Goal: Information Seeking & Learning: Learn about a topic

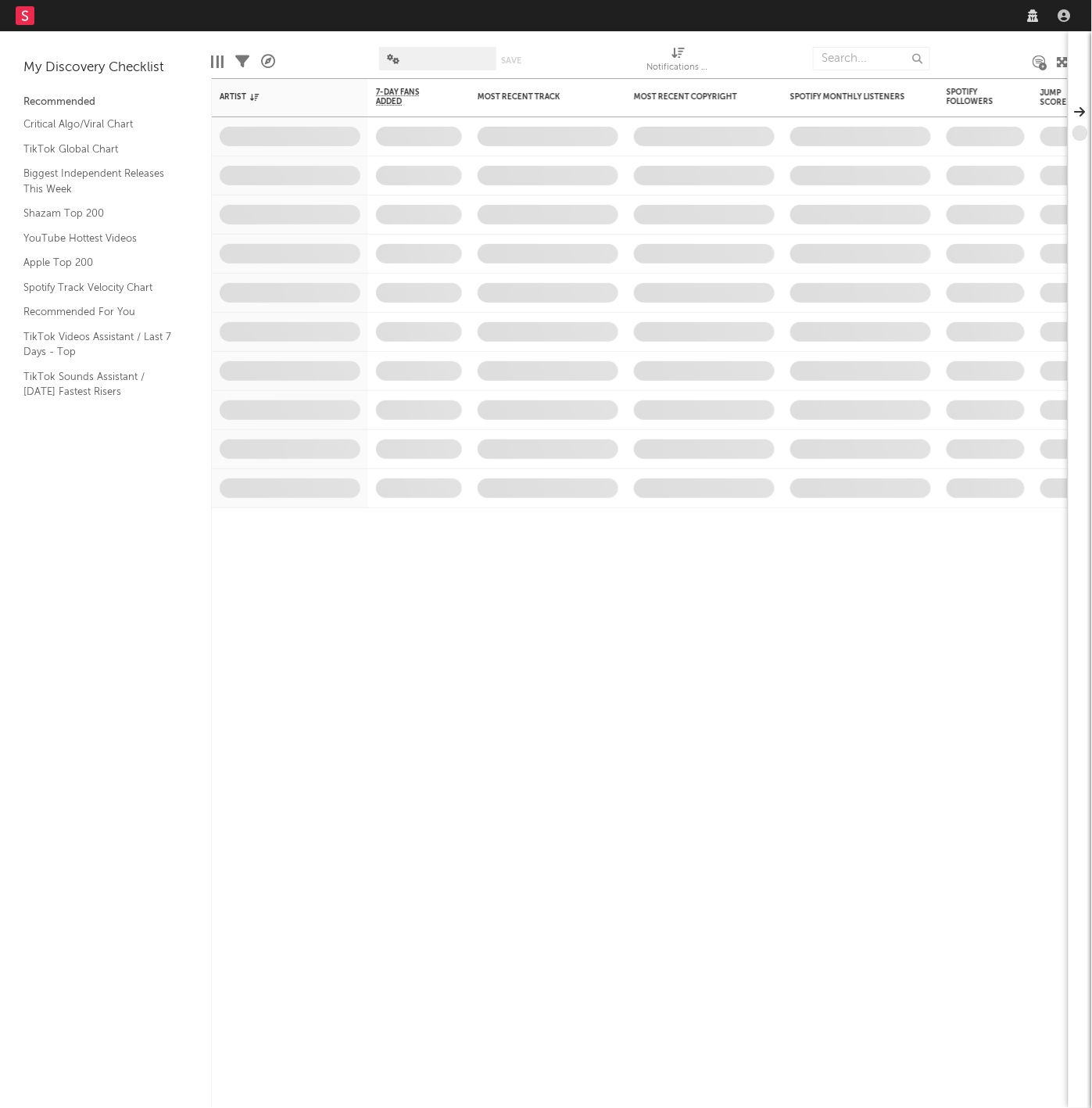
click at [835, 14] on nav "Dashboard Discovery Assistant Charts Leads" at bounding box center [546, 16] width 1092 height 31
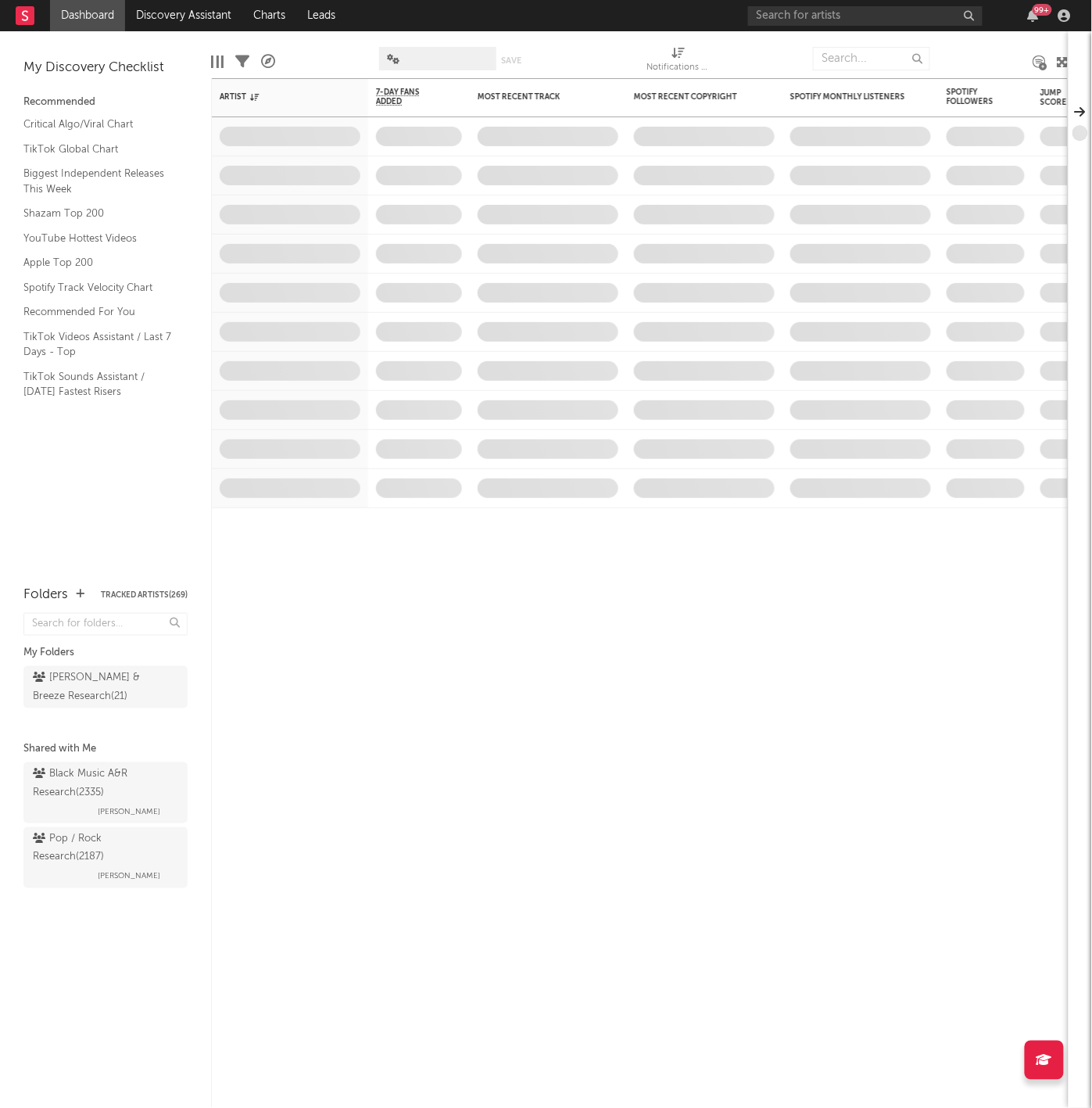
click at [863, 1] on div "99 +" at bounding box center [912, 16] width 328 height 31
click at [859, 14] on input "text" at bounding box center [866, 16] width 235 height 19
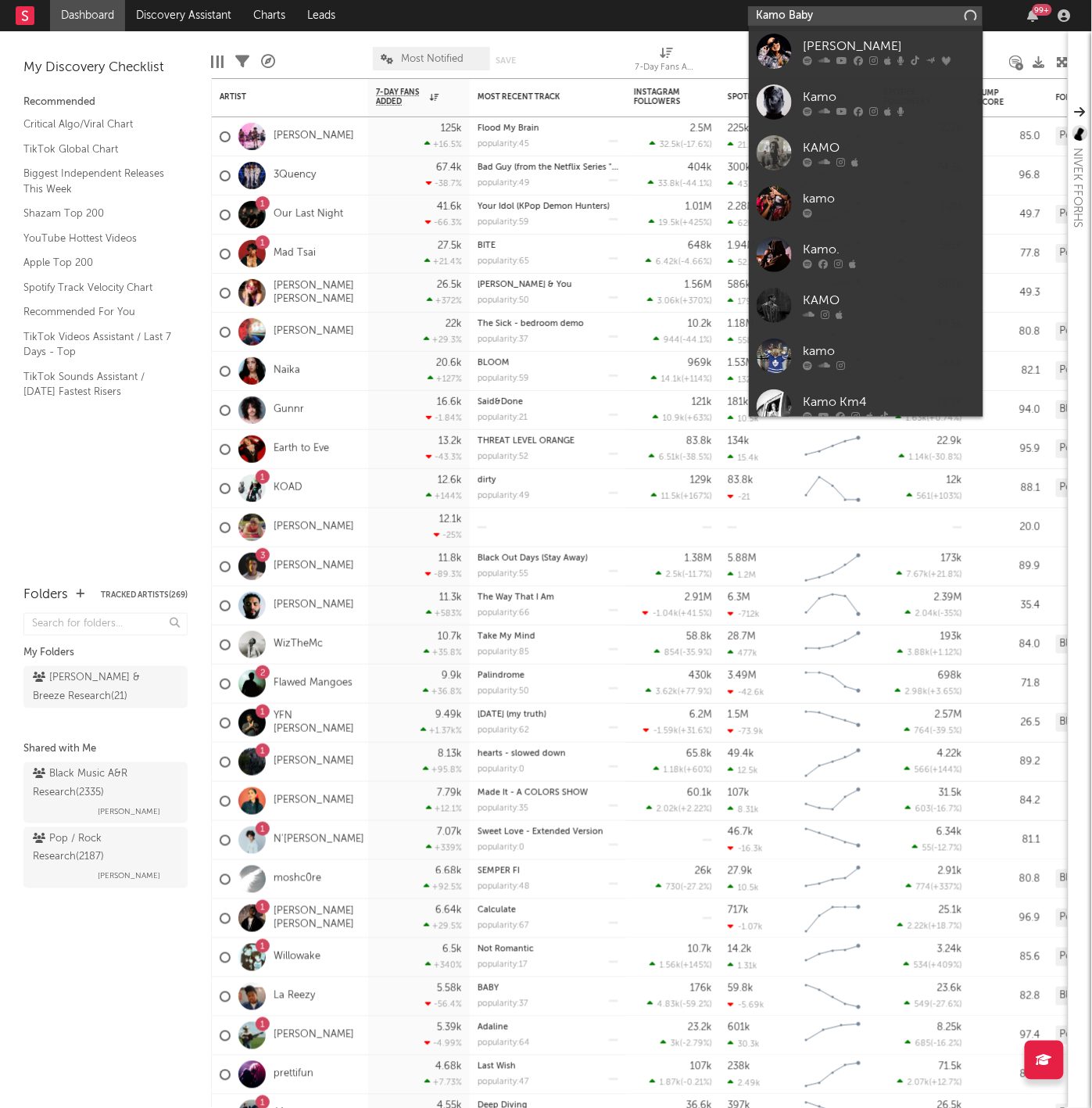
click at [879, 13] on input "Kamo Baby" at bounding box center [866, 16] width 235 height 19
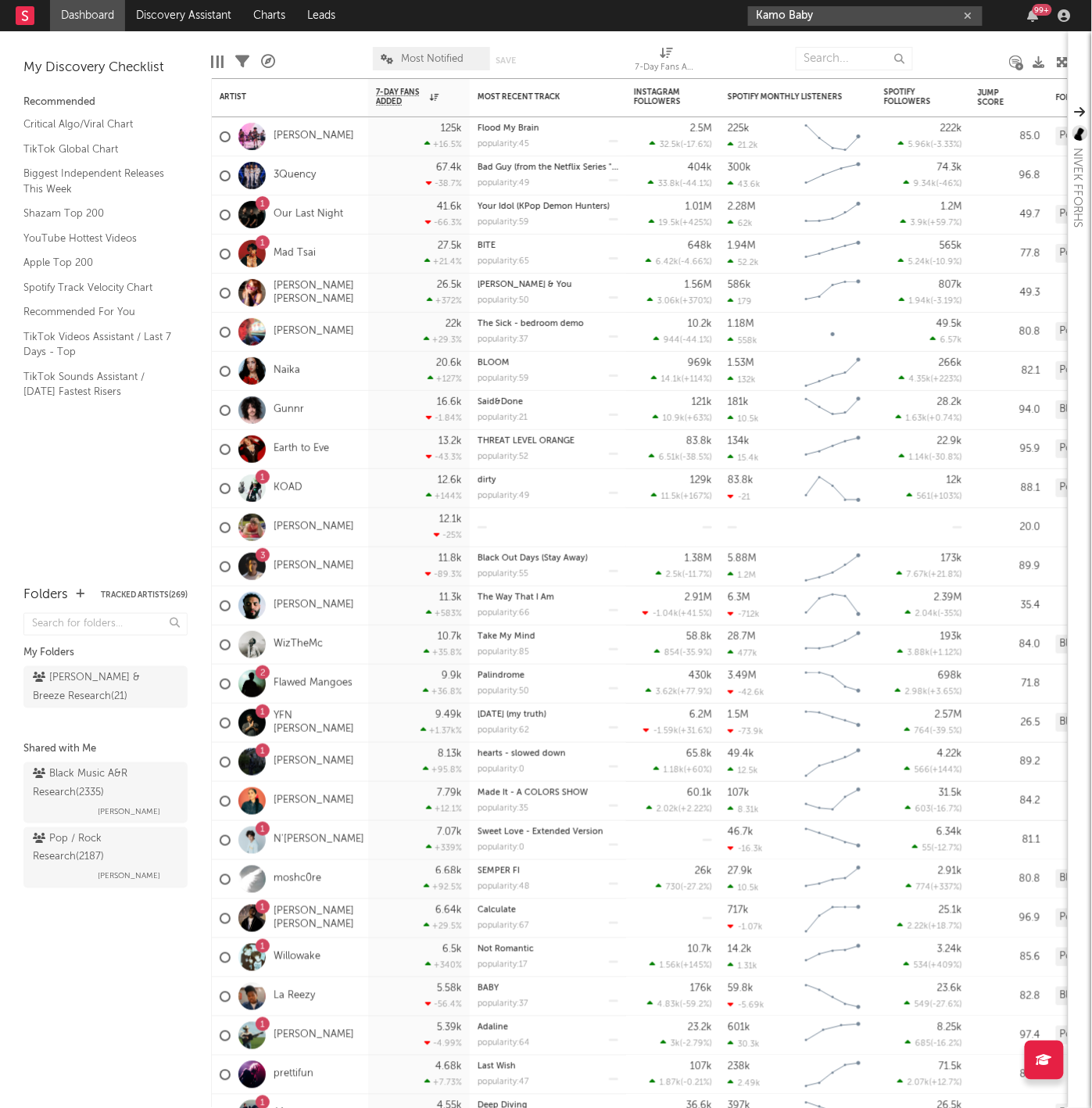
click at [835, 14] on input "Kamo Baby" at bounding box center [866, 16] width 235 height 19
click at [798, 13] on input "Kamo Baby" at bounding box center [866, 16] width 235 height 19
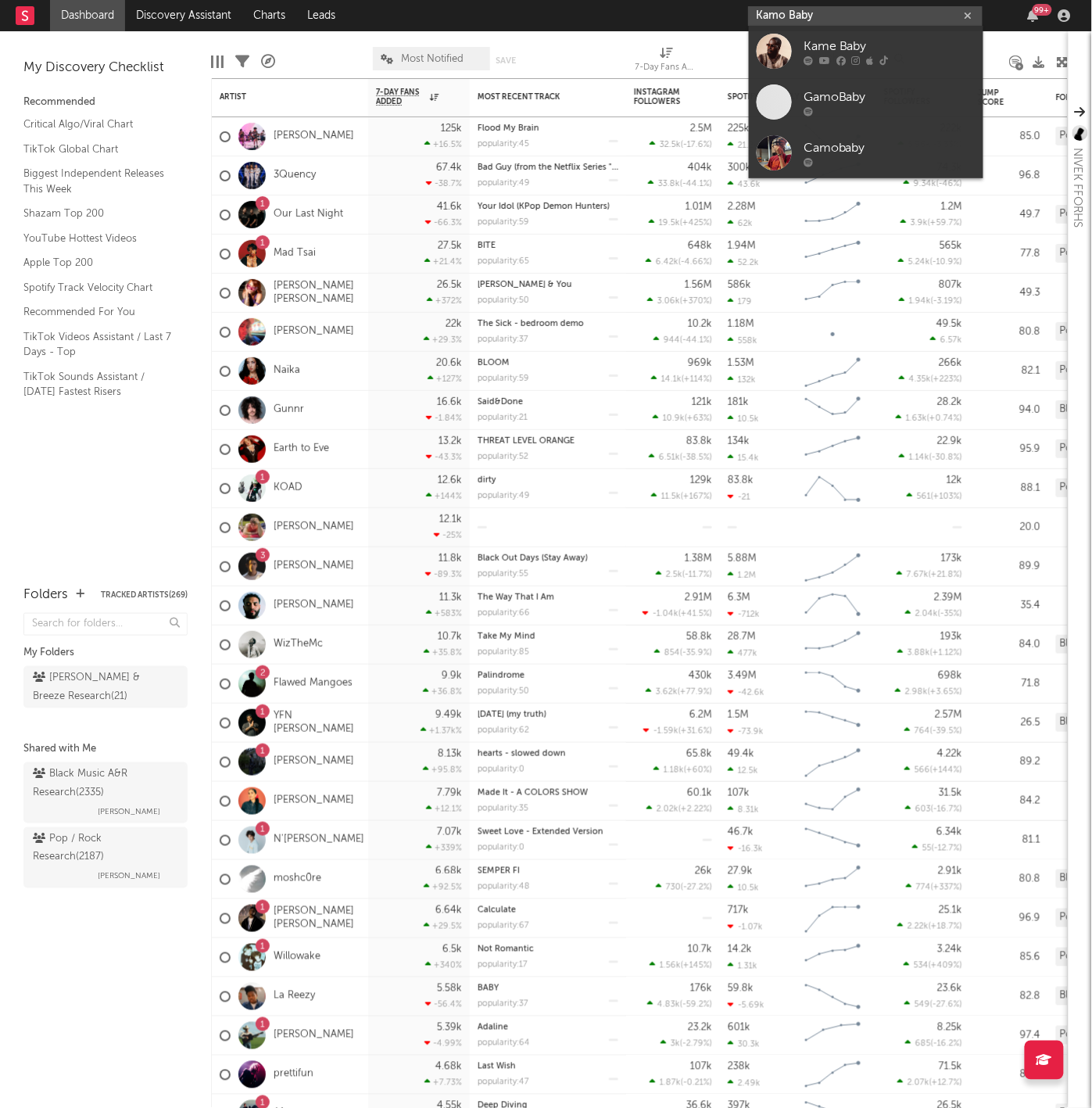
click at [798, 13] on input "Kamo Baby" at bounding box center [866, 16] width 235 height 19
paste input "https://open.spotify.com/artist/44rE1yBOLhWDQWf5tSNa8a?si=TGscTQ1uSbWO0EvFHGSL3w"
click at [798, 13] on input "https://open.spotify.com/artist/44rE1yBOLhWDQWf5tSNa8a?si=TGscTQ1uSbWO0EvFHGSL3w" at bounding box center [866, 16] width 235 height 19
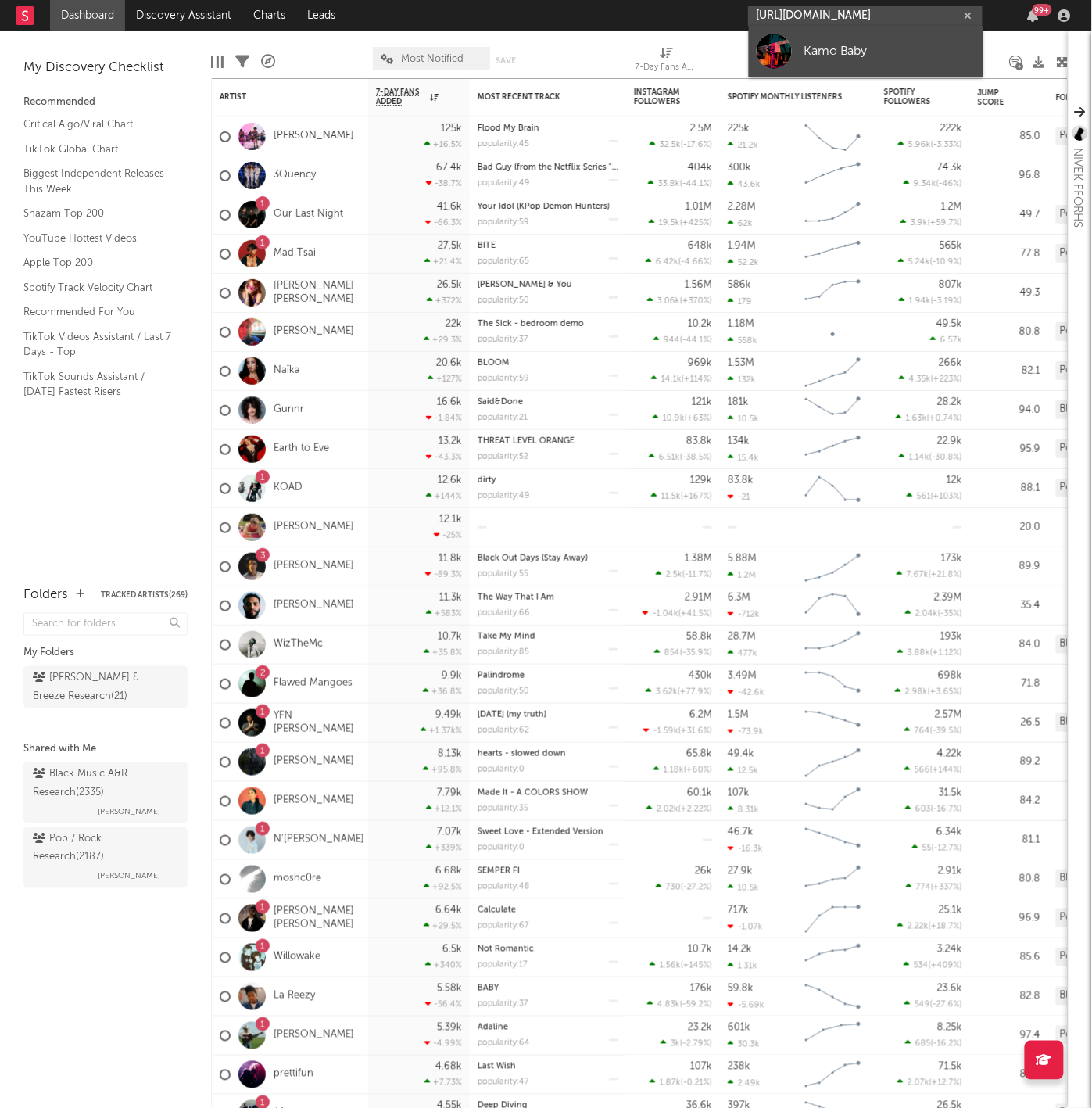
type input "https://open.spotify.com/artist/44rE1yBOLhWDQWf5tSNa8a?si=TGscTQ1uSbWO0EvFHGSL3w"
click at [861, 38] on link "Kamo Baby" at bounding box center [867, 50] width 235 height 50
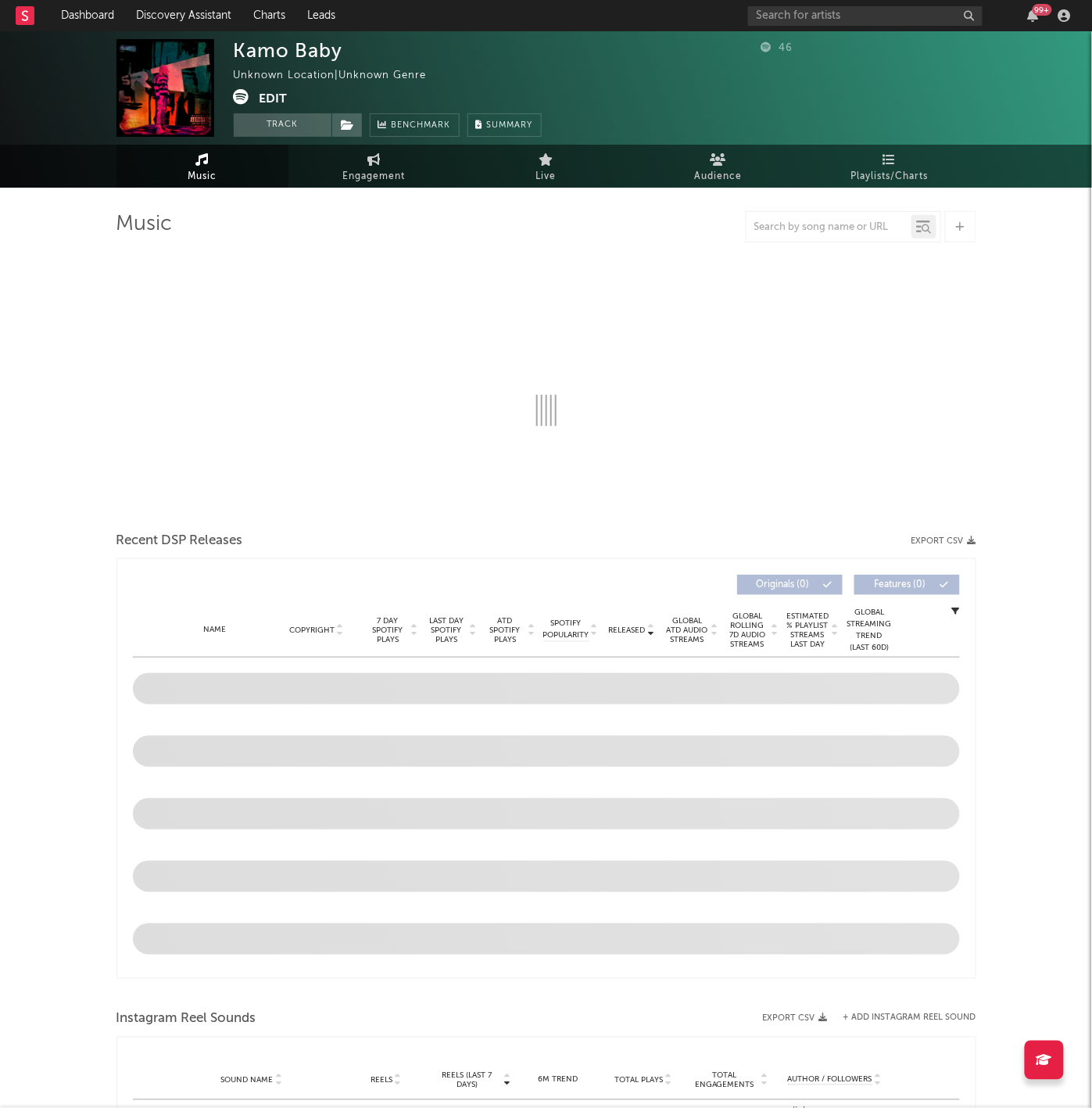
select select "1w"
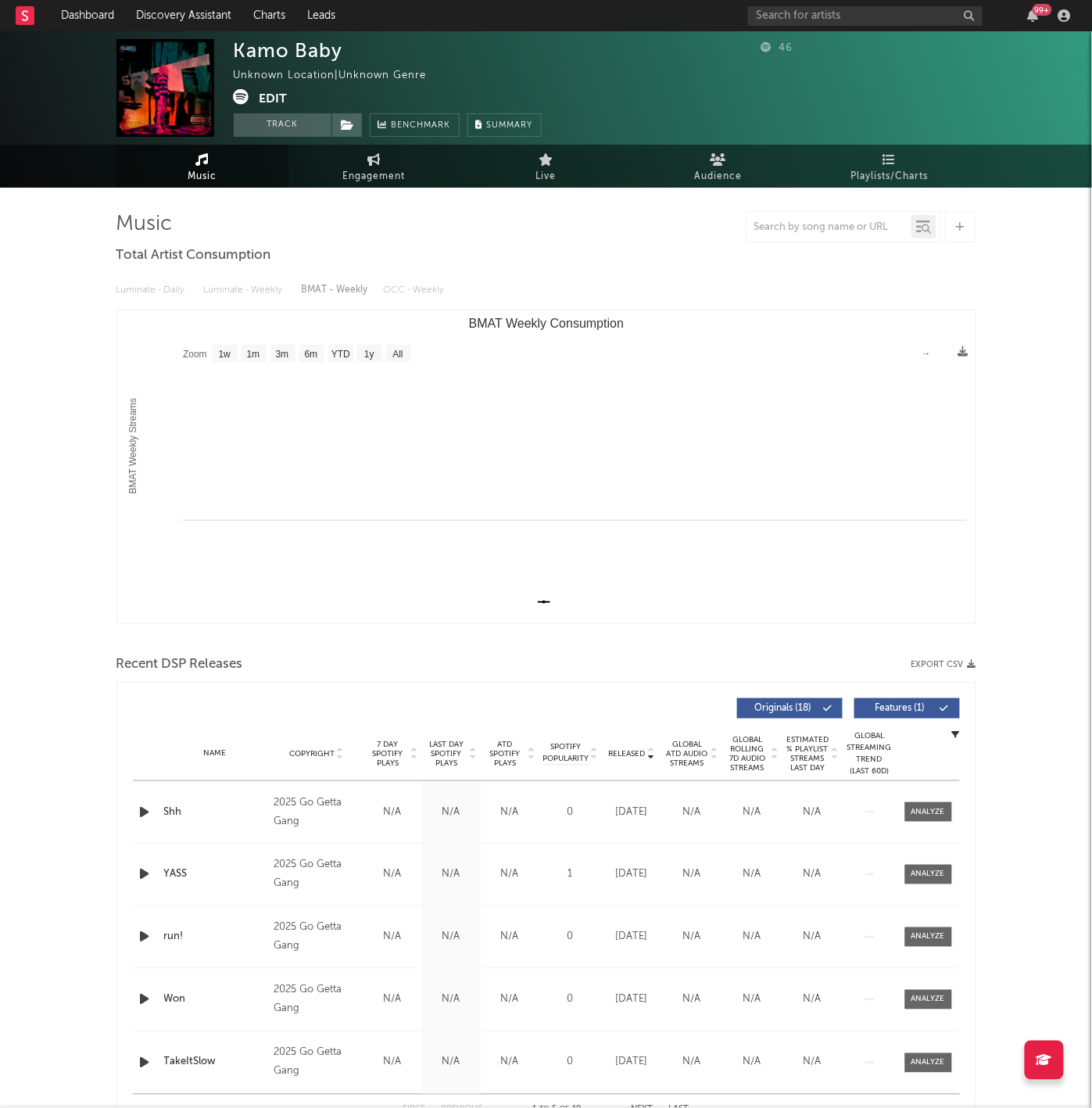
click at [34, 15] on rect at bounding box center [25, 16] width 18 height 18
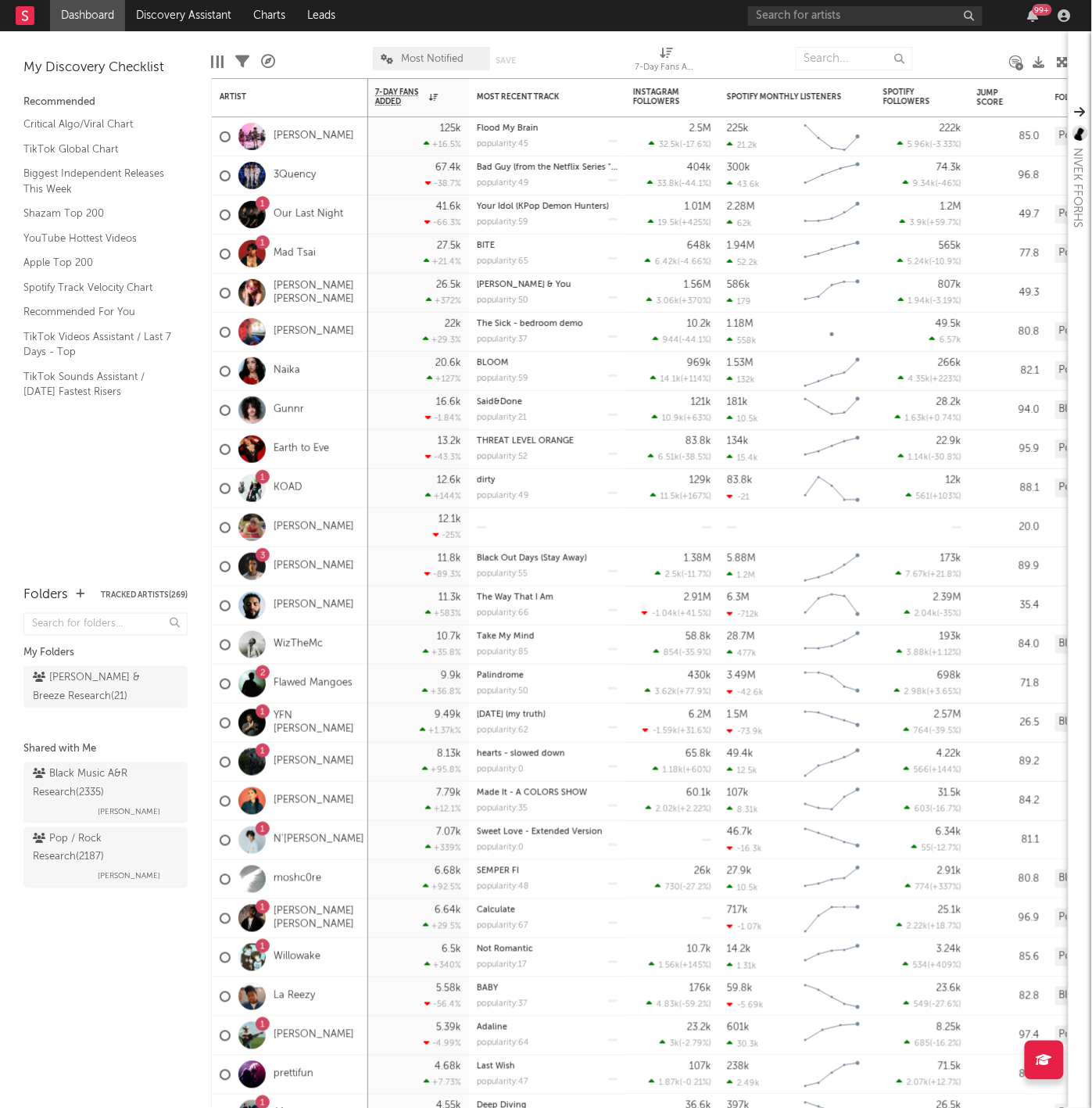
click at [35, 455] on div "My Discovery Checklist Recommended Critical Algo/Viral Chart TikTok Global Char…" at bounding box center [105, 301] width 211 height 539
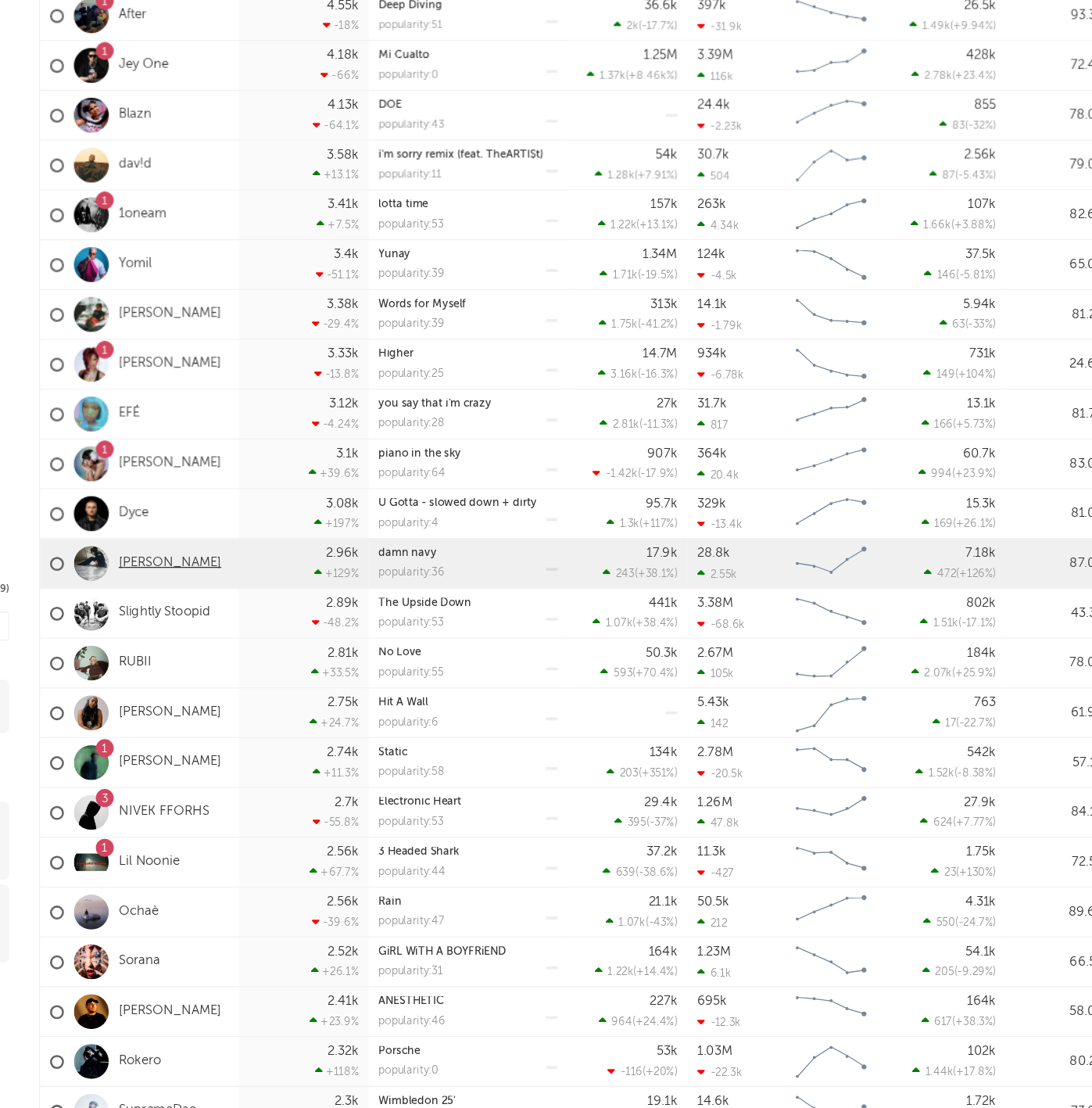
click at [274, 568] on link "[PERSON_NAME]" at bounding box center [314, 575] width 81 height 14
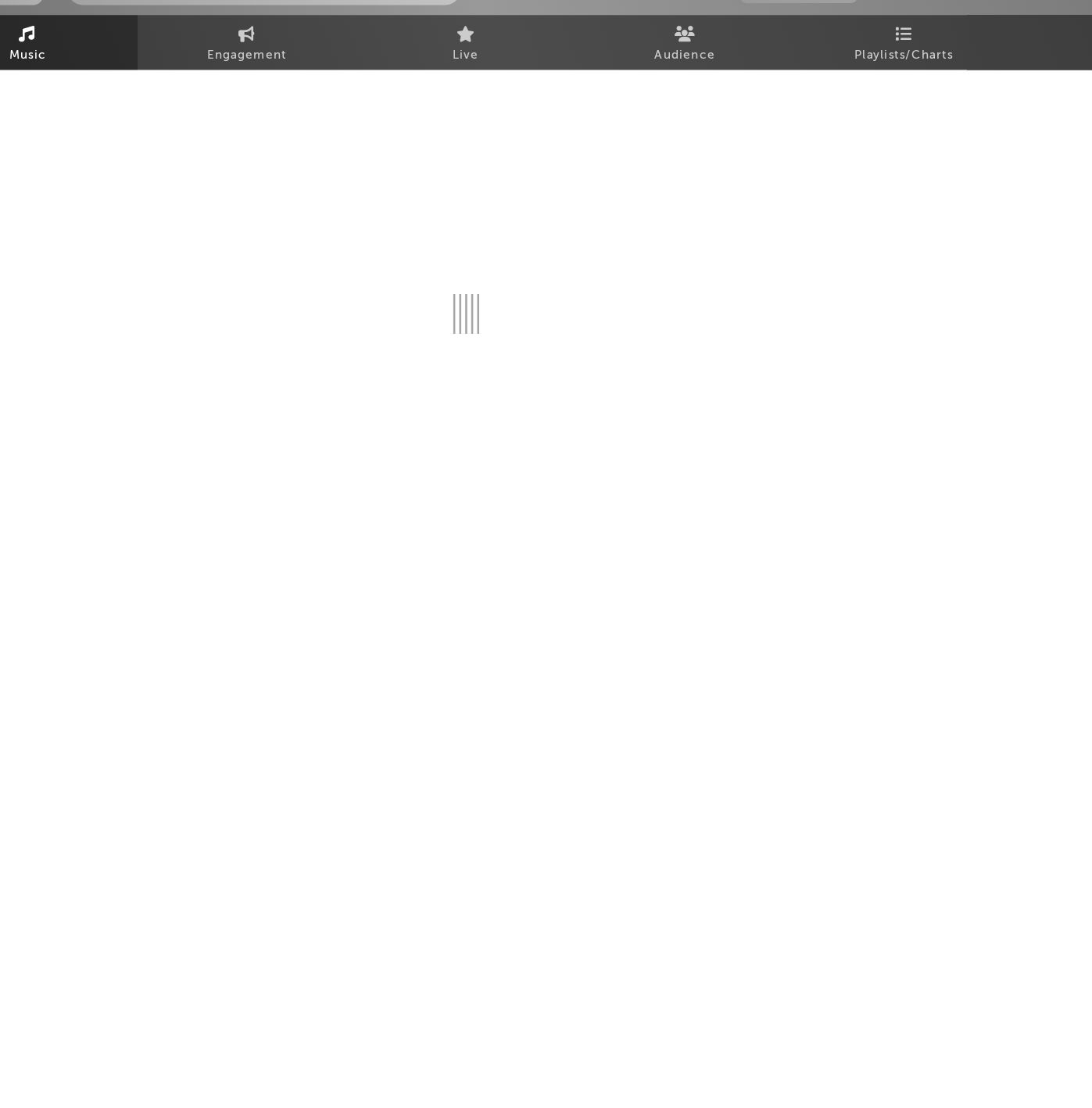
select select "1w"
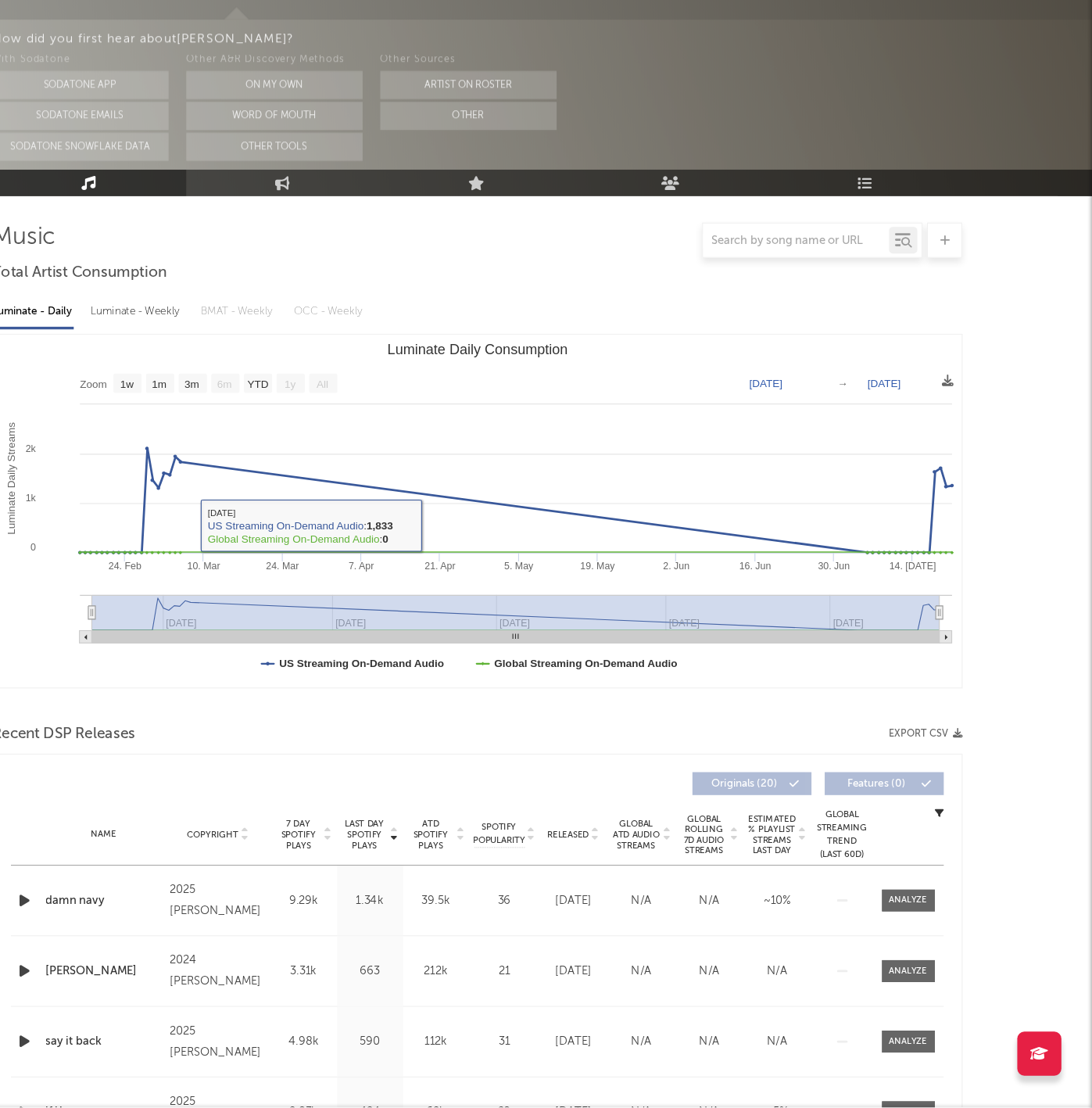
scroll to position [61, 0]
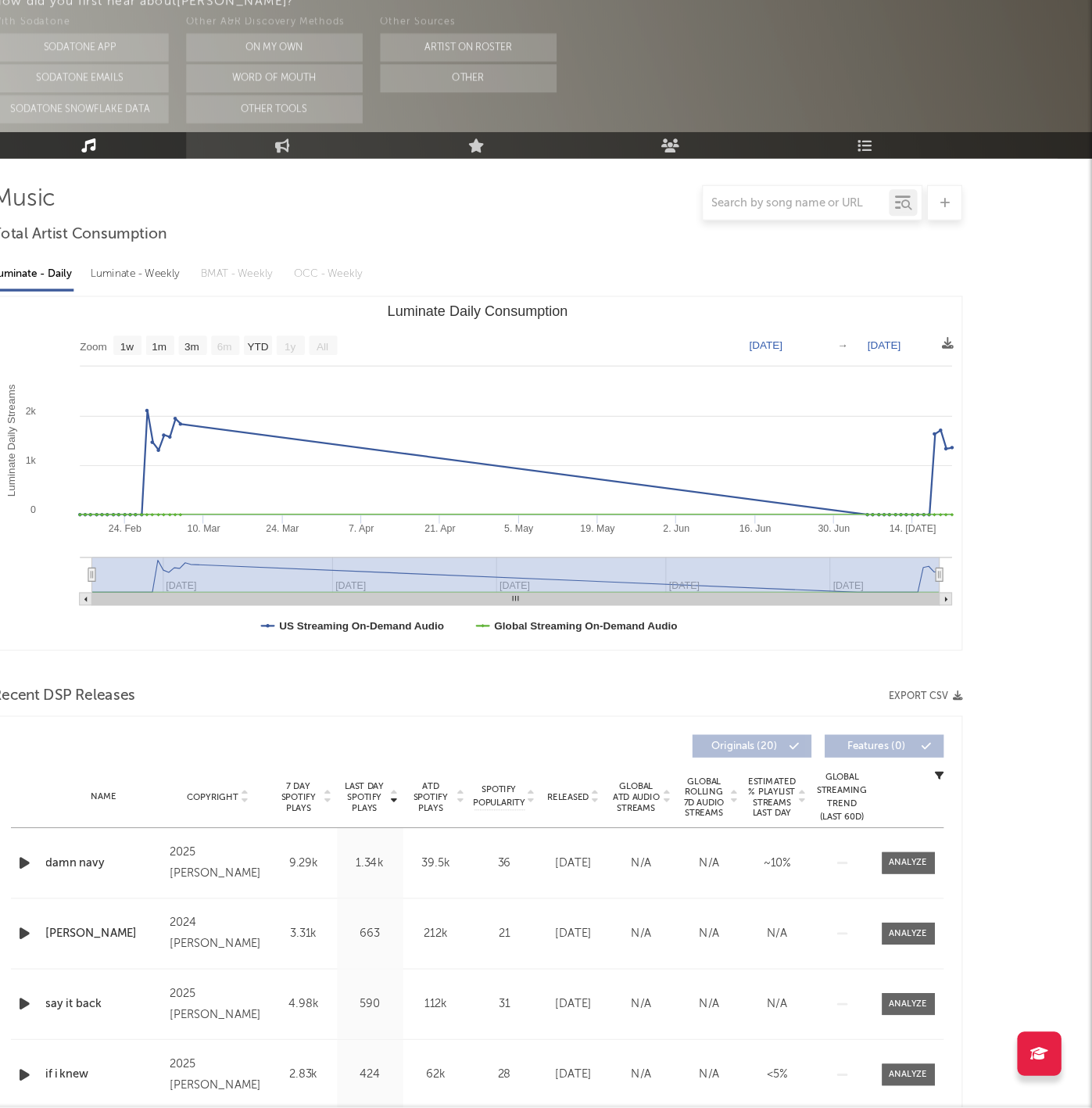
click at [609, 828] on span "Released" at bounding box center [628, 833] width 37 height 9
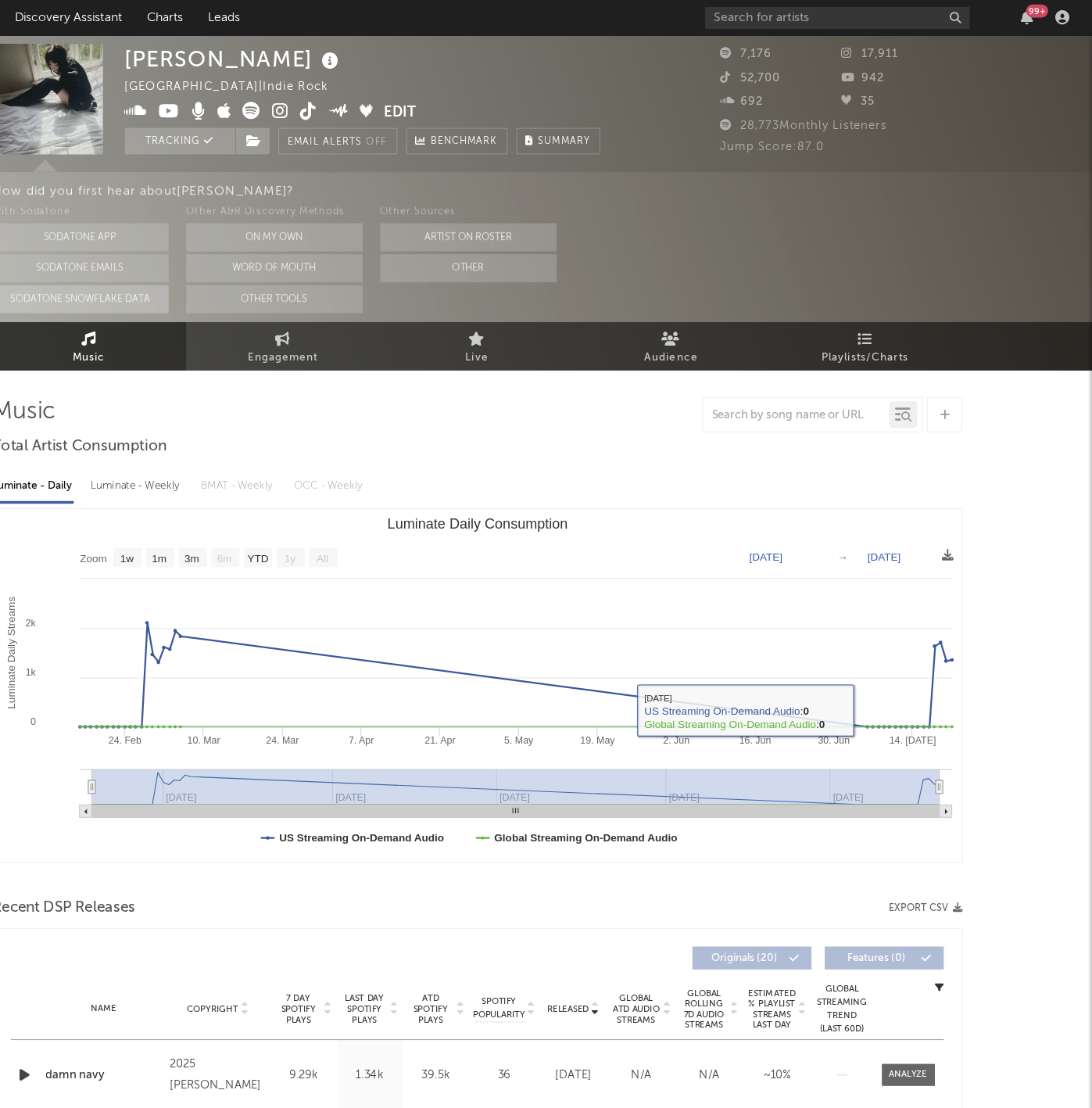
scroll to position [0, 0]
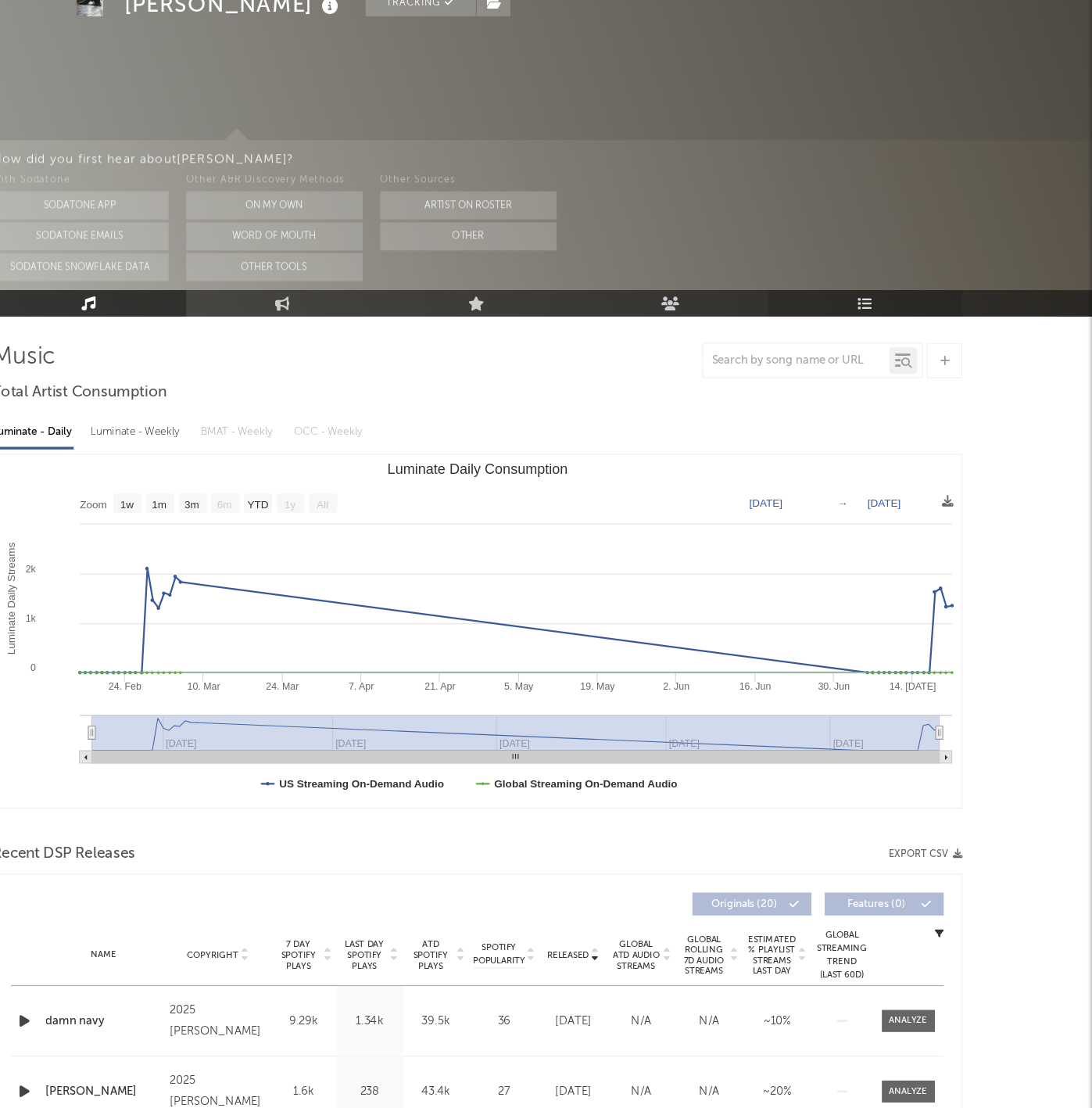
click at [804, 305] on link "Playlists/Charts" at bounding box center [890, 317] width 172 height 24
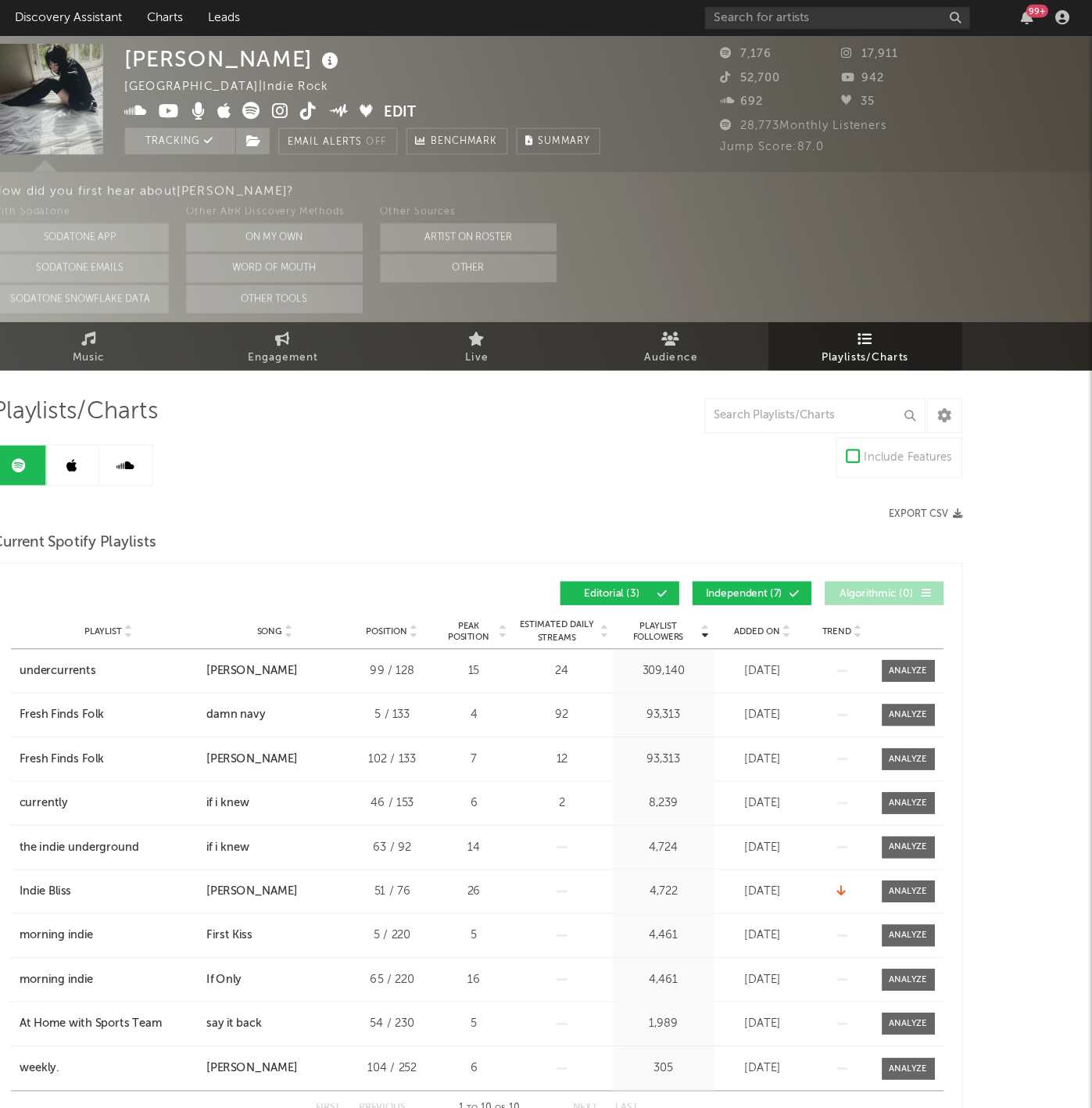
click at [748, 528] on span "Independent ( 7 )" at bounding box center [783, 526] width 72 height 9
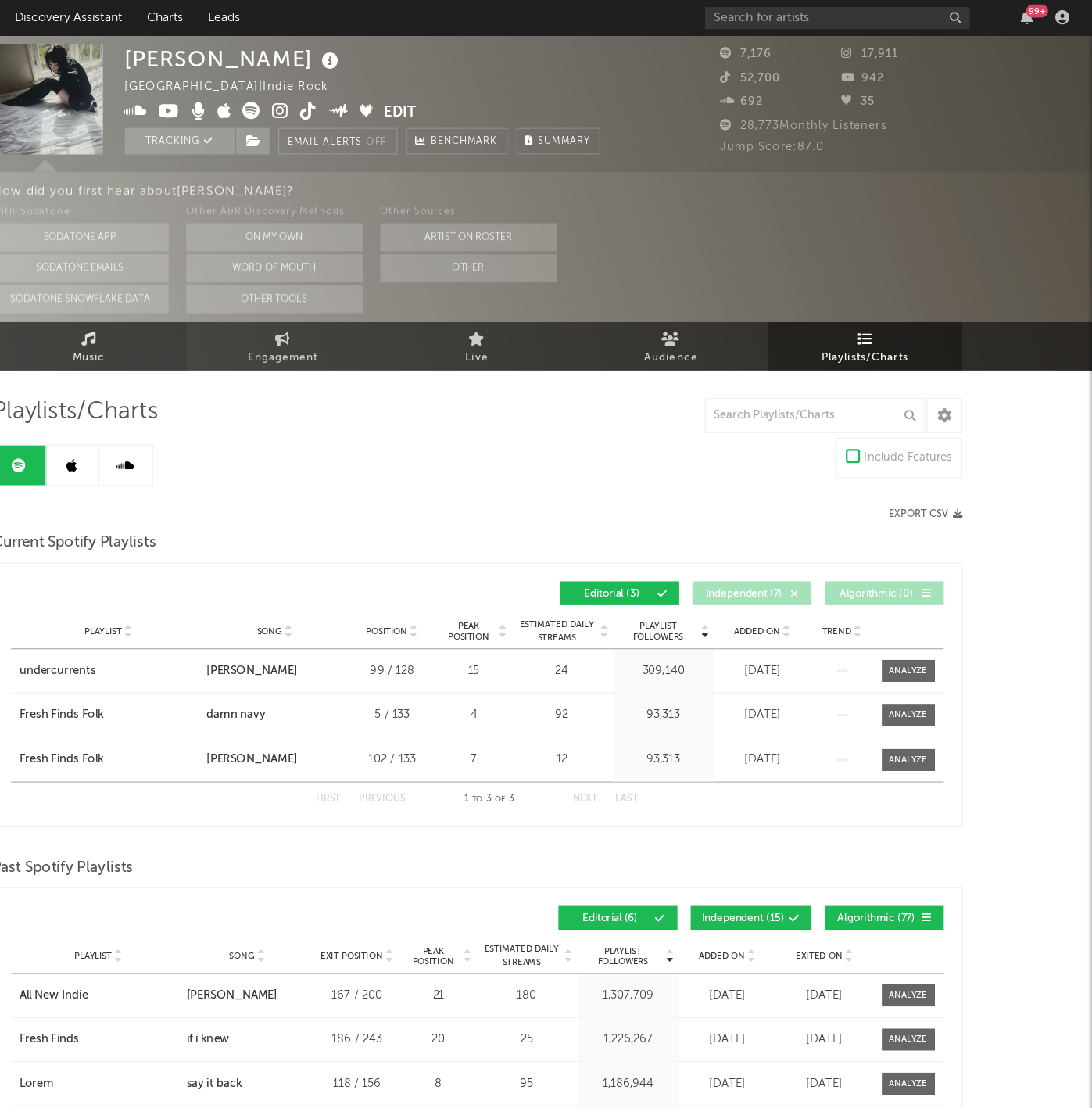
click at [116, 294] on link "Music" at bounding box center [202, 306] width 172 height 43
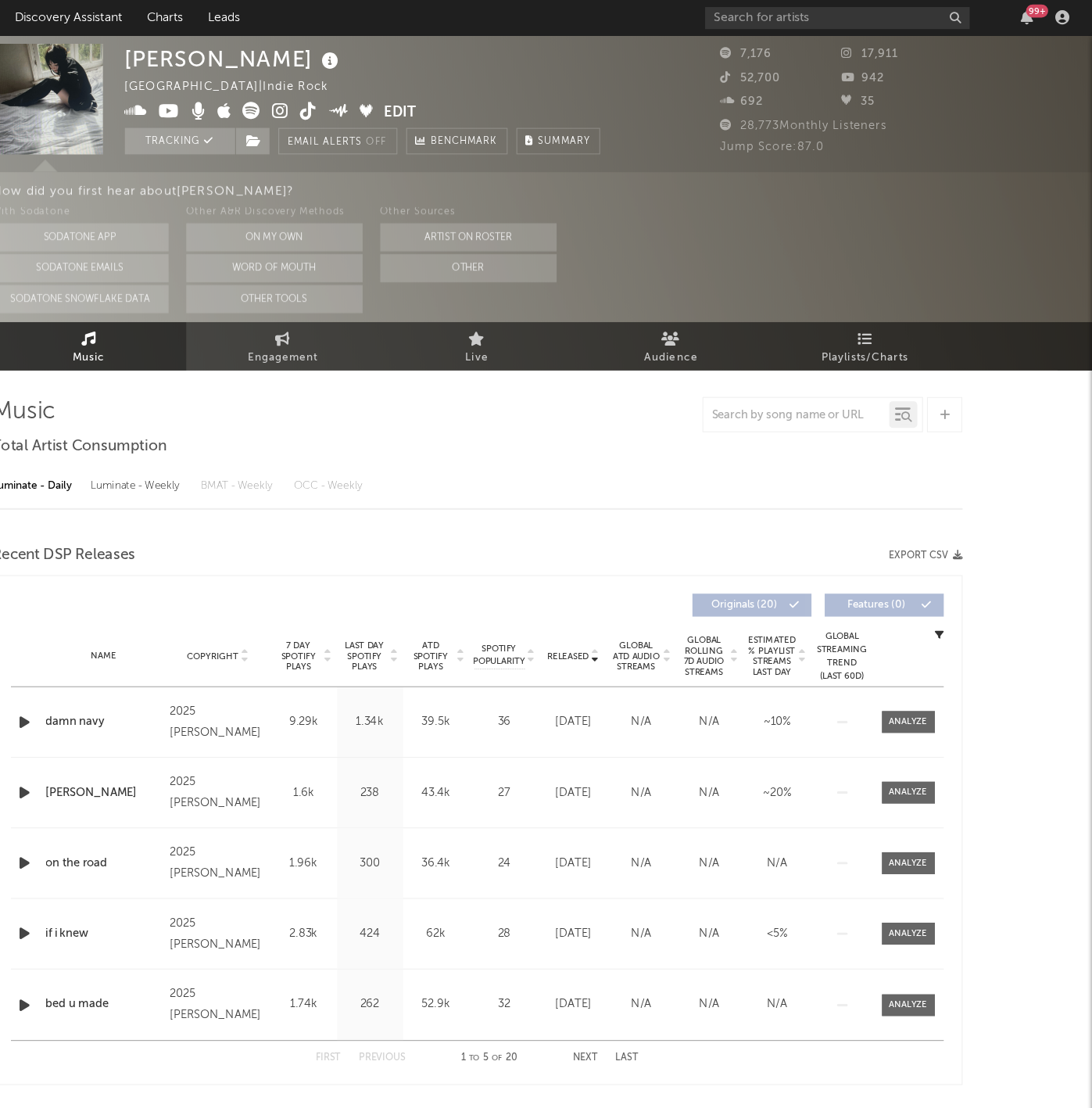
select select "1w"
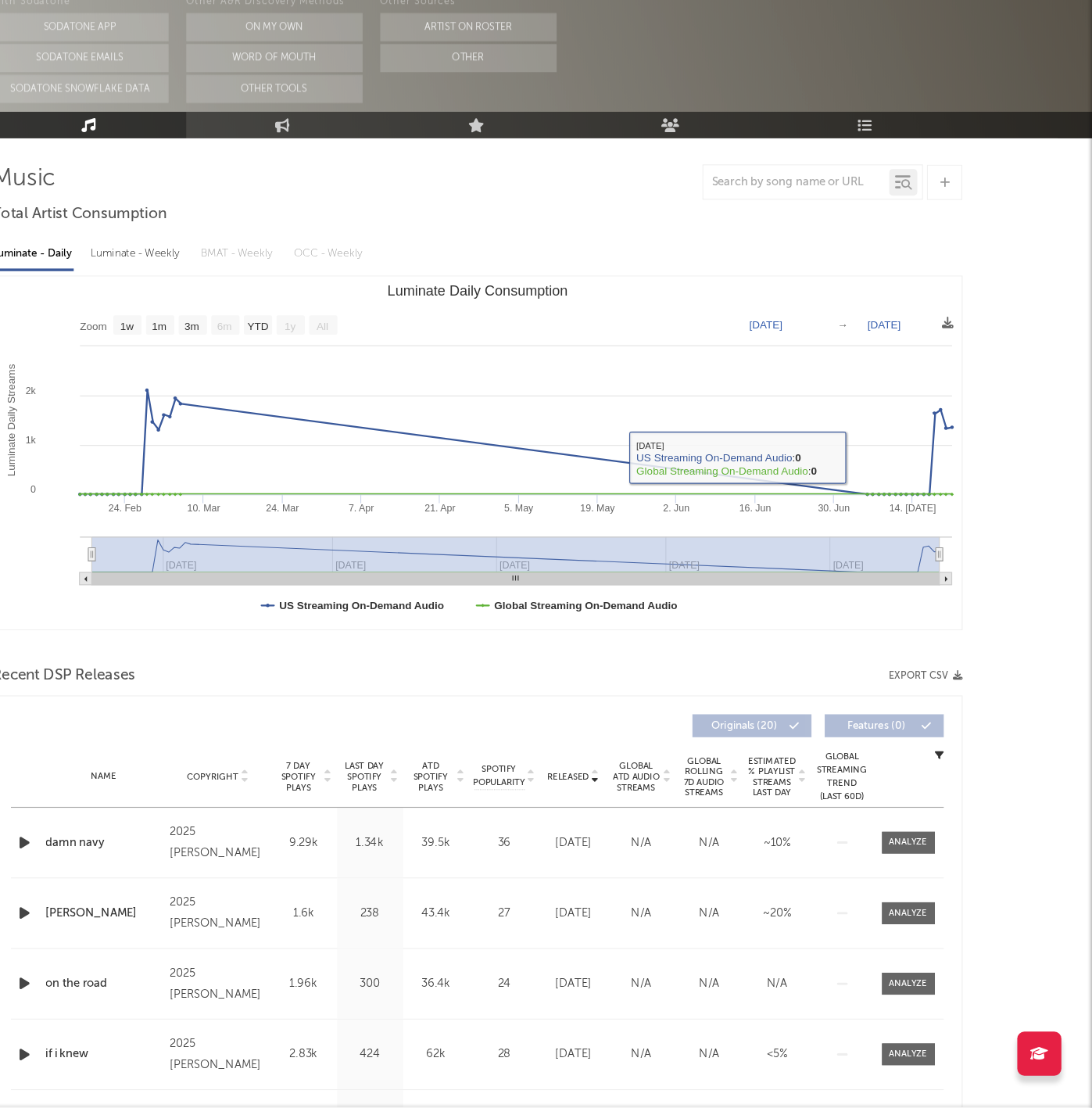
scroll to position [117, 0]
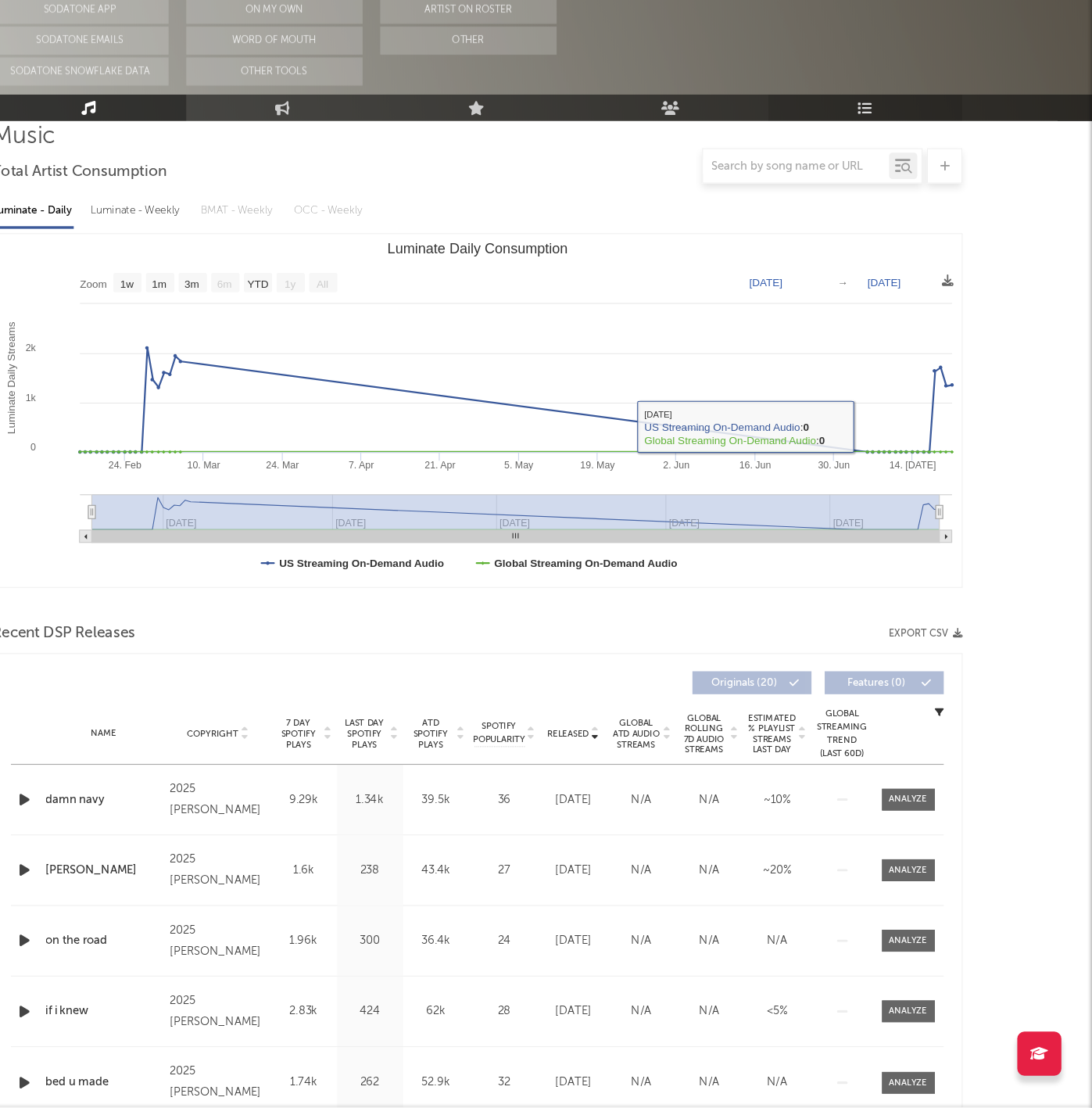
click at [804, 211] on link "Playlists/Charts" at bounding box center [890, 223] width 172 height 24
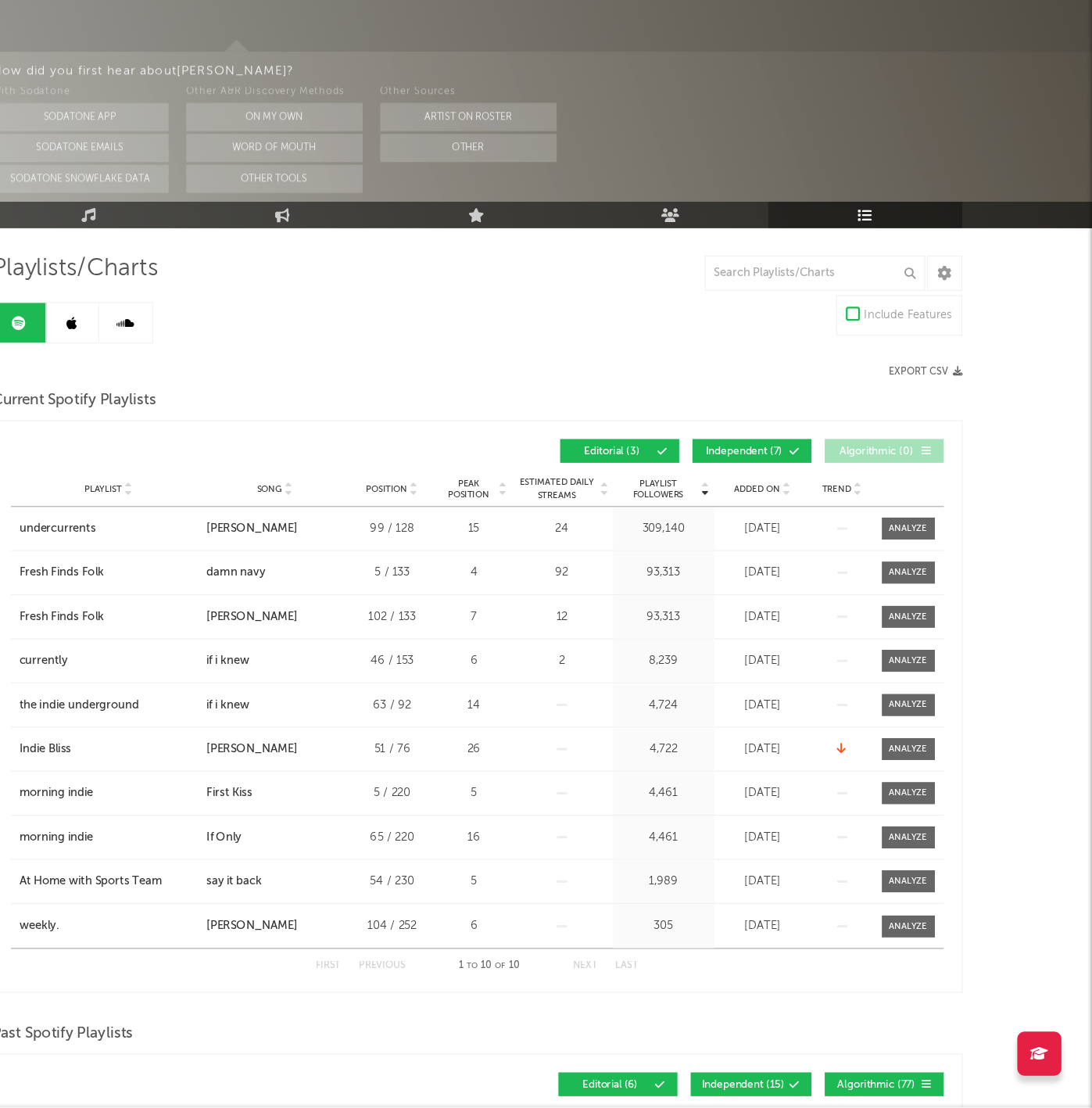
click at [562, 508] on div "Playlist Followers Playlist Song Position Peak Position Playlist Followers Adde…" at bounding box center [546, 526] width 827 height 37
click at [748, 521] on span "Independent ( 7 )" at bounding box center [783, 526] width 72 height 9
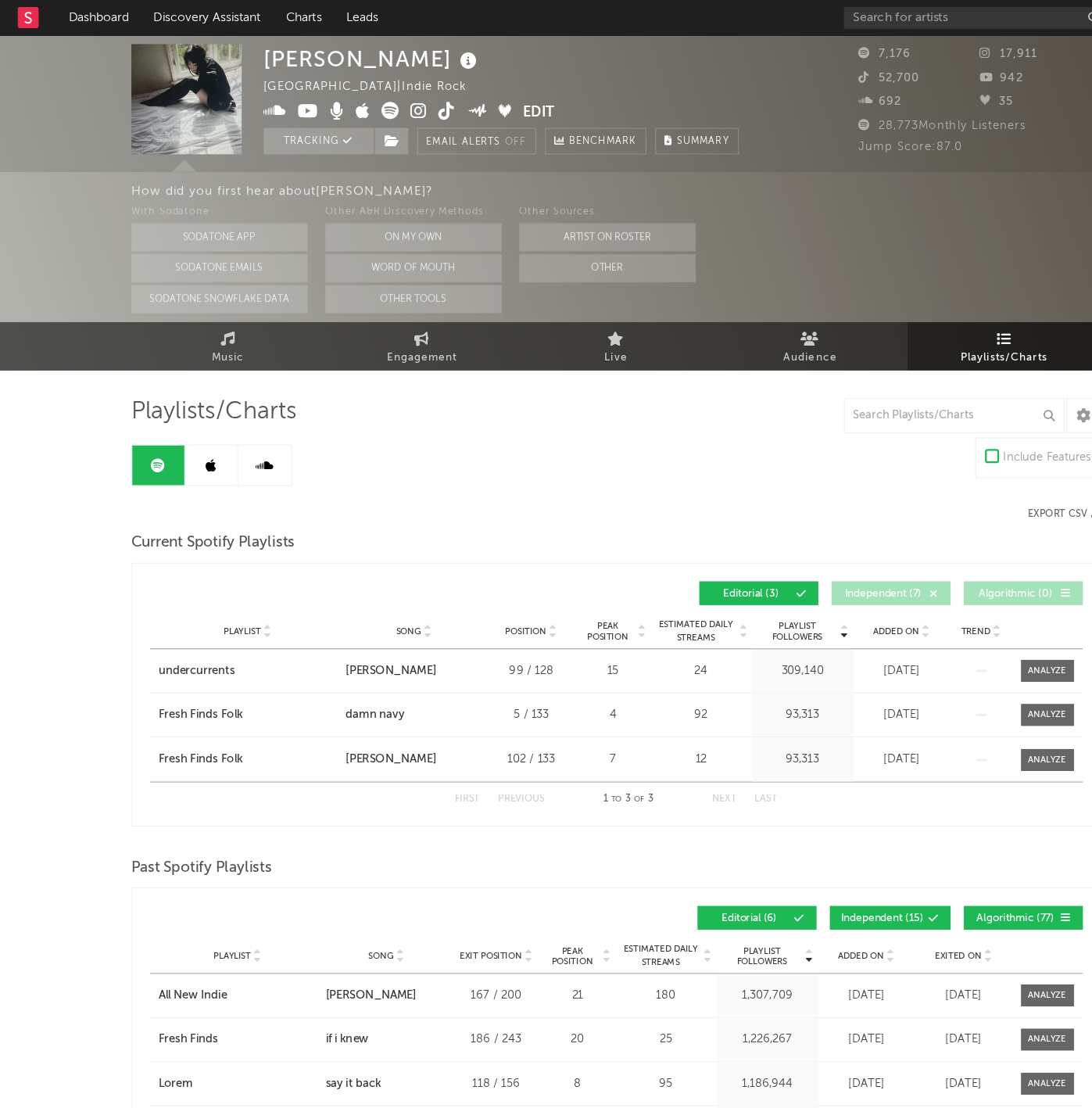
click at [26, 15] on rect at bounding box center [25, 16] width 18 height 18
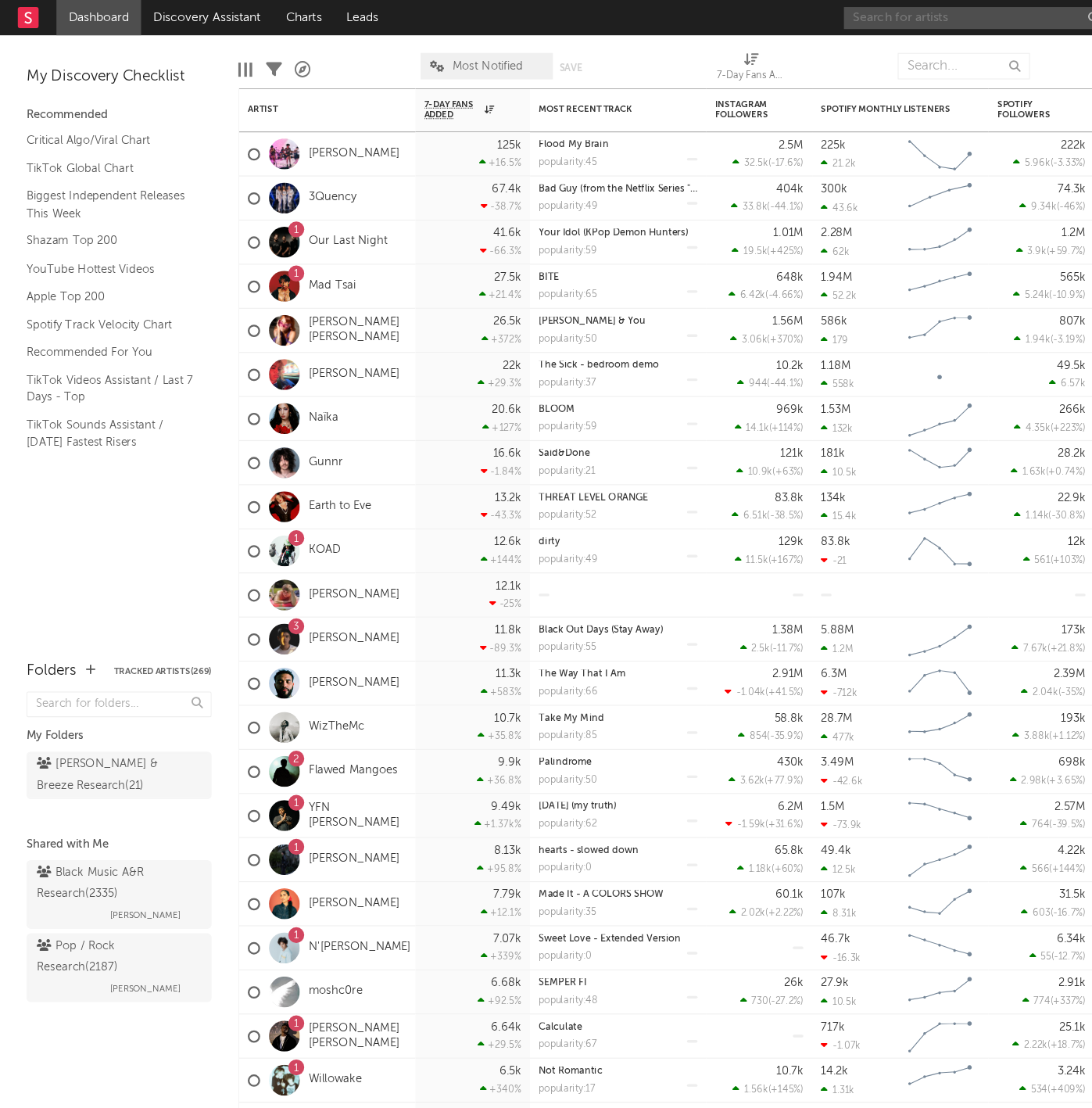
click at [797, 13] on input "text" at bounding box center [866, 16] width 235 height 19
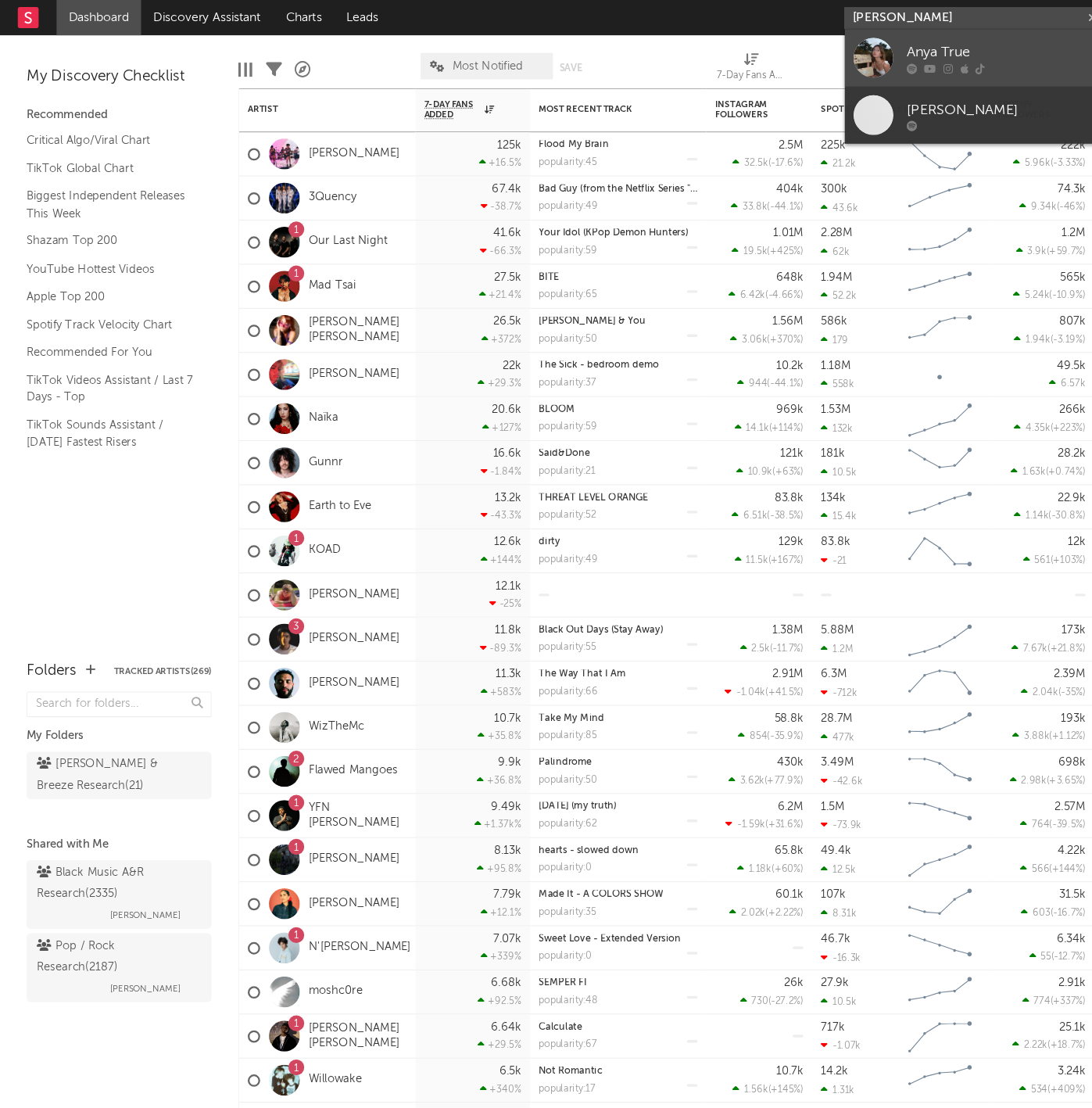
type input "anya true"
click at [835, 47] on div "Anya True" at bounding box center [890, 47] width 172 height 18
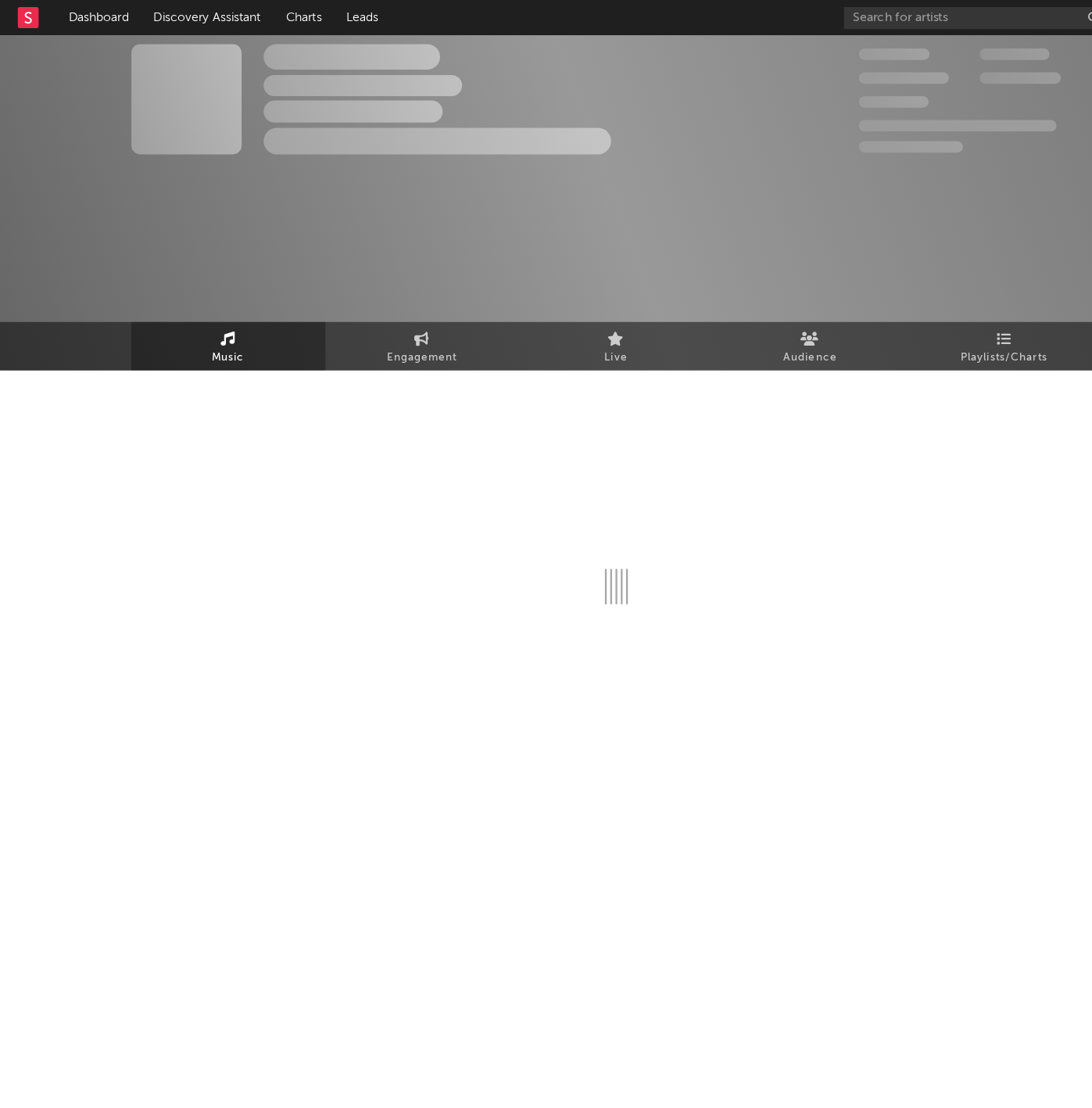
select select "6m"
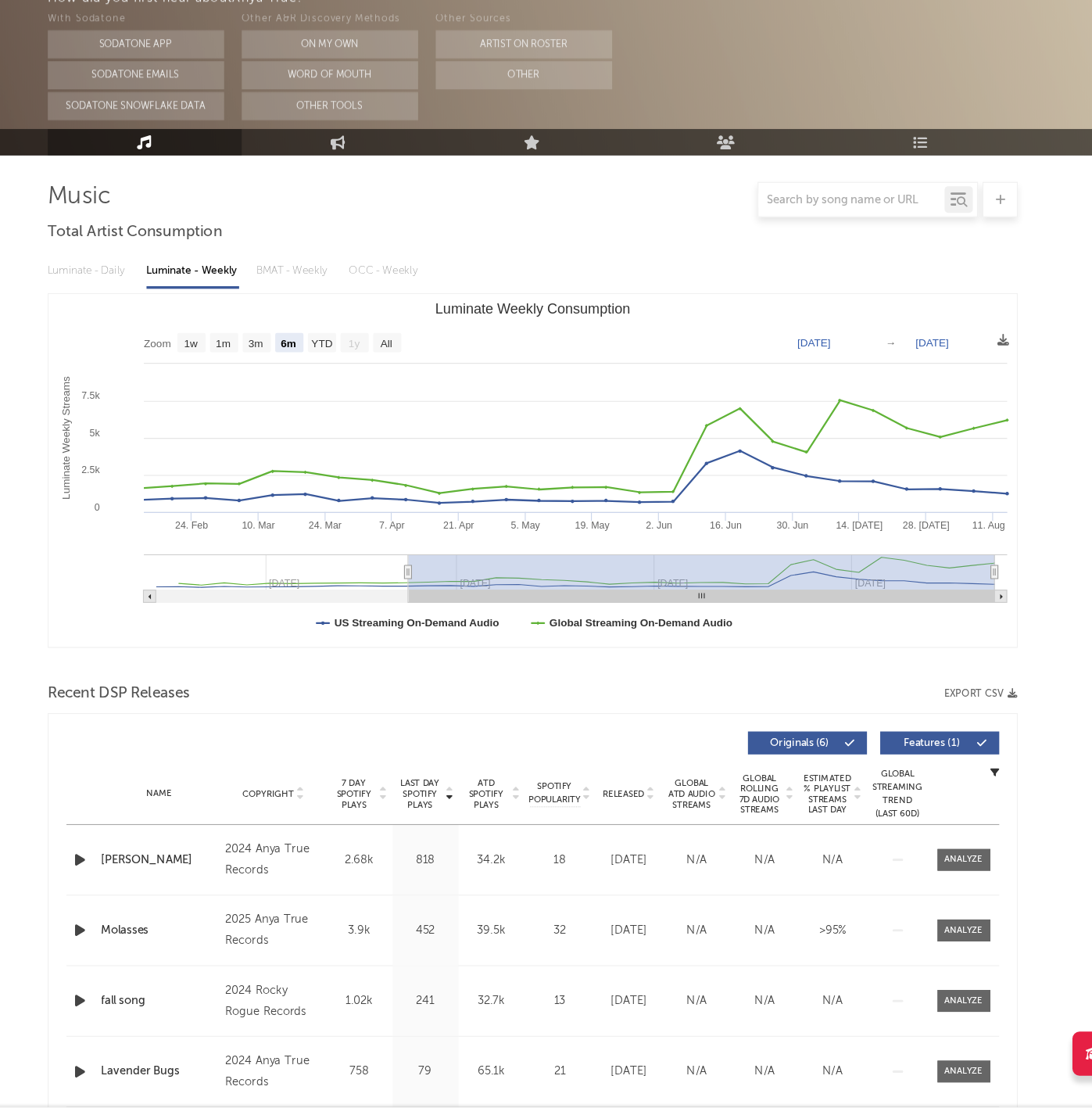
scroll to position [65, 0]
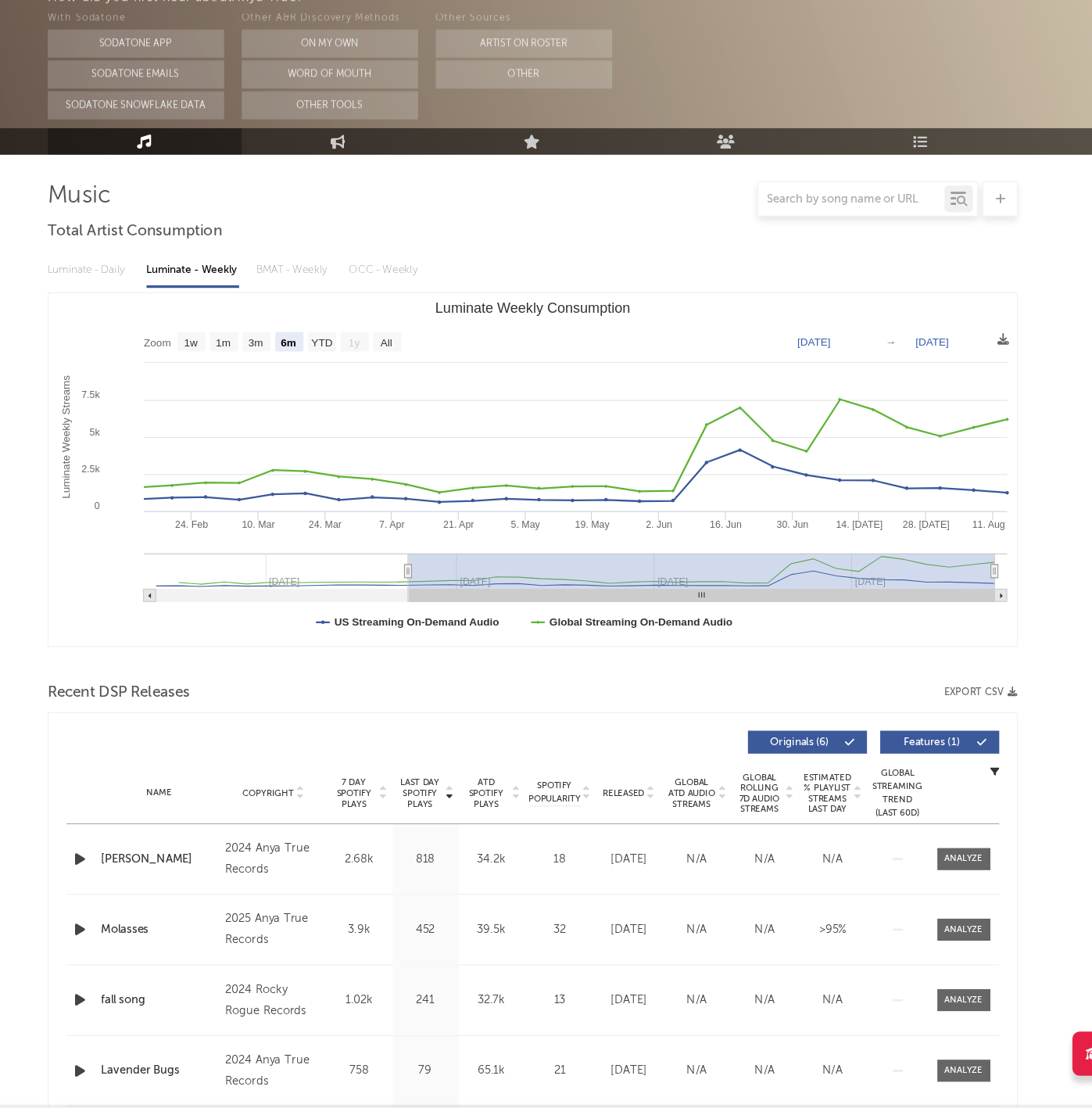
click at [574, 803] on div "Name Copyright Label Album Names Composer Names 7 Day Spotify Plays Last Day Sp…" at bounding box center [546, 830] width 827 height 55
click at [609, 825] on span "Released" at bounding box center [628, 829] width 37 height 9
click at [136, 878] on icon "button" at bounding box center [145, 887] width 16 height 19
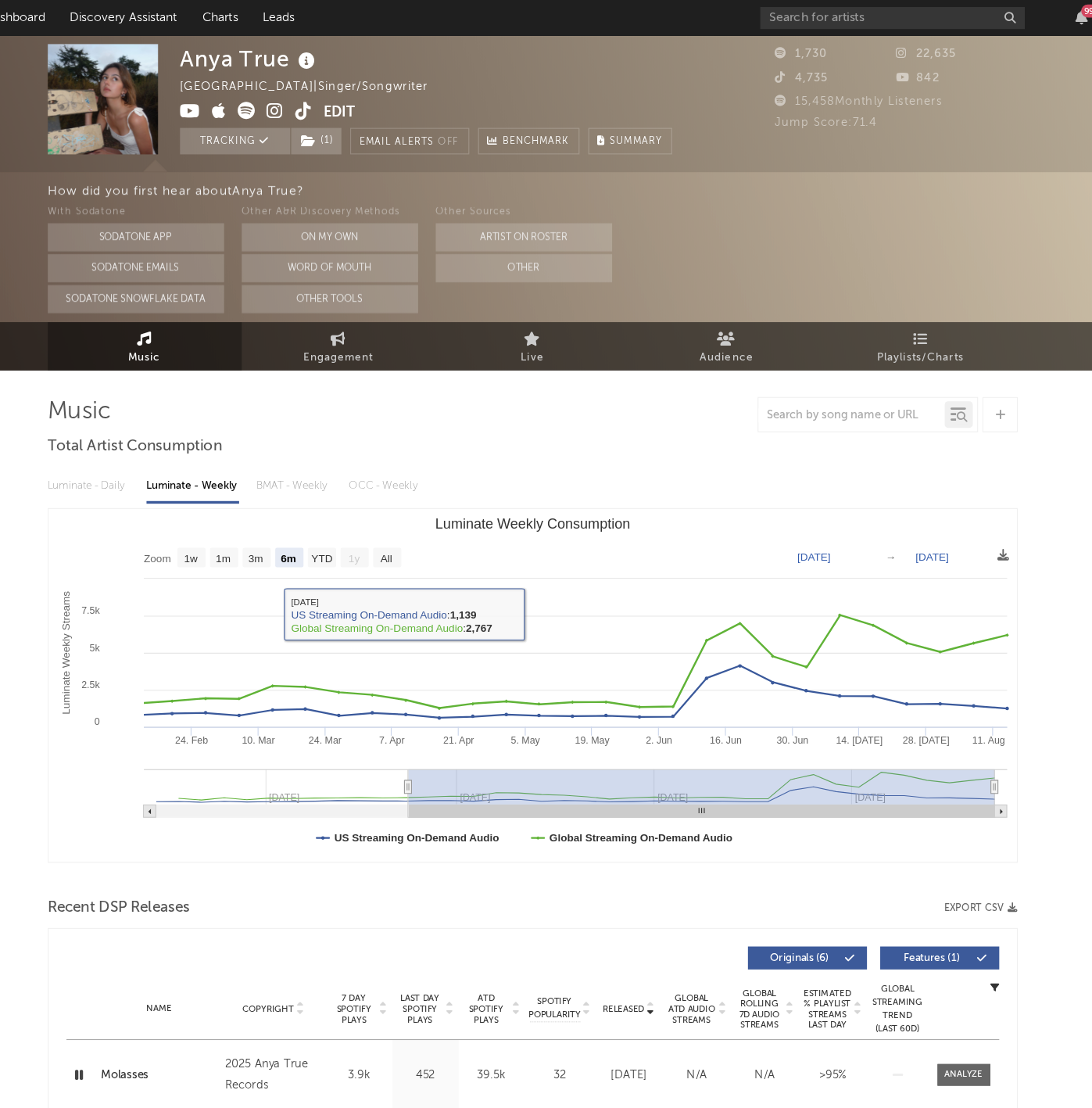
scroll to position [0, 0]
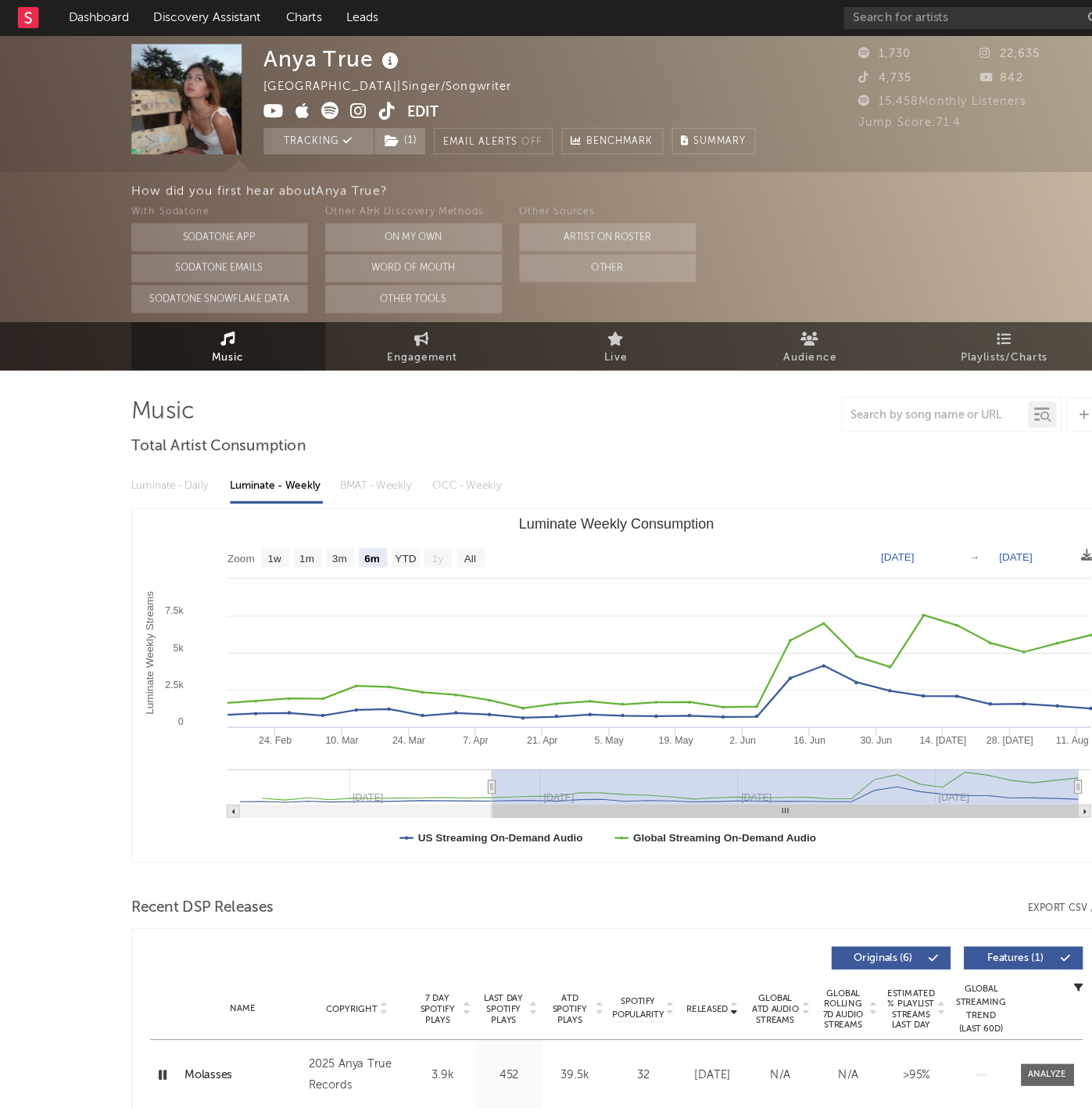
click at [27, 17] on icon at bounding box center [25, 16] width 18 height 18
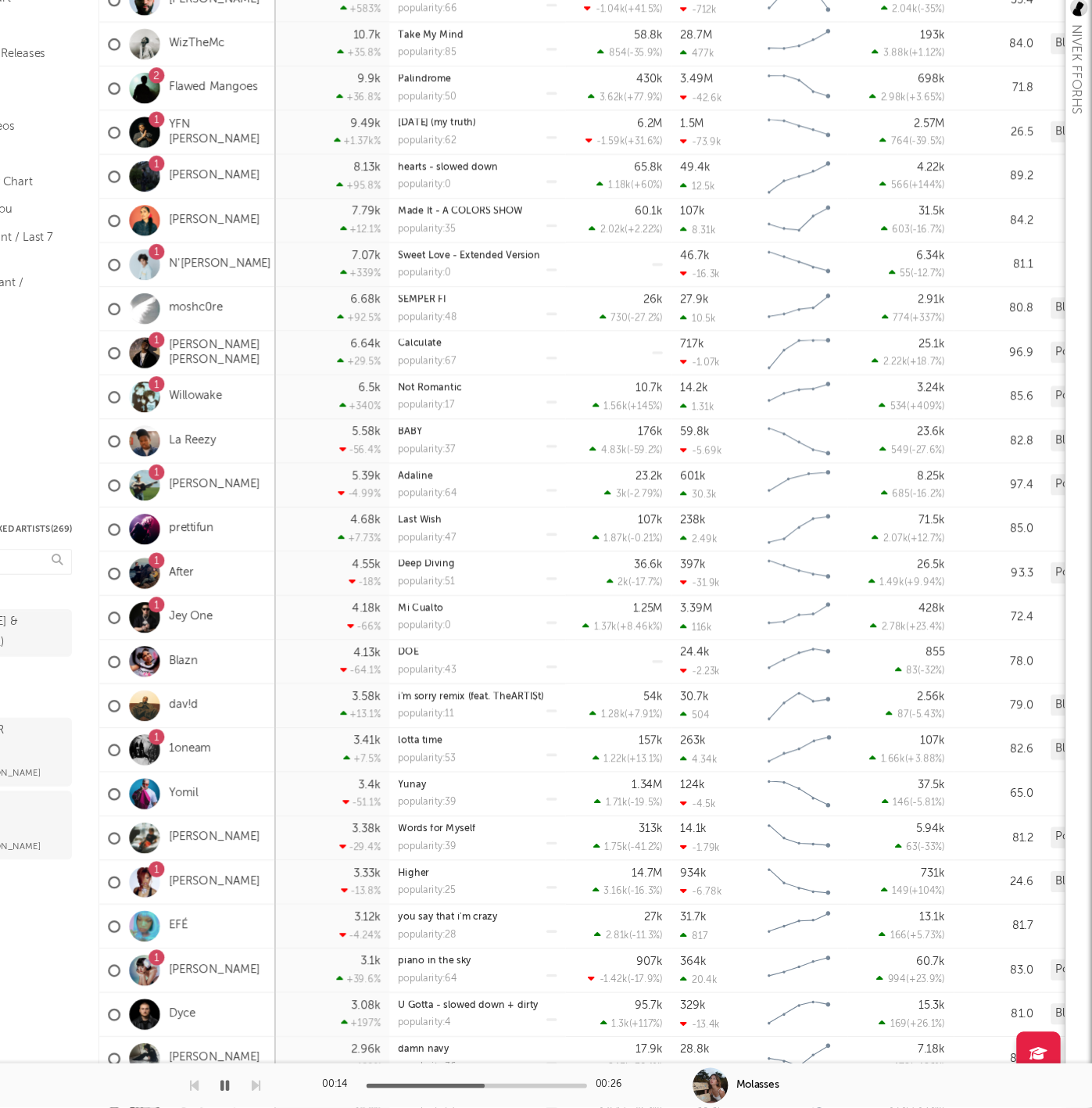
click at [320, 1082] on icon "button" at bounding box center [323, 1089] width 8 height 13
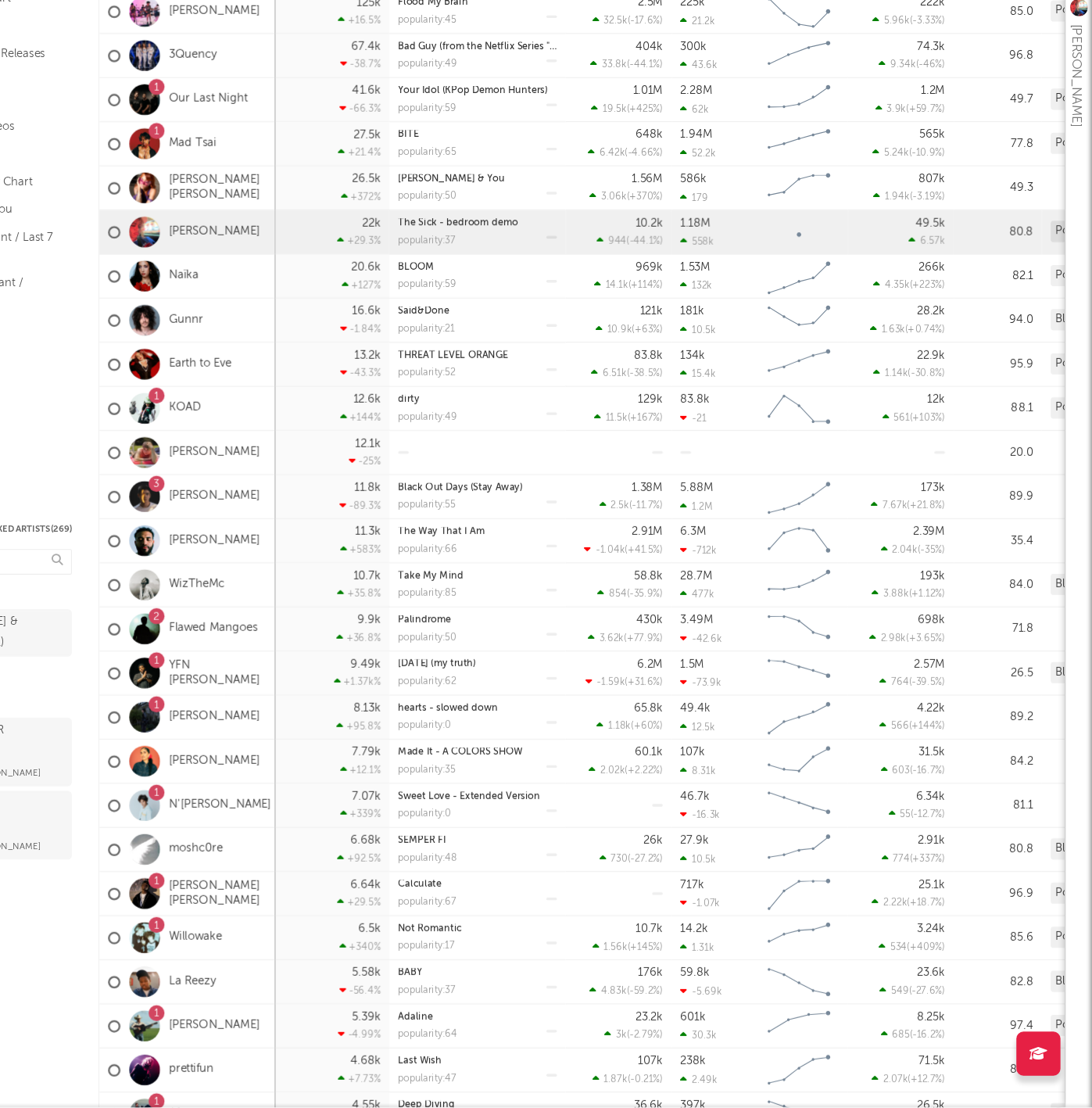
click at [212, 313] on div "[PERSON_NAME]" at bounding box center [289, 332] width 157 height 39
click at [274, 325] on link "[PERSON_NAME]" at bounding box center [314, 332] width 81 height 14
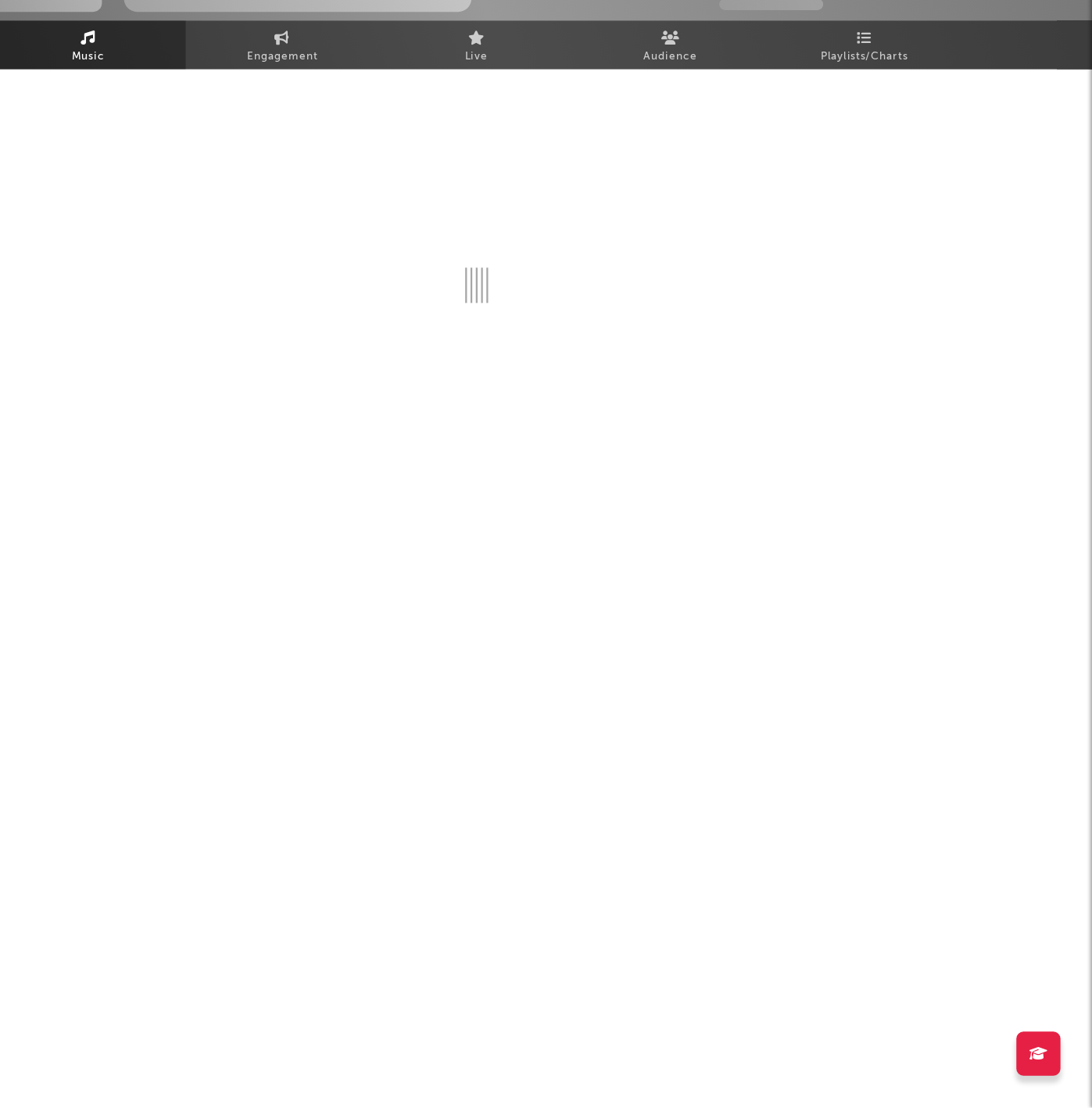
select select "1w"
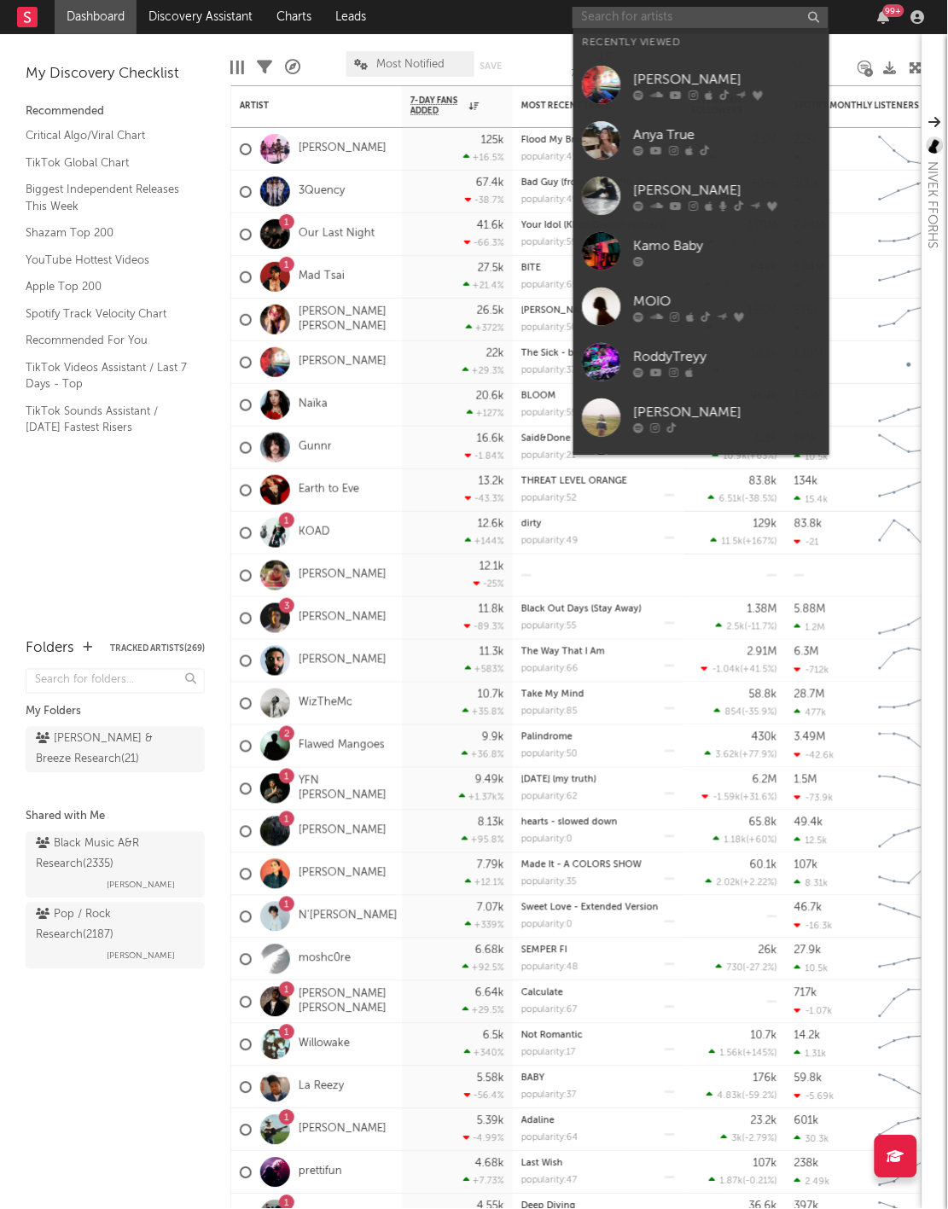
click at [633, 19] on input "text" at bounding box center [701, 17] width 256 height 21
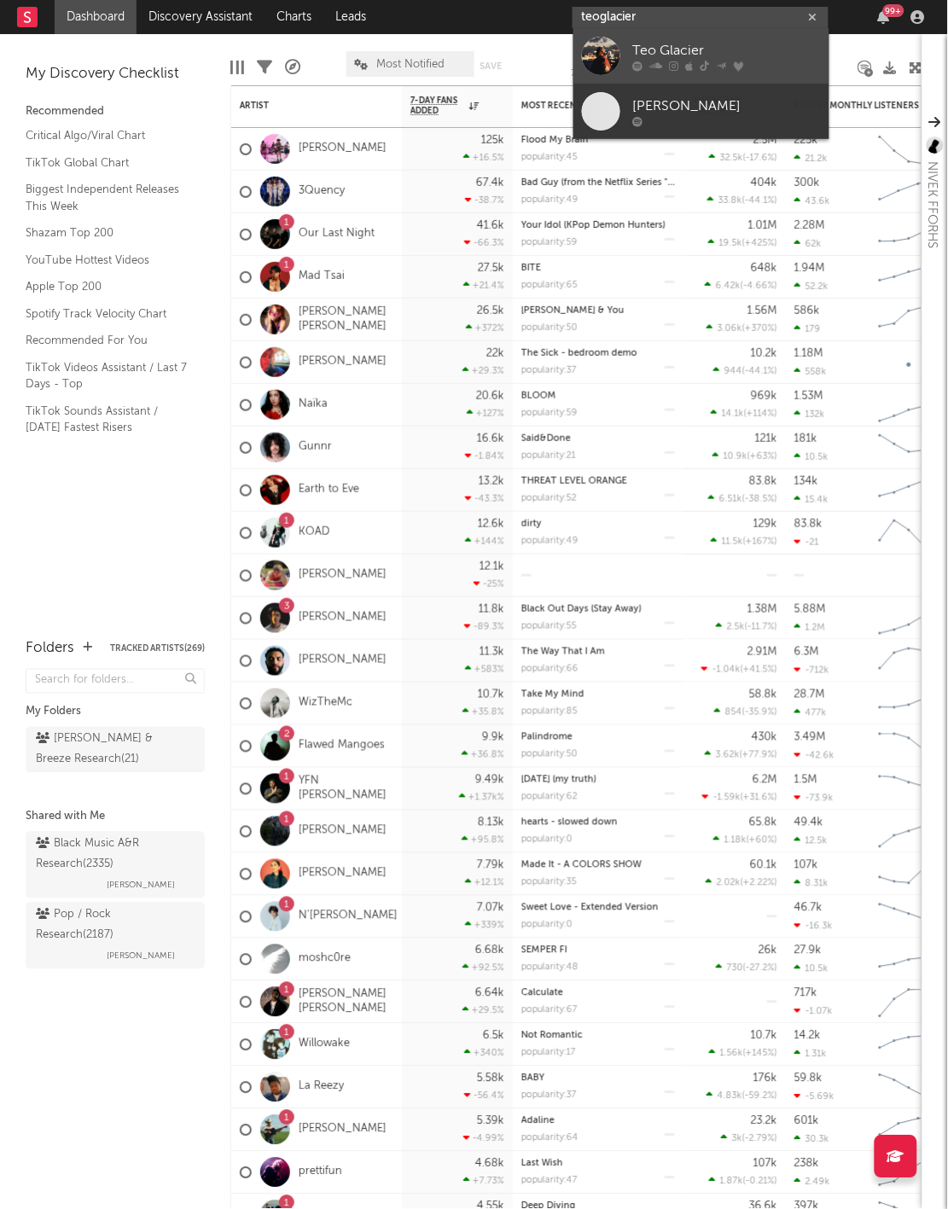
type input "teoglacier"
click at [668, 60] on div "Teo Glacier" at bounding box center [727, 51] width 188 height 20
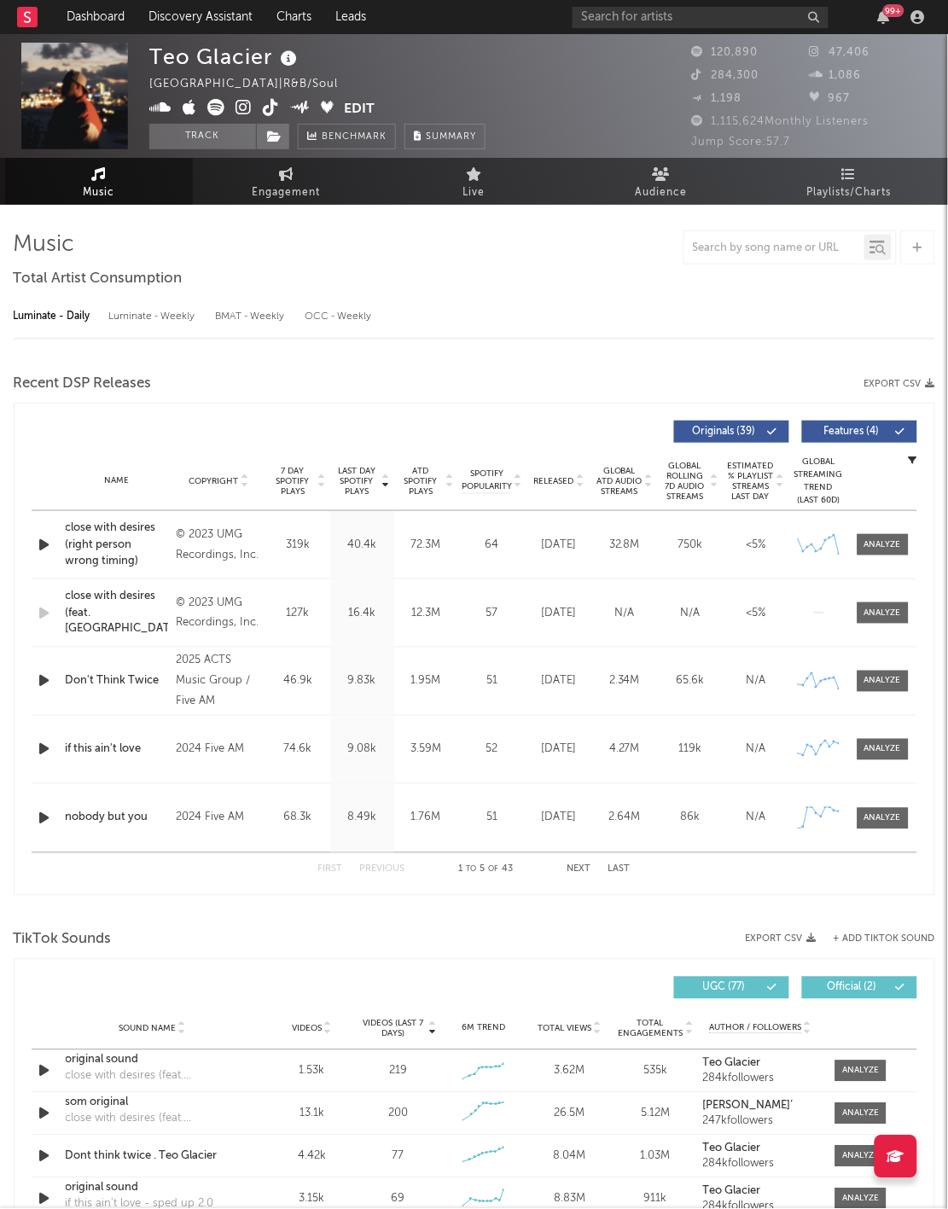
select select "6m"
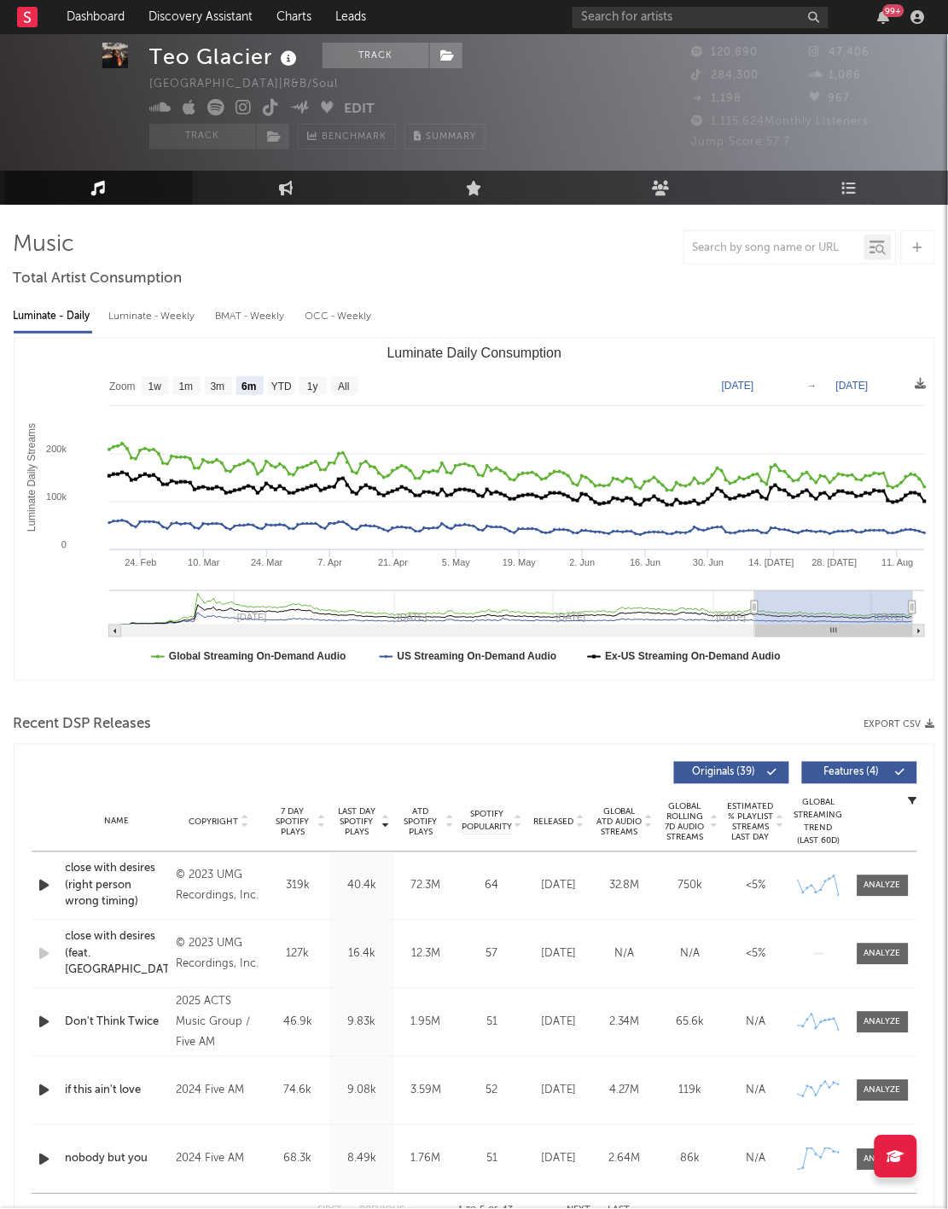
scroll to position [38, 0]
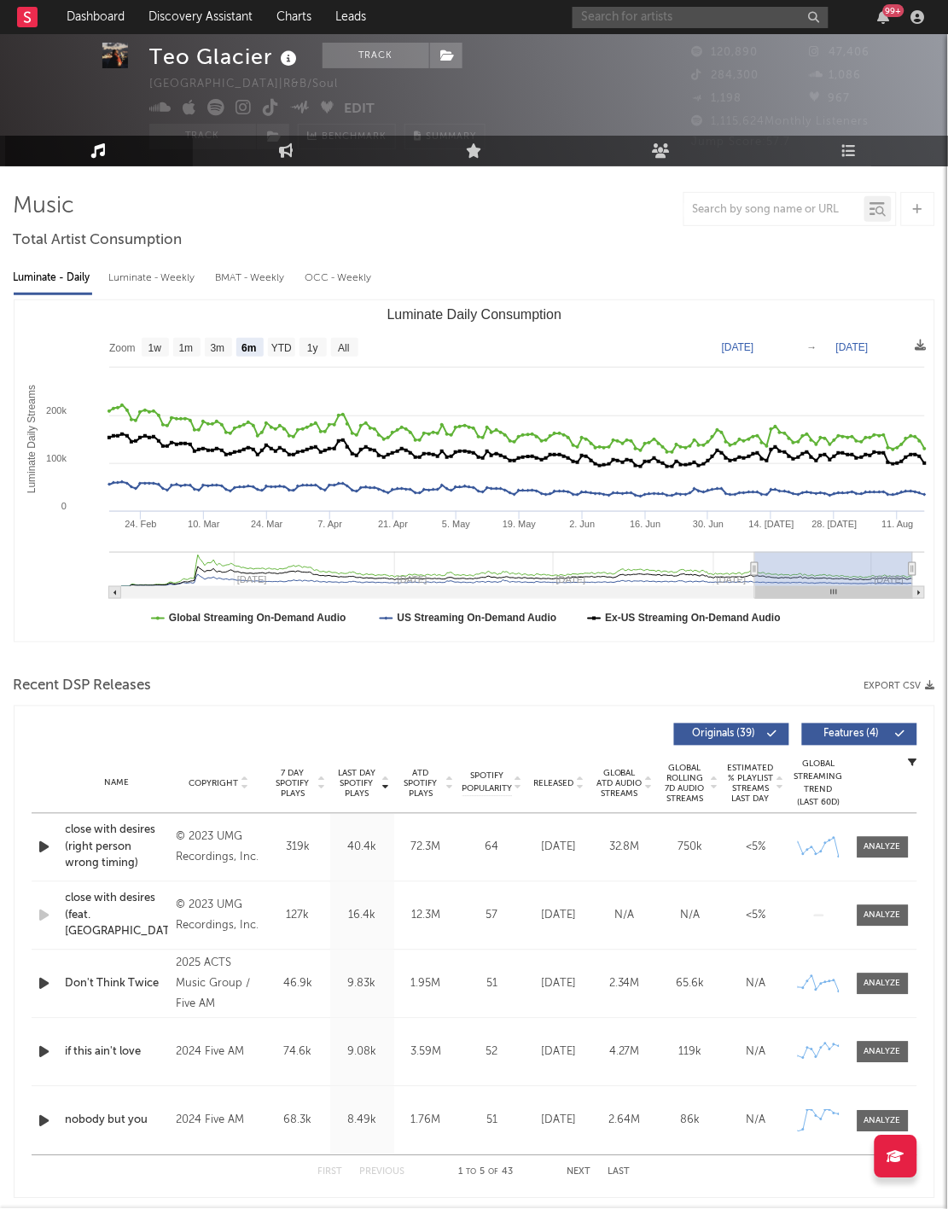
click at [658, 24] on input "text" at bounding box center [701, 17] width 256 height 21
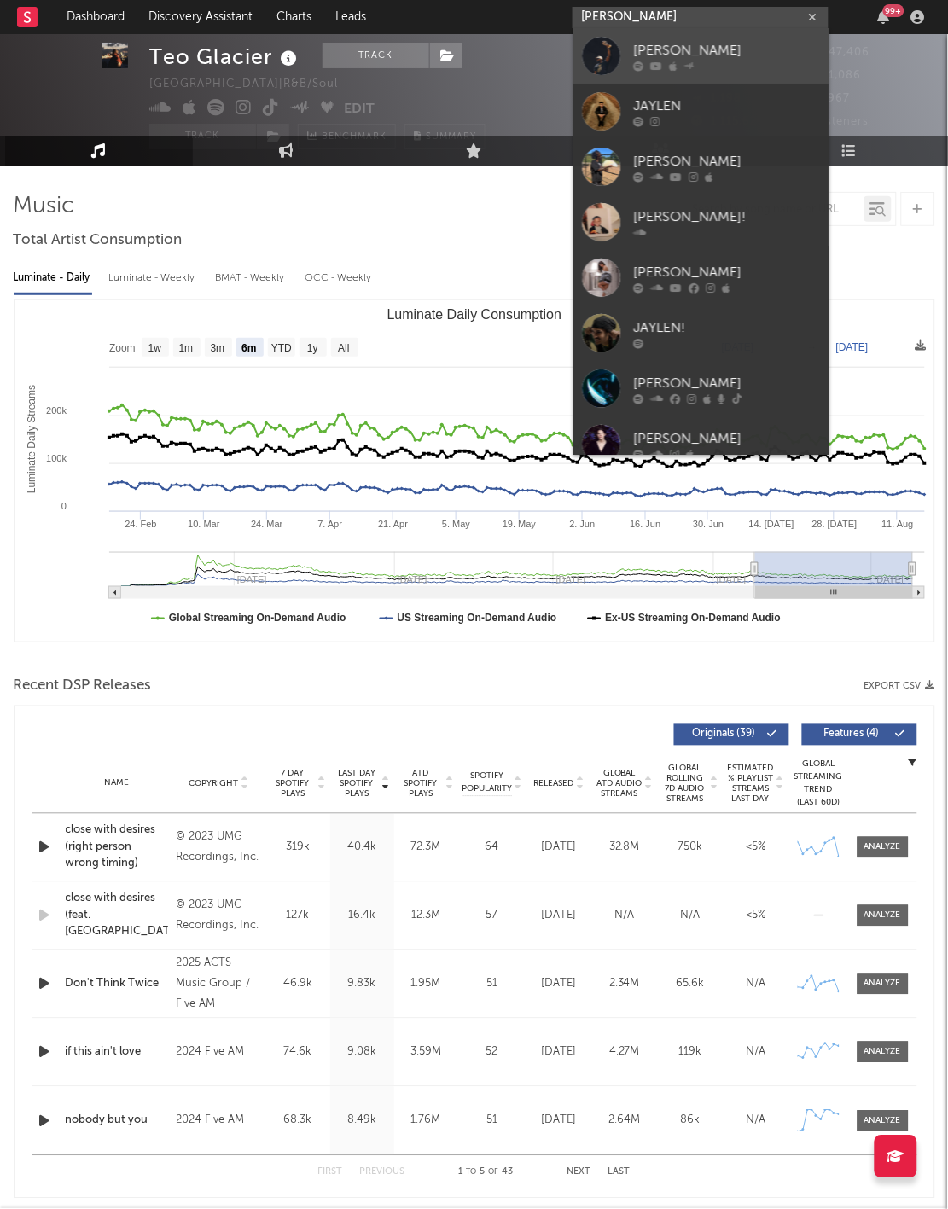
type input "[PERSON_NAME]"
click at [675, 61] on icon at bounding box center [673, 66] width 8 height 10
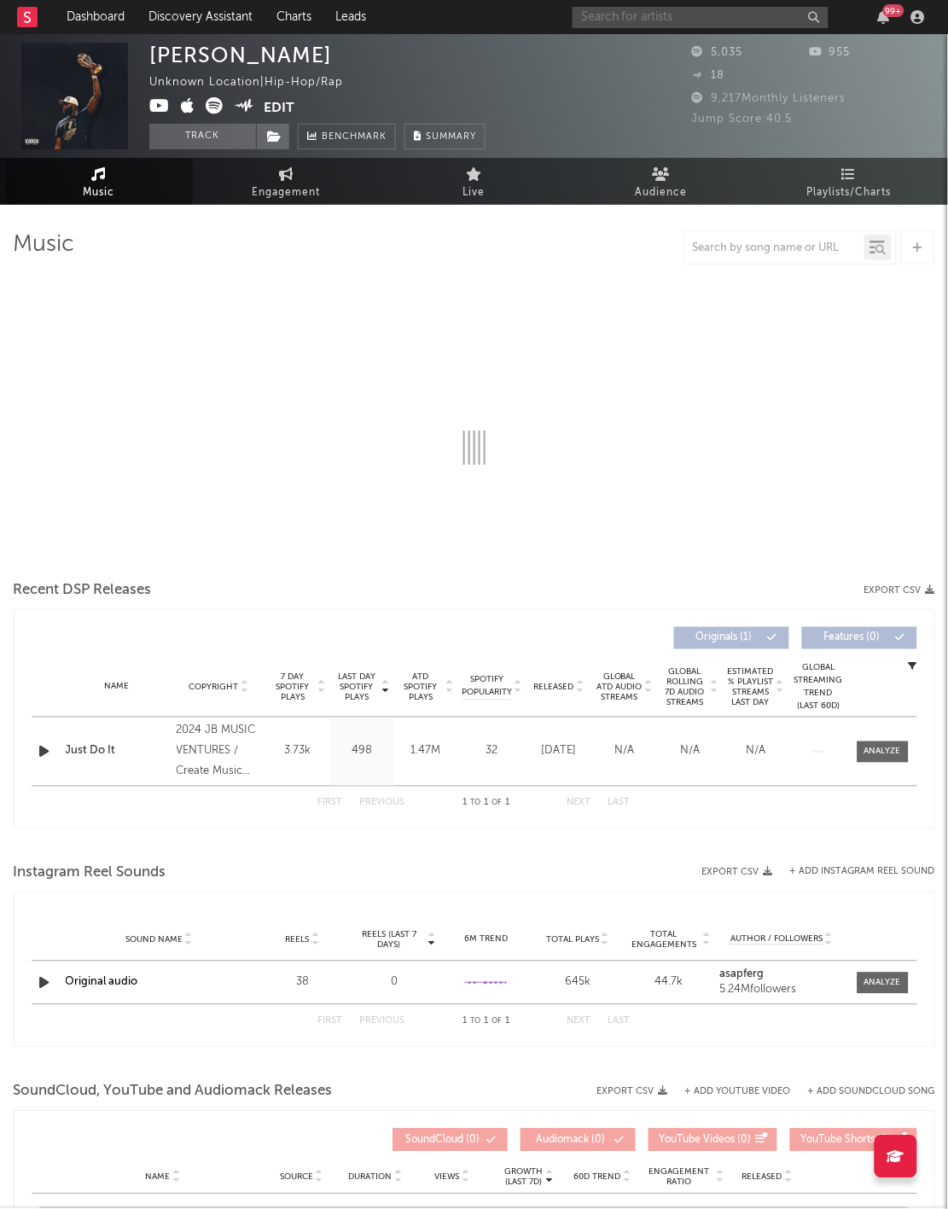
click at [639, 9] on input "text" at bounding box center [701, 17] width 256 height 21
select select "6m"
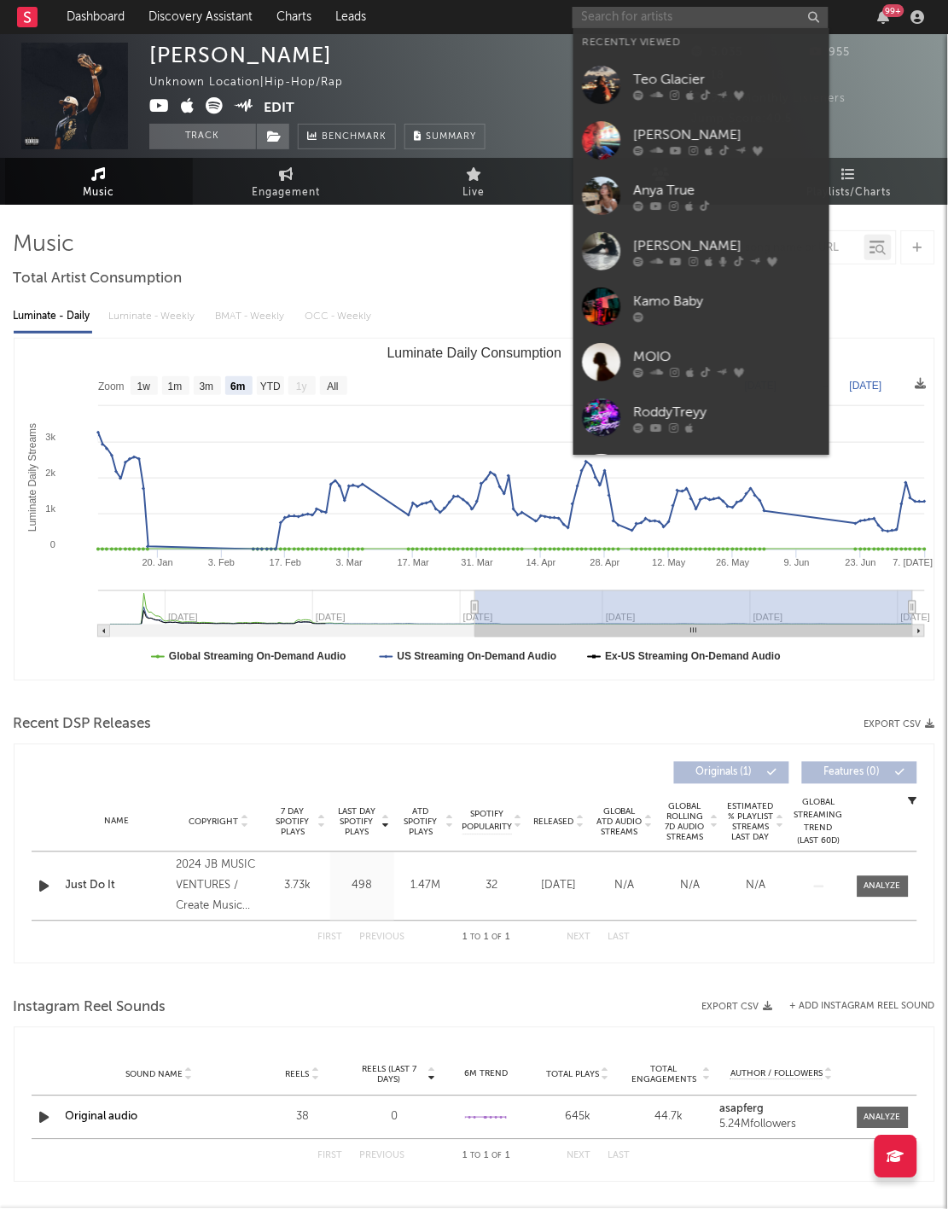
type input "H"
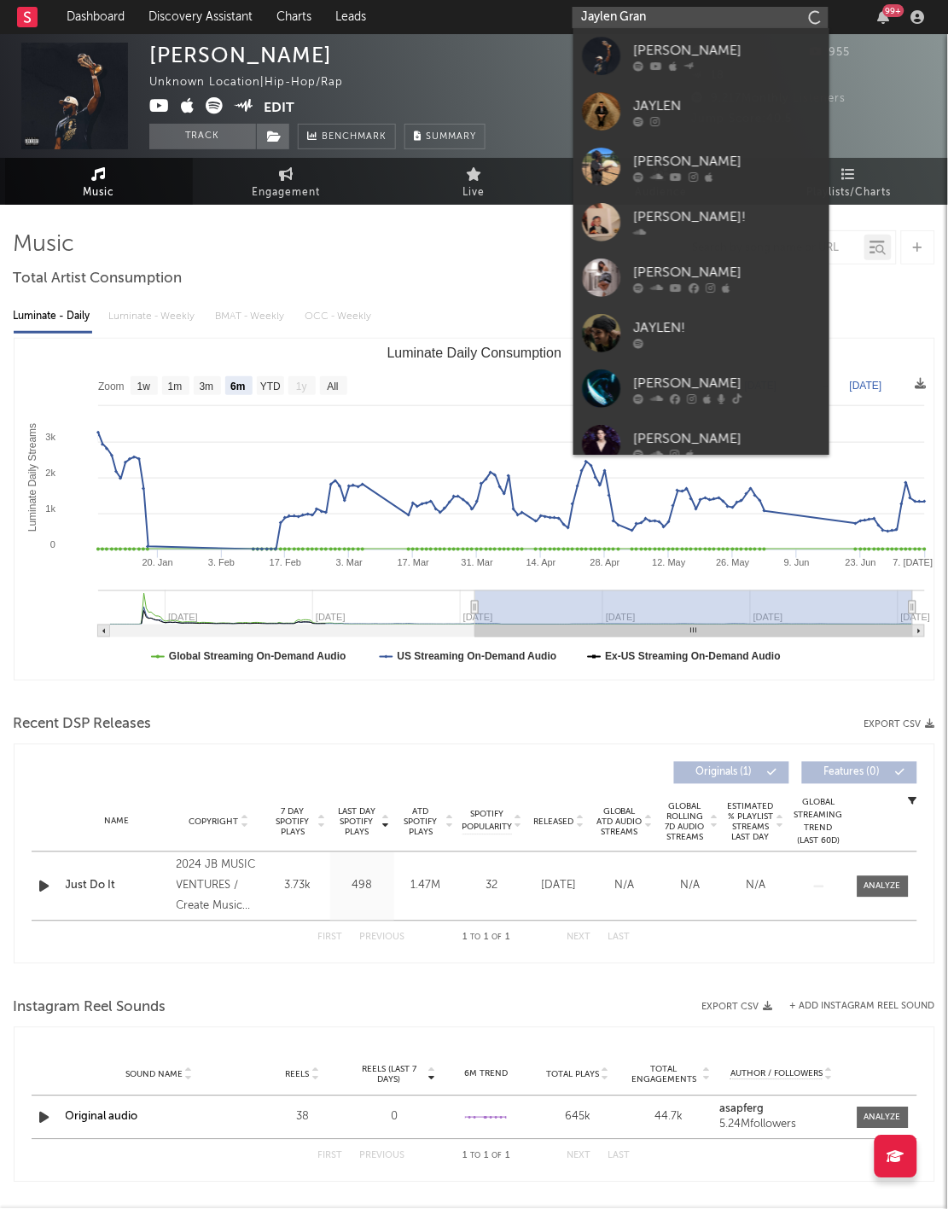
type input "[PERSON_NAME]"
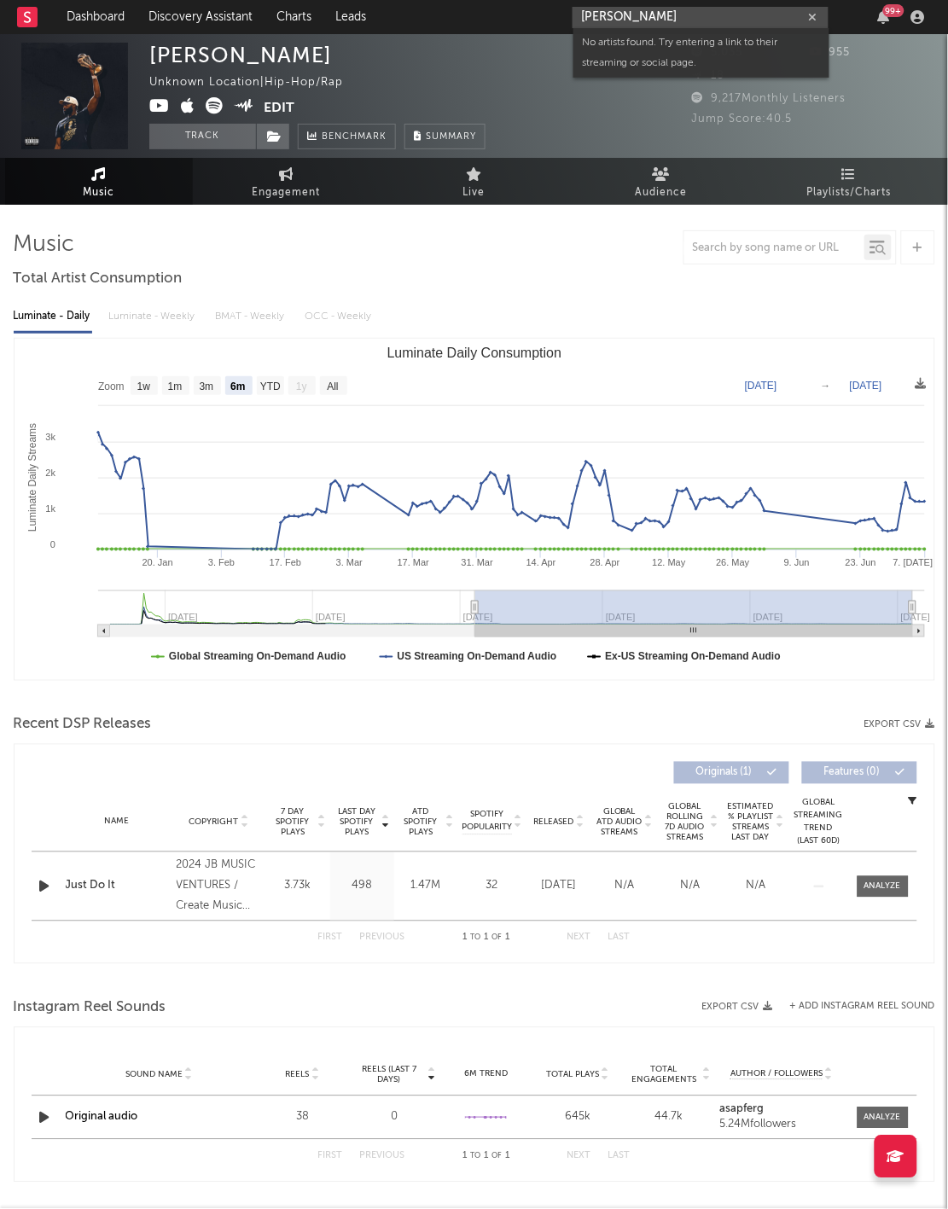
click at [655, 15] on input "[PERSON_NAME]" at bounding box center [701, 17] width 256 height 21
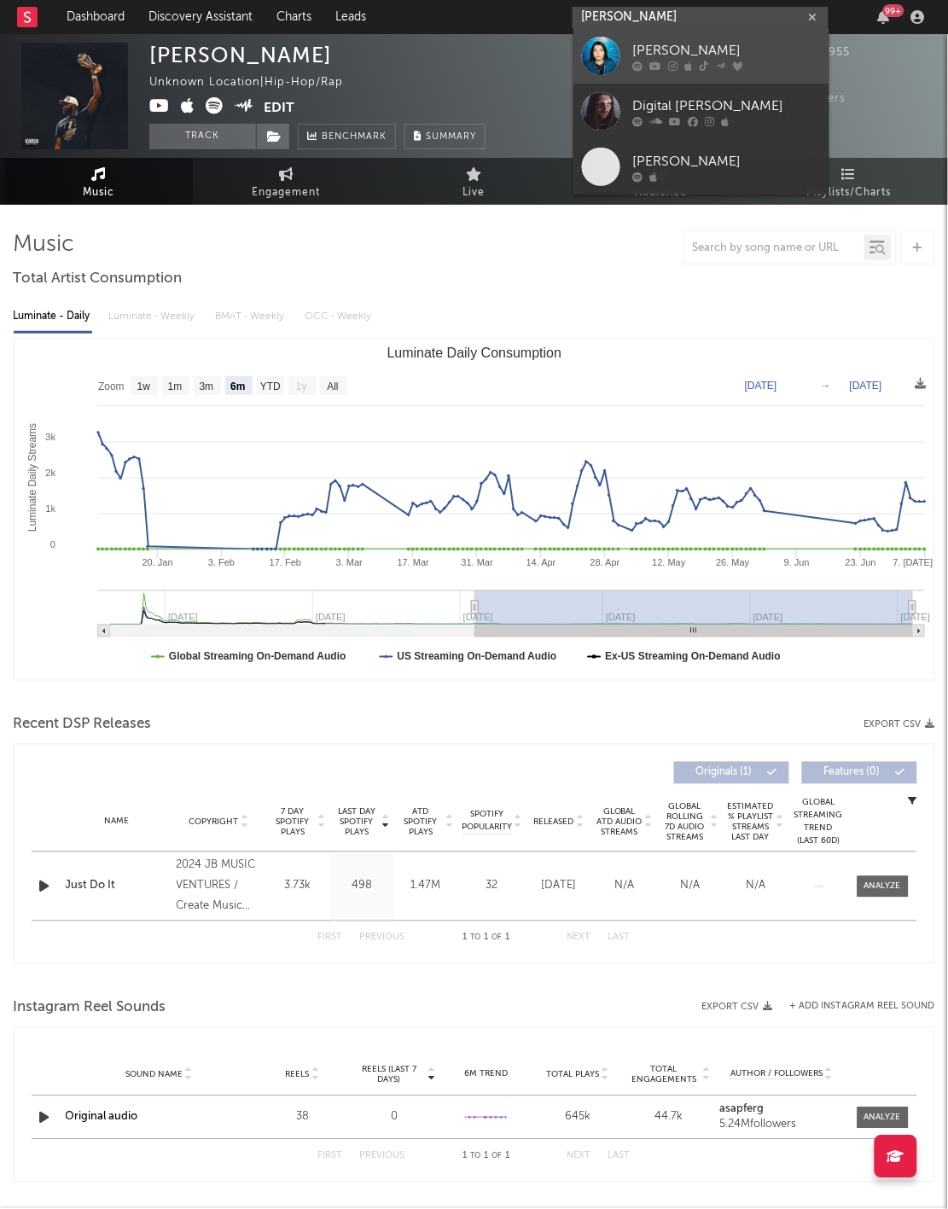
type input "[PERSON_NAME]"
click at [681, 65] on div at bounding box center [727, 66] width 188 height 10
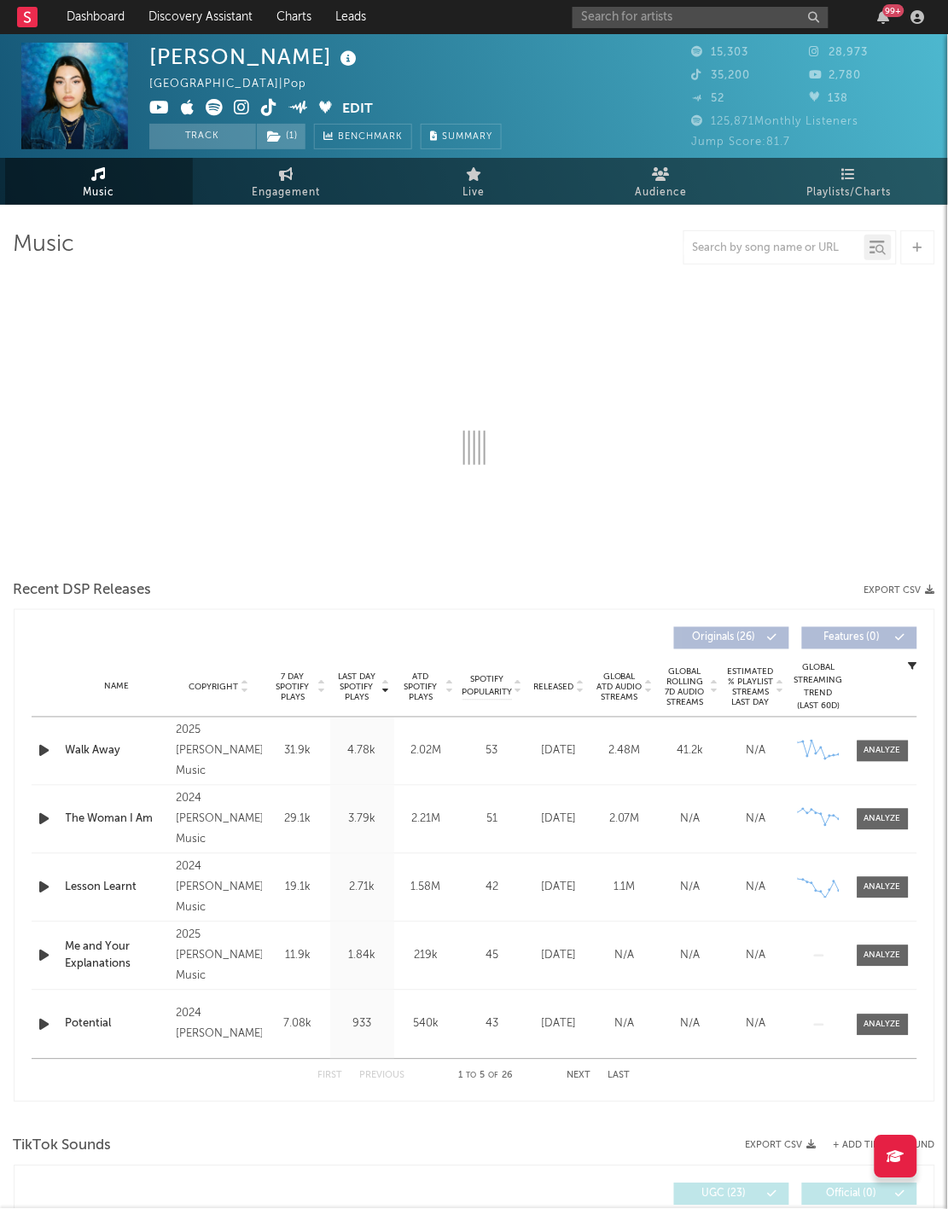
select select "6m"
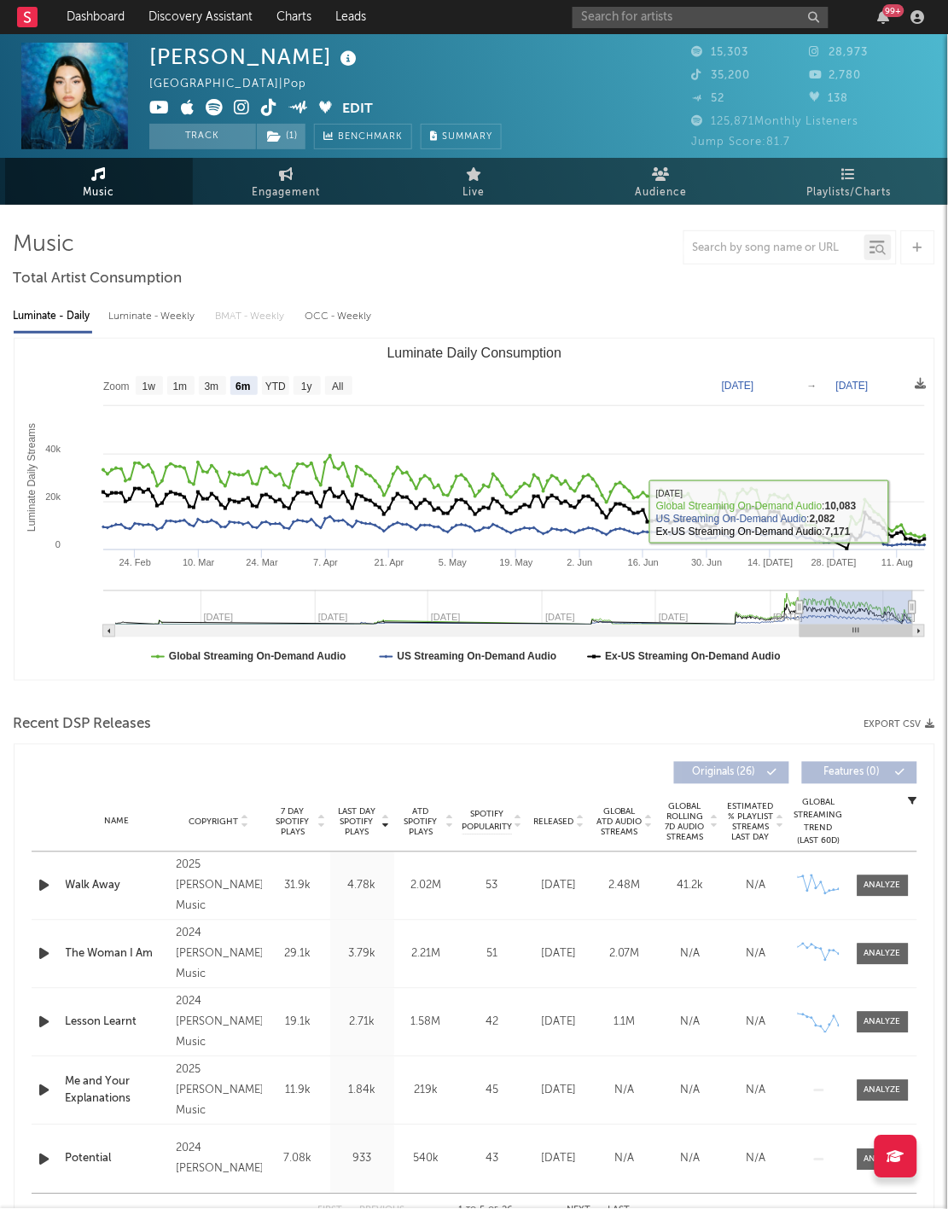
click at [556, 824] on span "Released" at bounding box center [554, 823] width 40 height 10
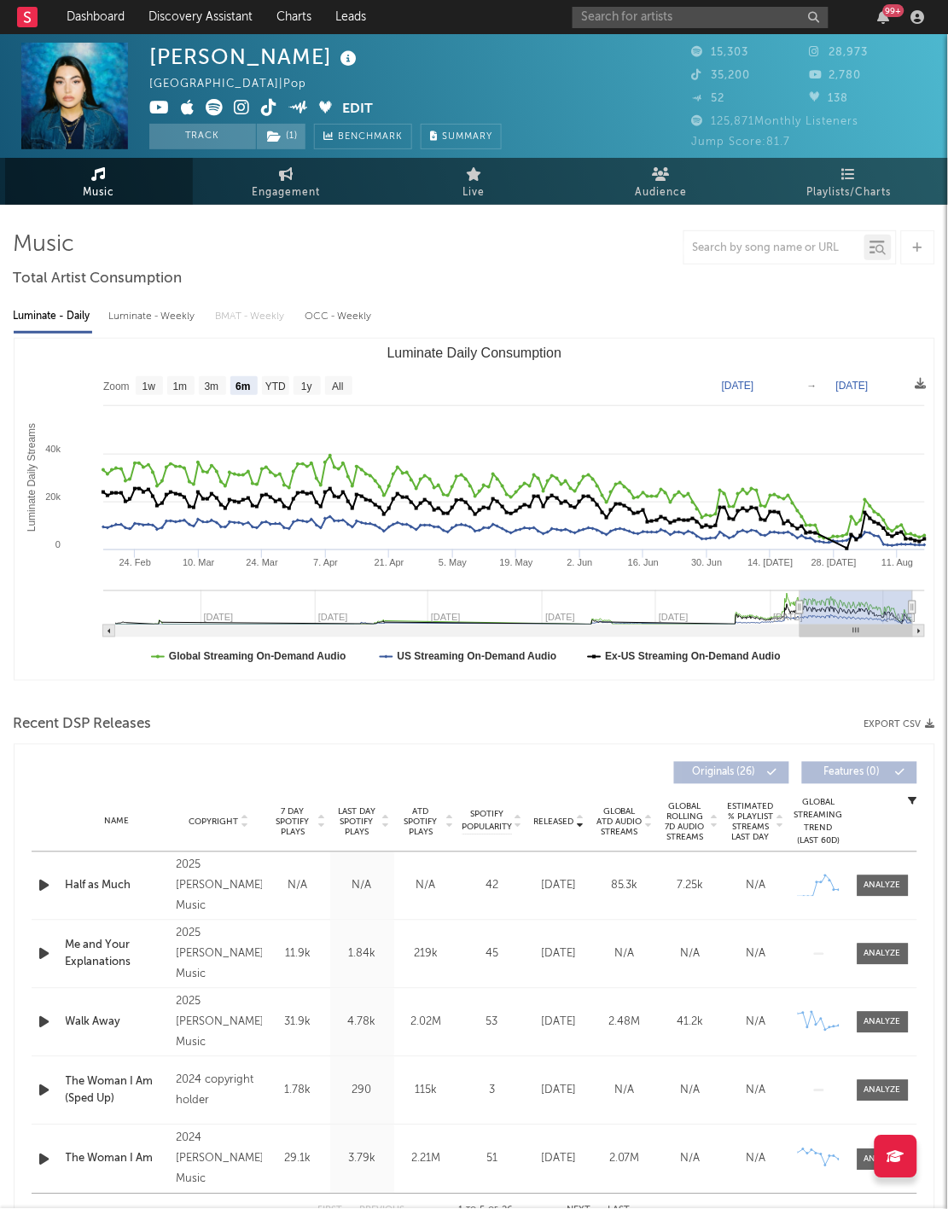
click at [74, 894] on div "Name Half as Much Copyright 2025 [PERSON_NAME] Music Label [PERSON_NAME] Music …" at bounding box center [475, 886] width 886 height 67
click at [36, 890] on icon "button" at bounding box center [45, 886] width 18 height 21
click at [36, 890] on icon "button" at bounding box center [44, 886] width 16 height 21
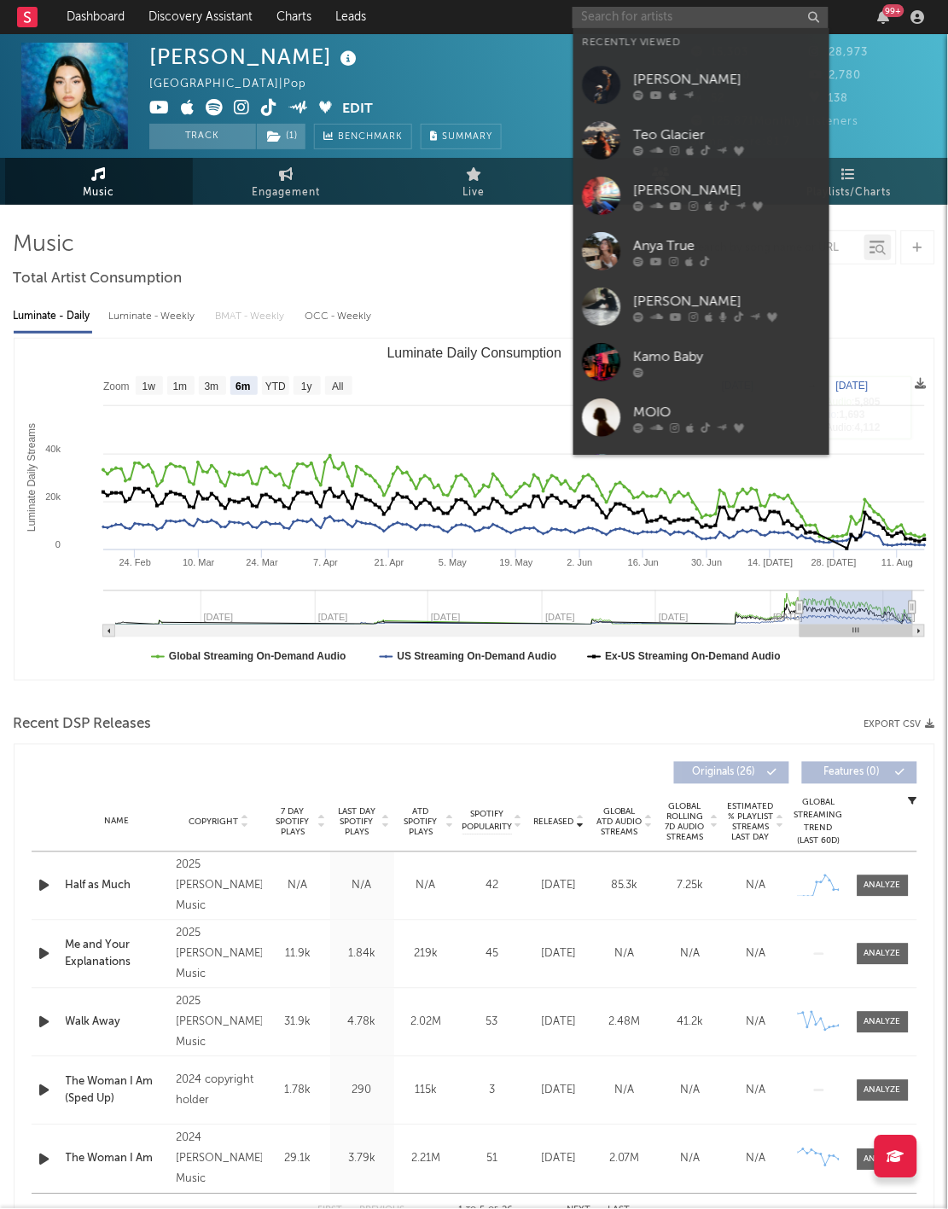
click at [730, 15] on input "text" at bounding box center [701, 17] width 256 height 21
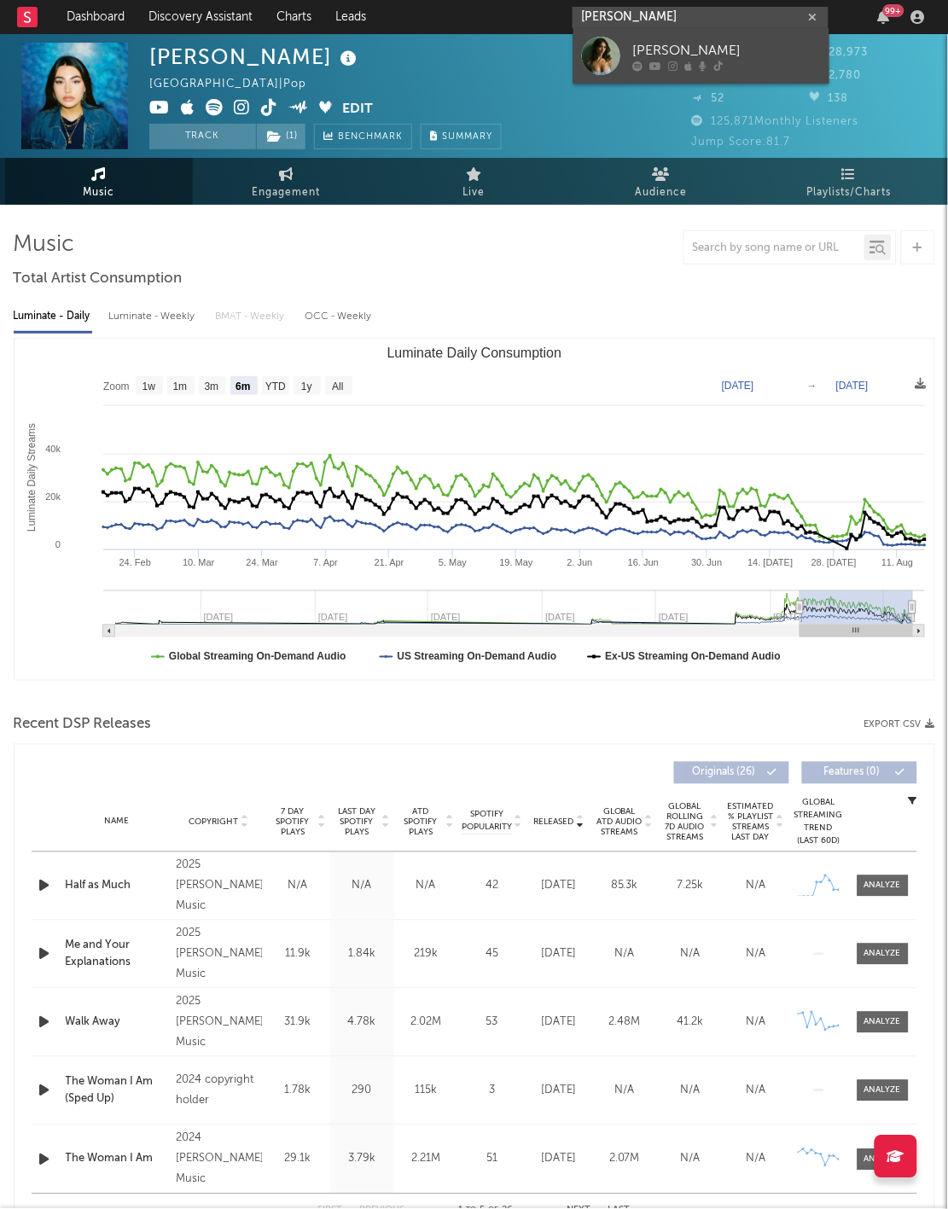
type input "[PERSON_NAME]"
click at [752, 50] on div "[PERSON_NAME]" at bounding box center [727, 51] width 188 height 20
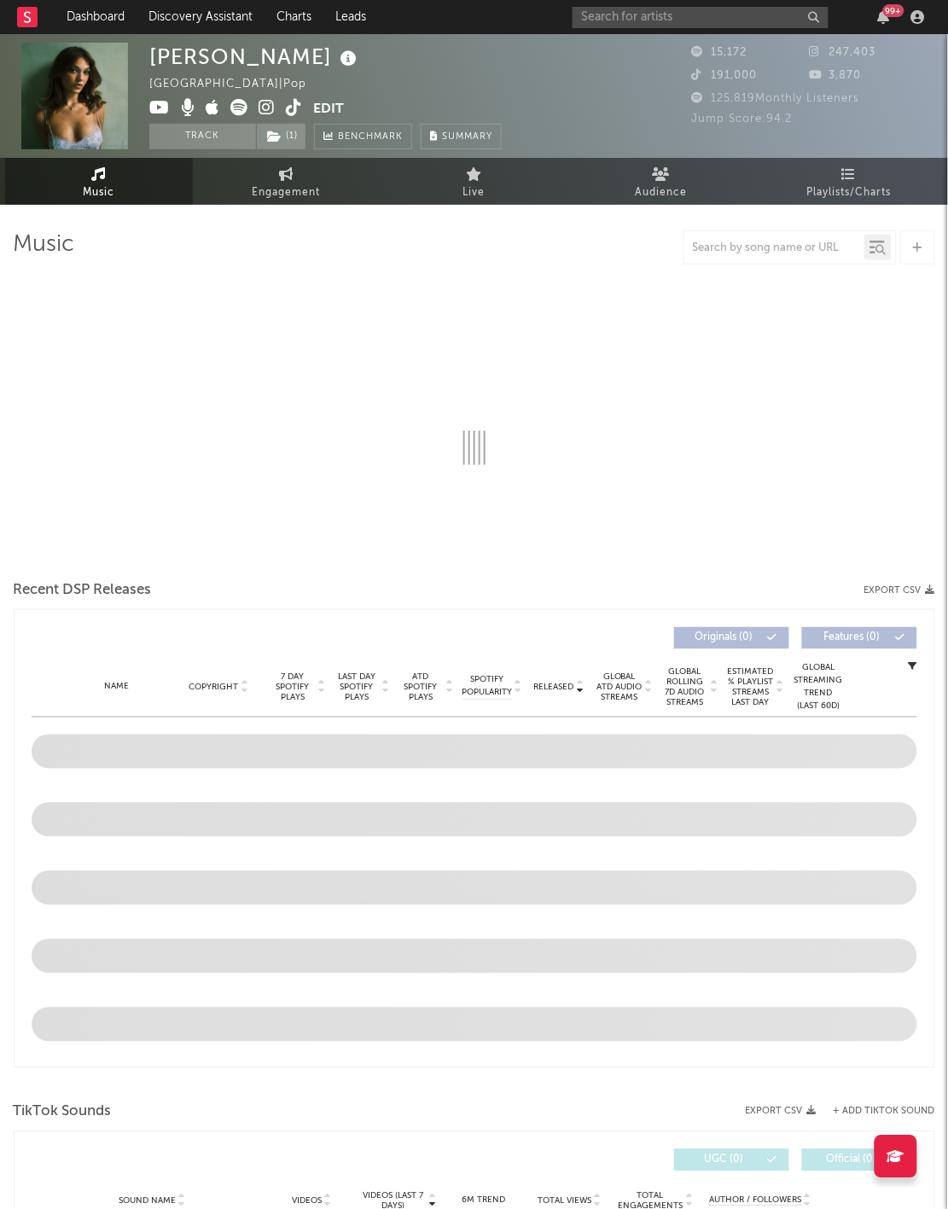
select select "1w"
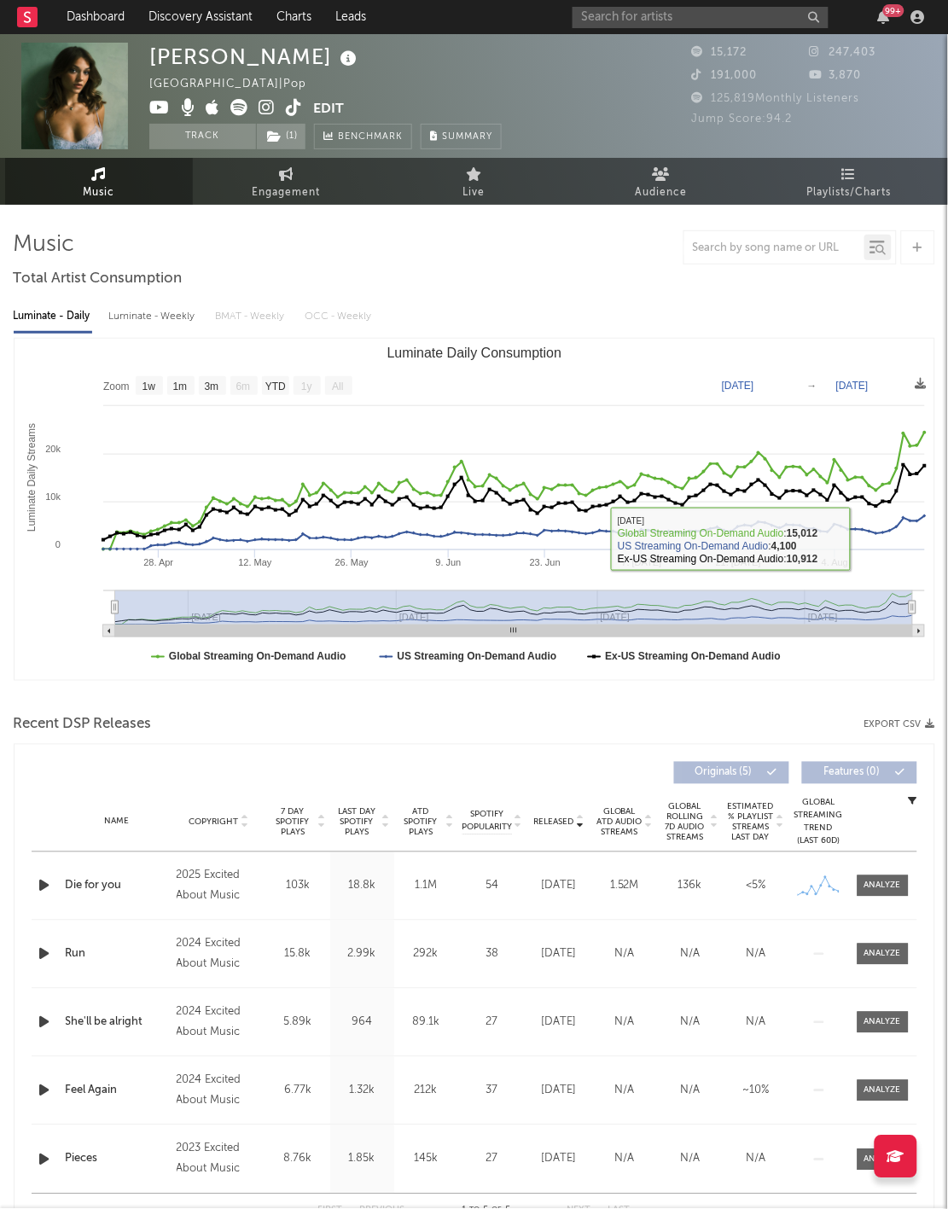
click at [14, 888] on div "Released Copyright 7 Day Spotify Plays Last Day Spotify Plays ATD Spotify Plays…" at bounding box center [475, 990] width 922 height 493
click at [41, 876] on icon "button" at bounding box center [45, 886] width 18 height 21
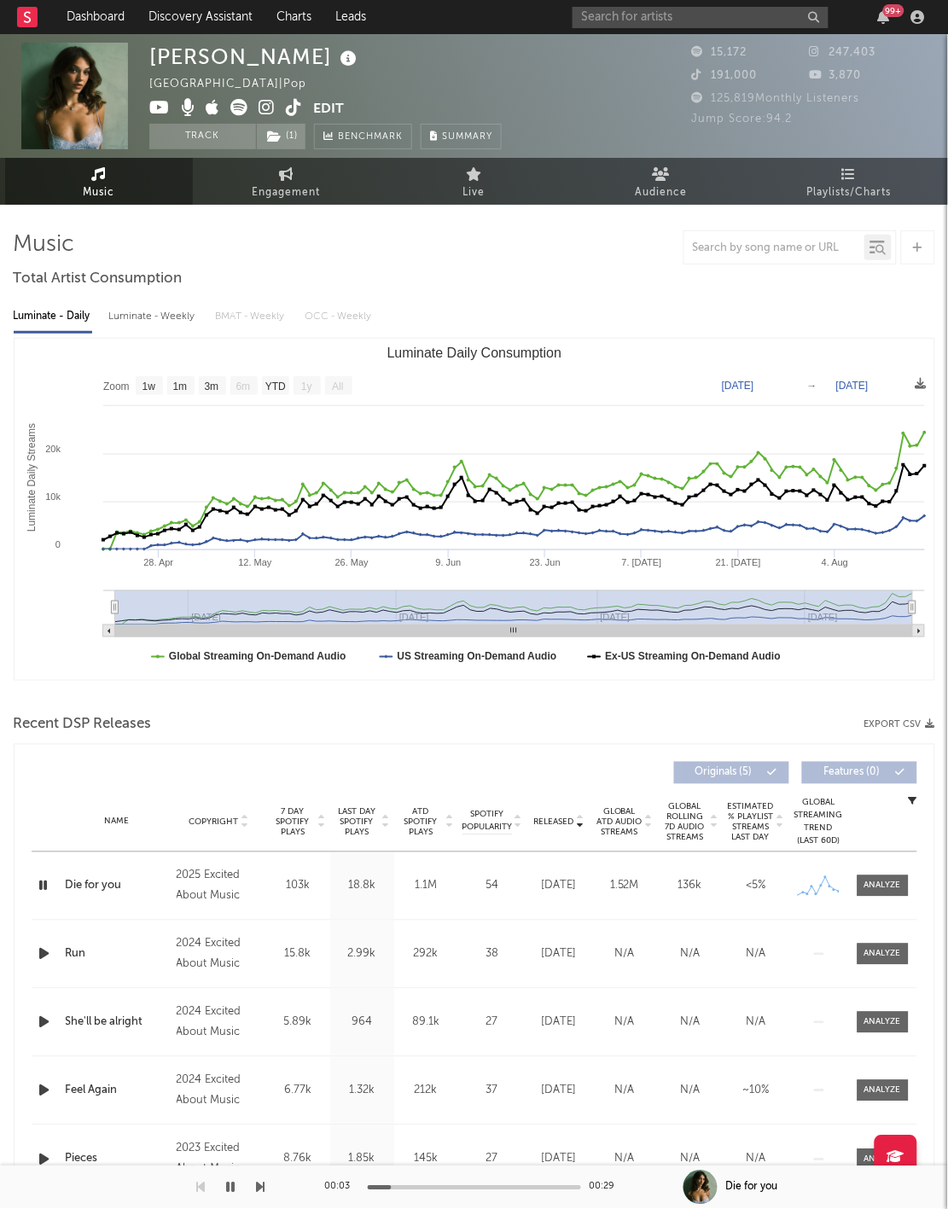
click at [43, 878] on icon "button" at bounding box center [44, 886] width 16 height 21
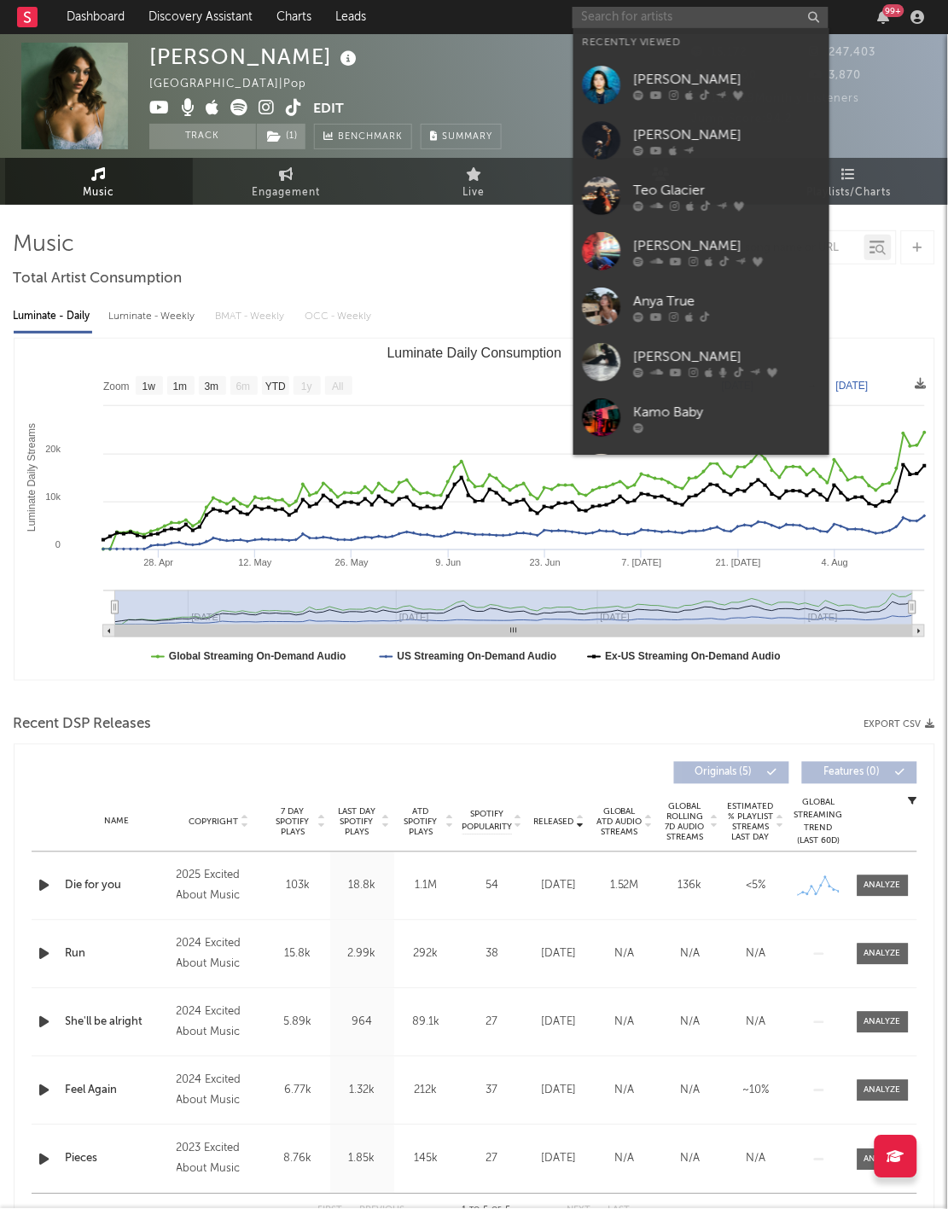
click at [675, 26] on input "text" at bounding box center [701, 17] width 256 height 21
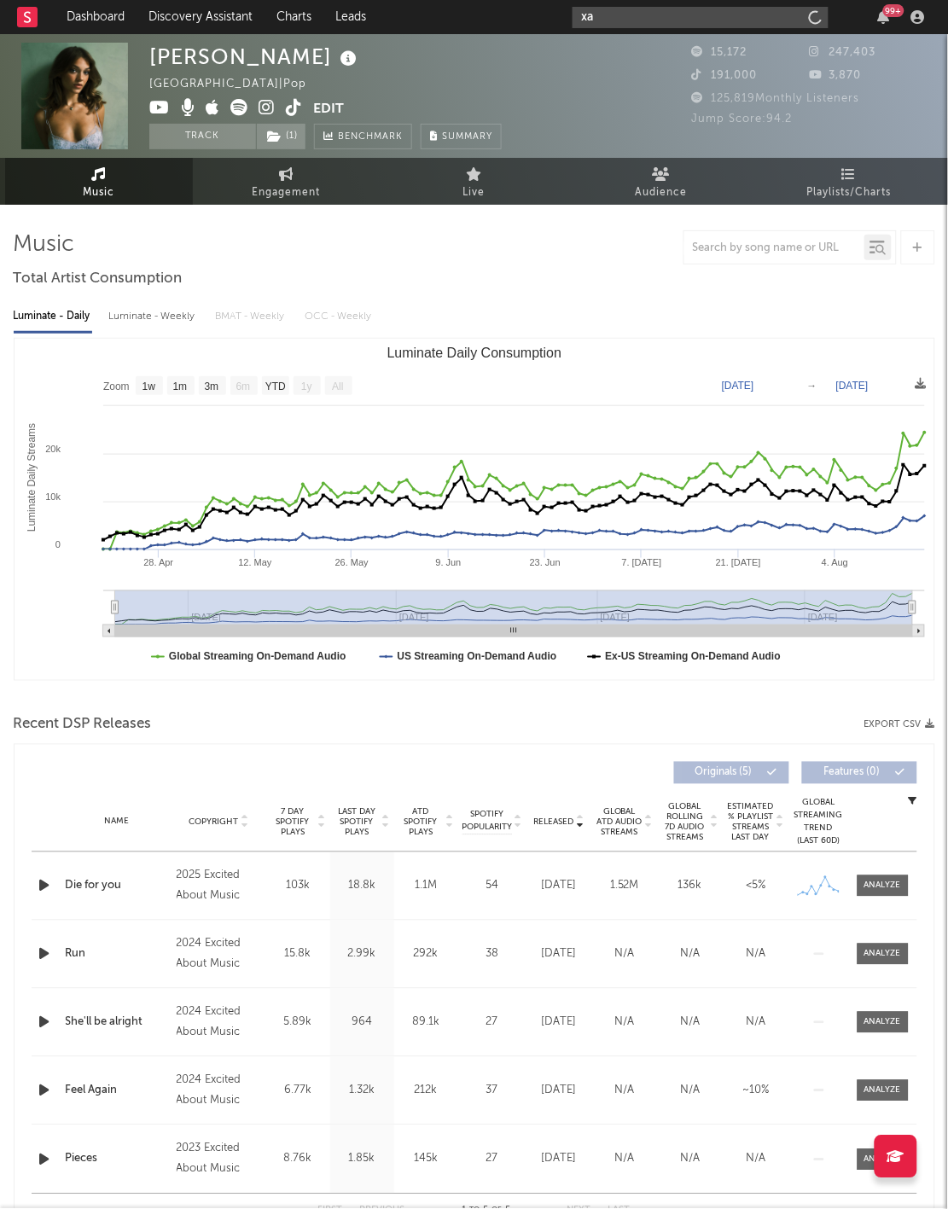
type input "x"
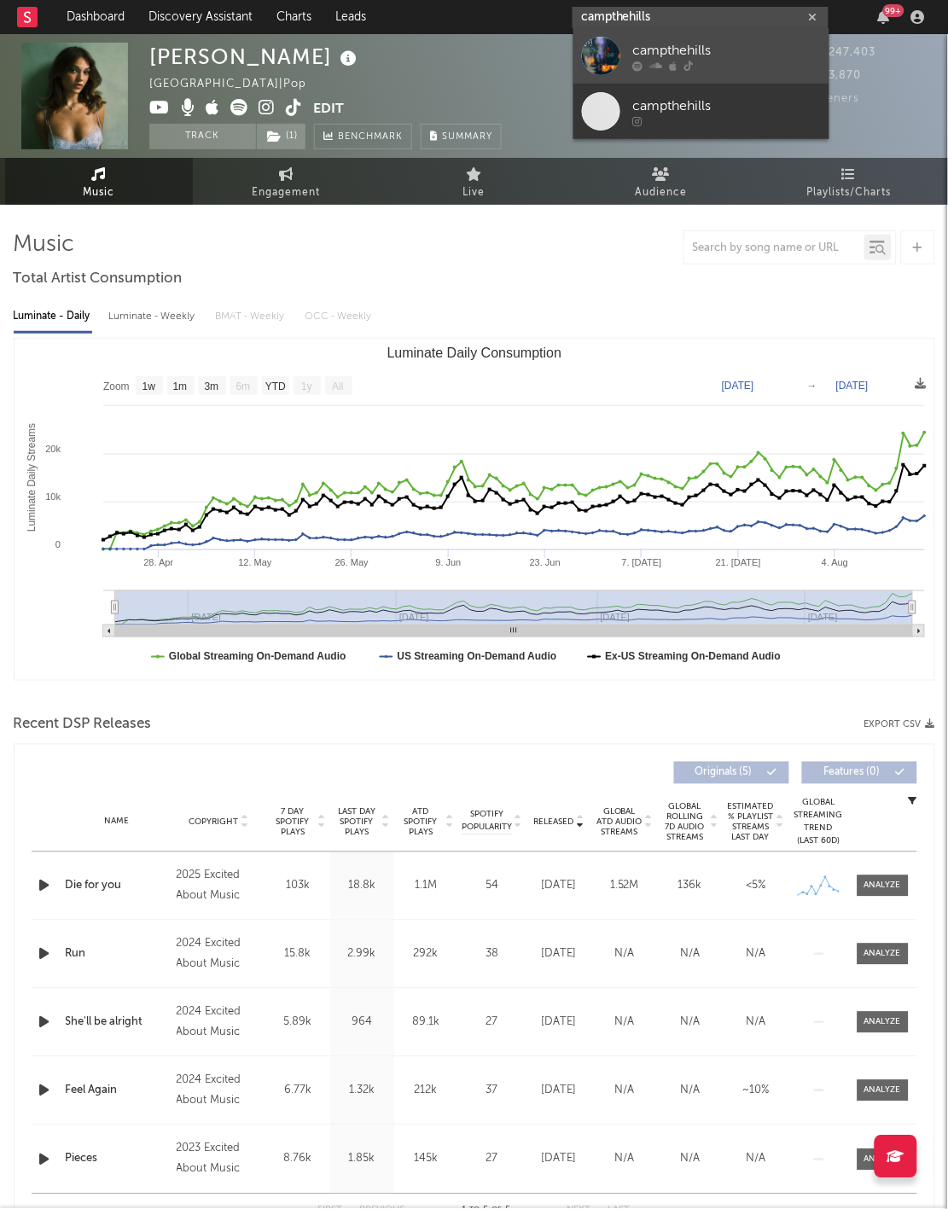
type input "campthehills"
click at [732, 59] on div "campthehills" at bounding box center [727, 51] width 188 height 20
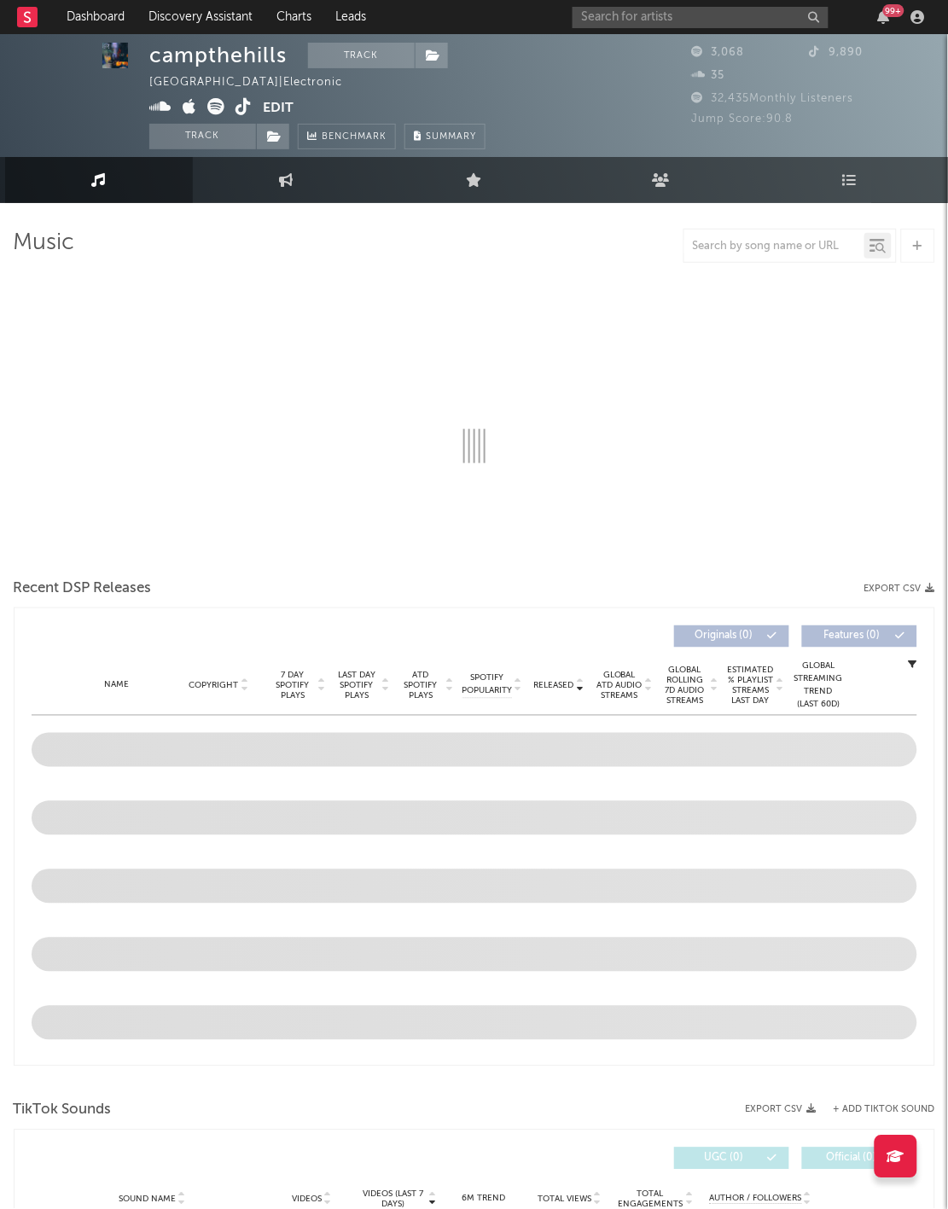
scroll to position [14, 0]
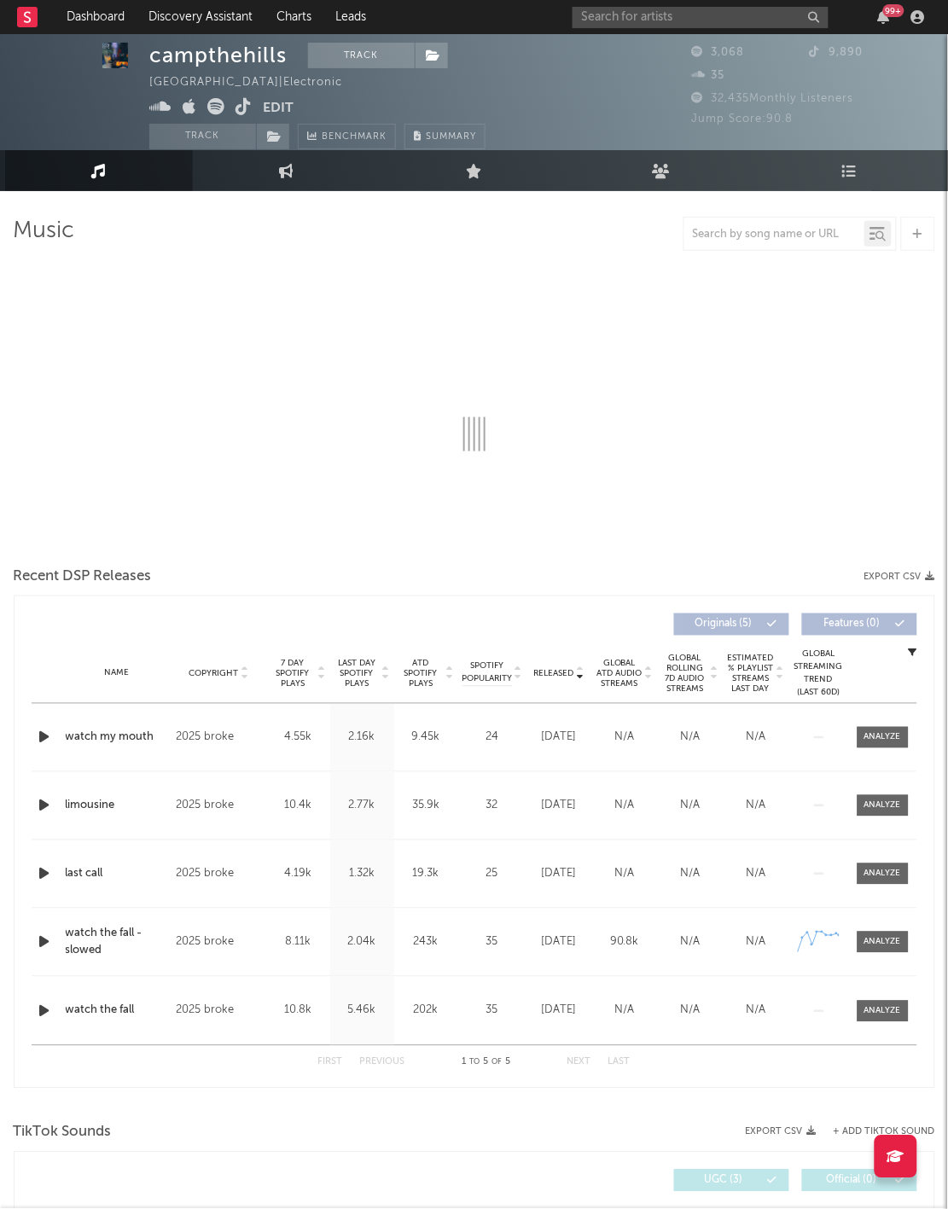
select select "1w"
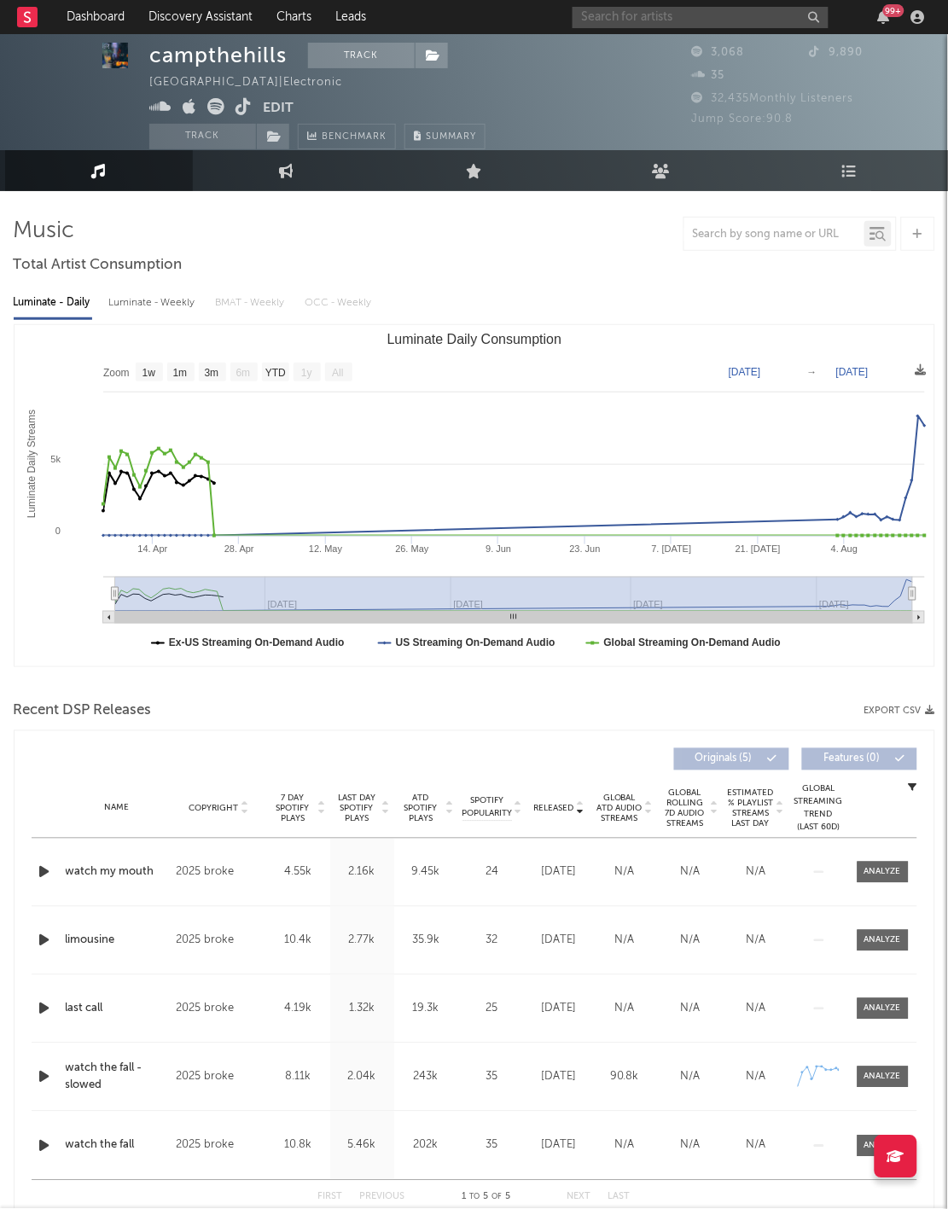
click at [725, 23] on input "text" at bounding box center [701, 17] width 256 height 21
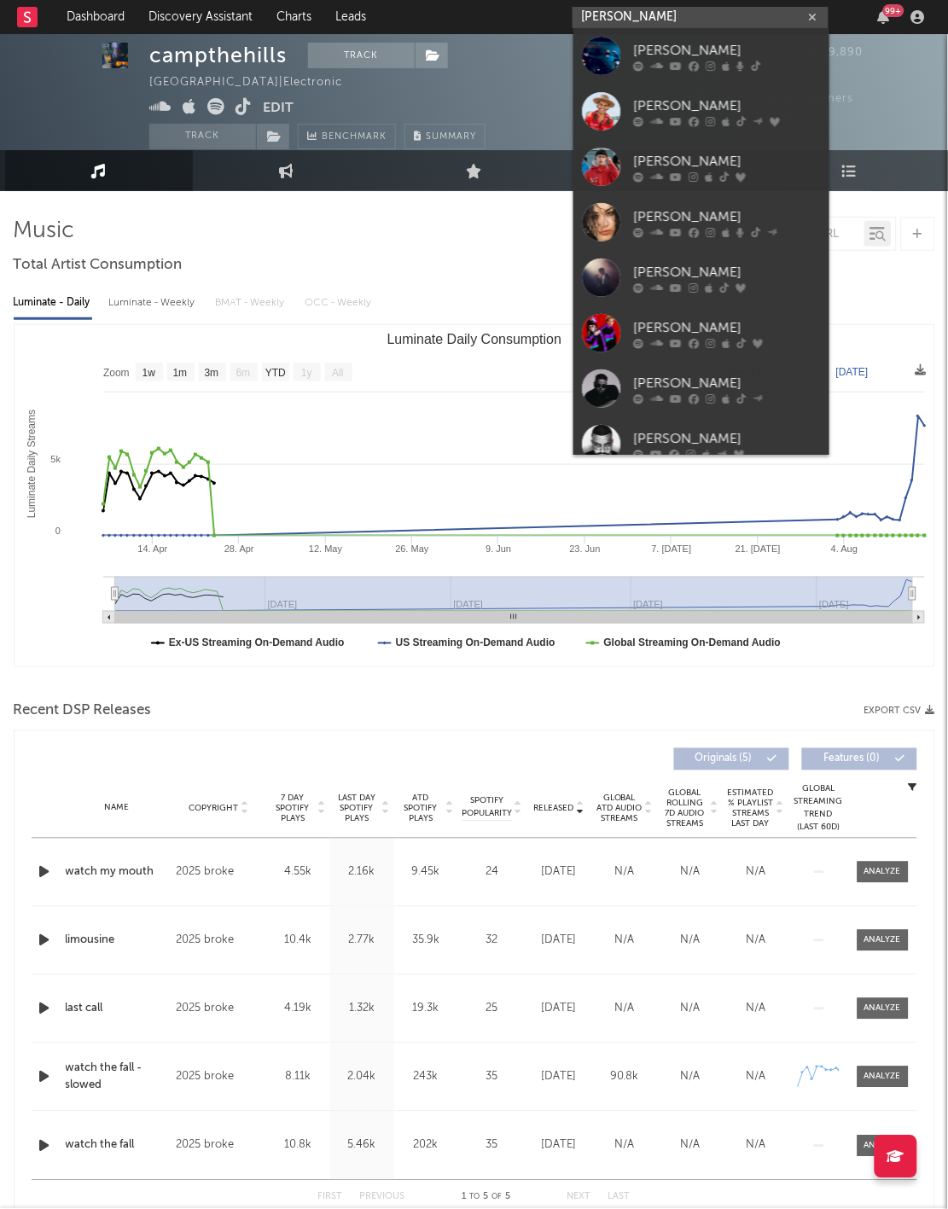
click at [704, 24] on input "[PERSON_NAME]" at bounding box center [701, 17] width 256 height 21
type input "[PERSON_NAME]"
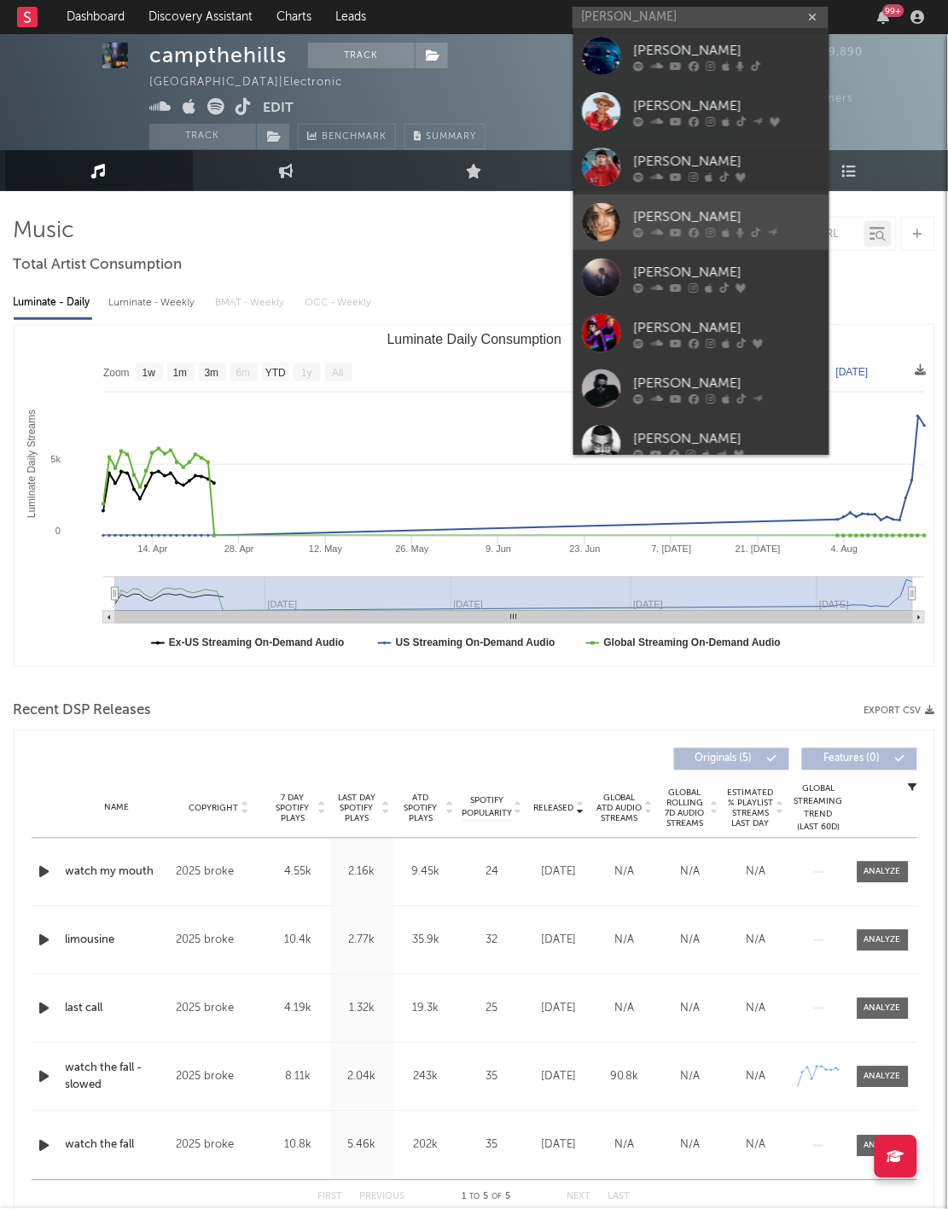
click at [706, 234] on icon at bounding box center [710, 233] width 9 height 10
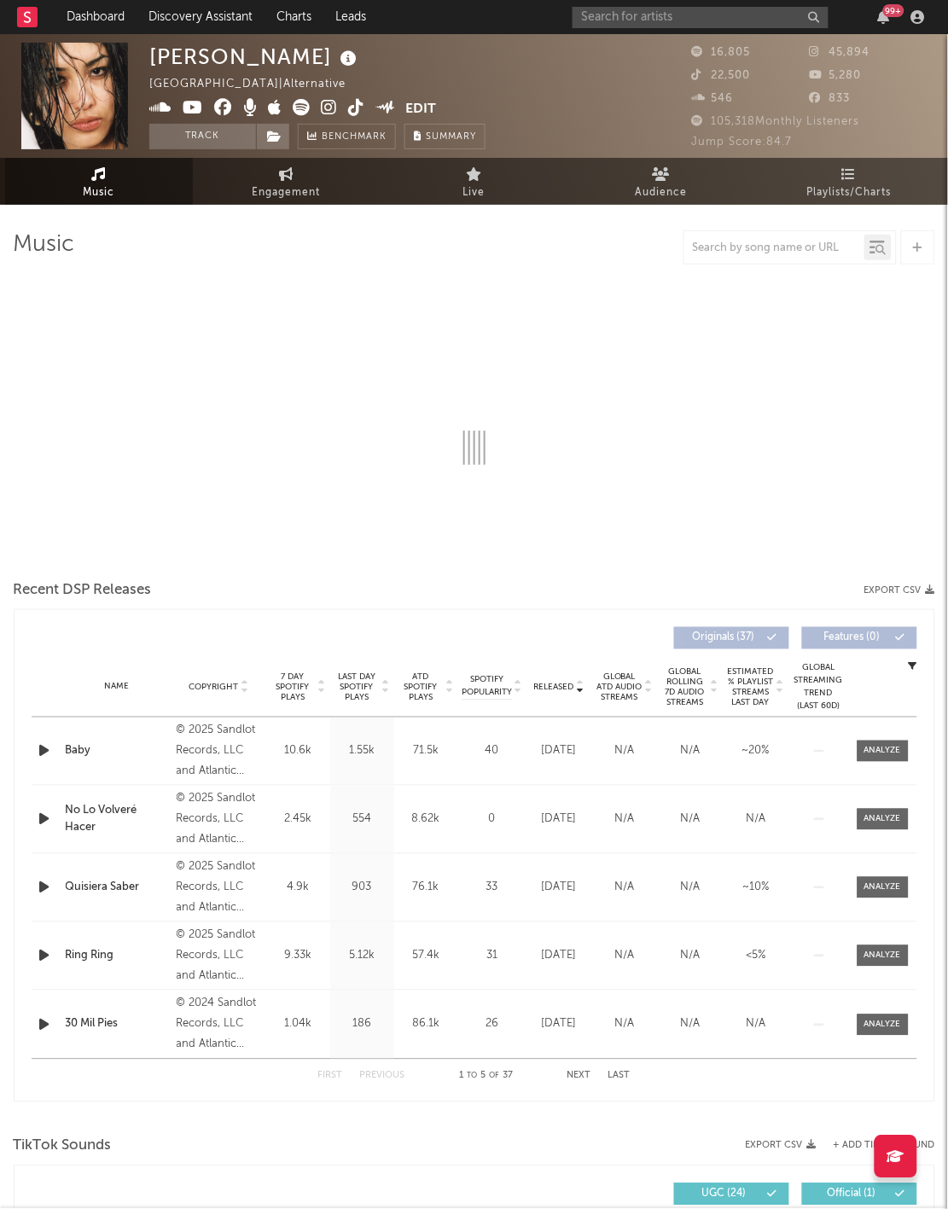
select select "6m"
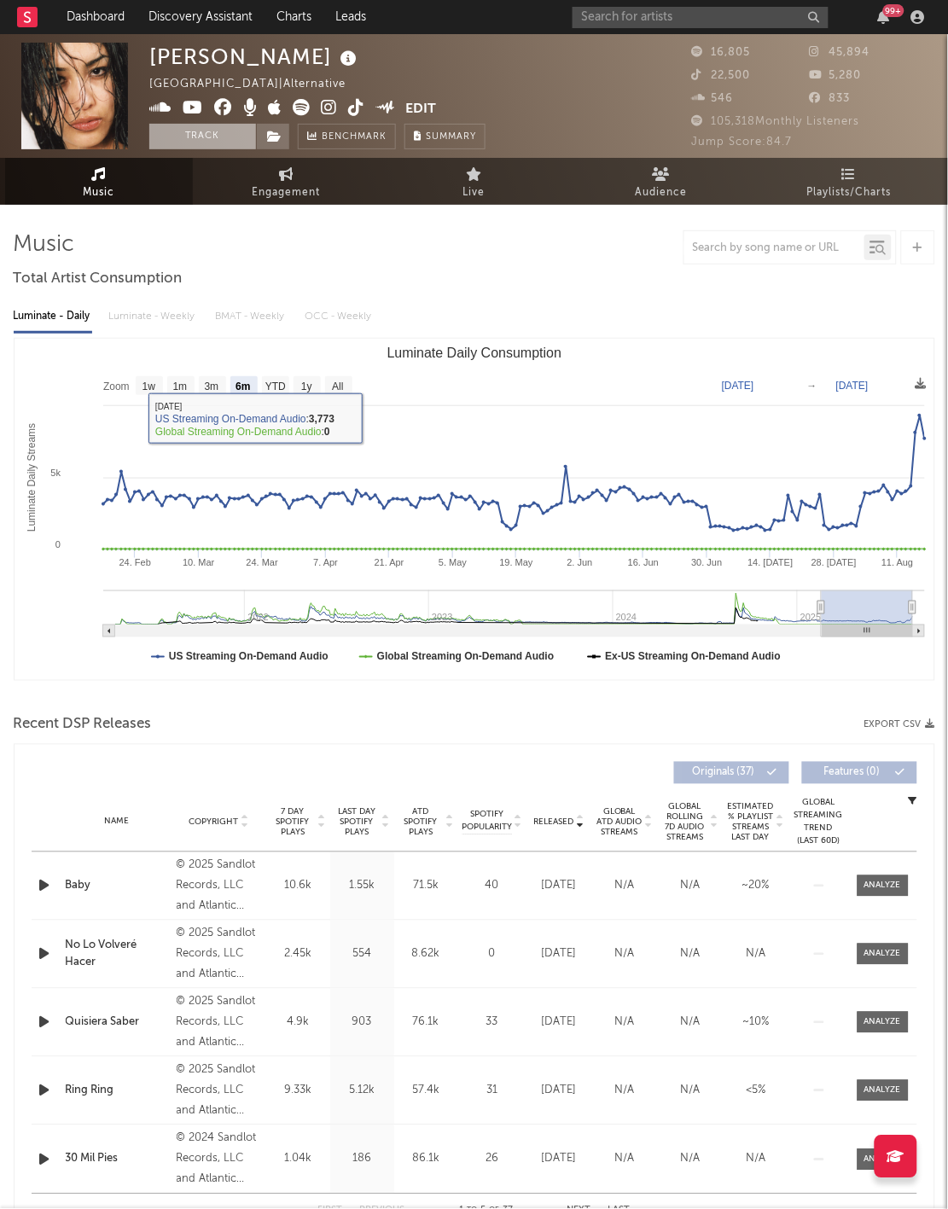
click at [202, 131] on button "Track" at bounding box center [202, 137] width 107 height 26
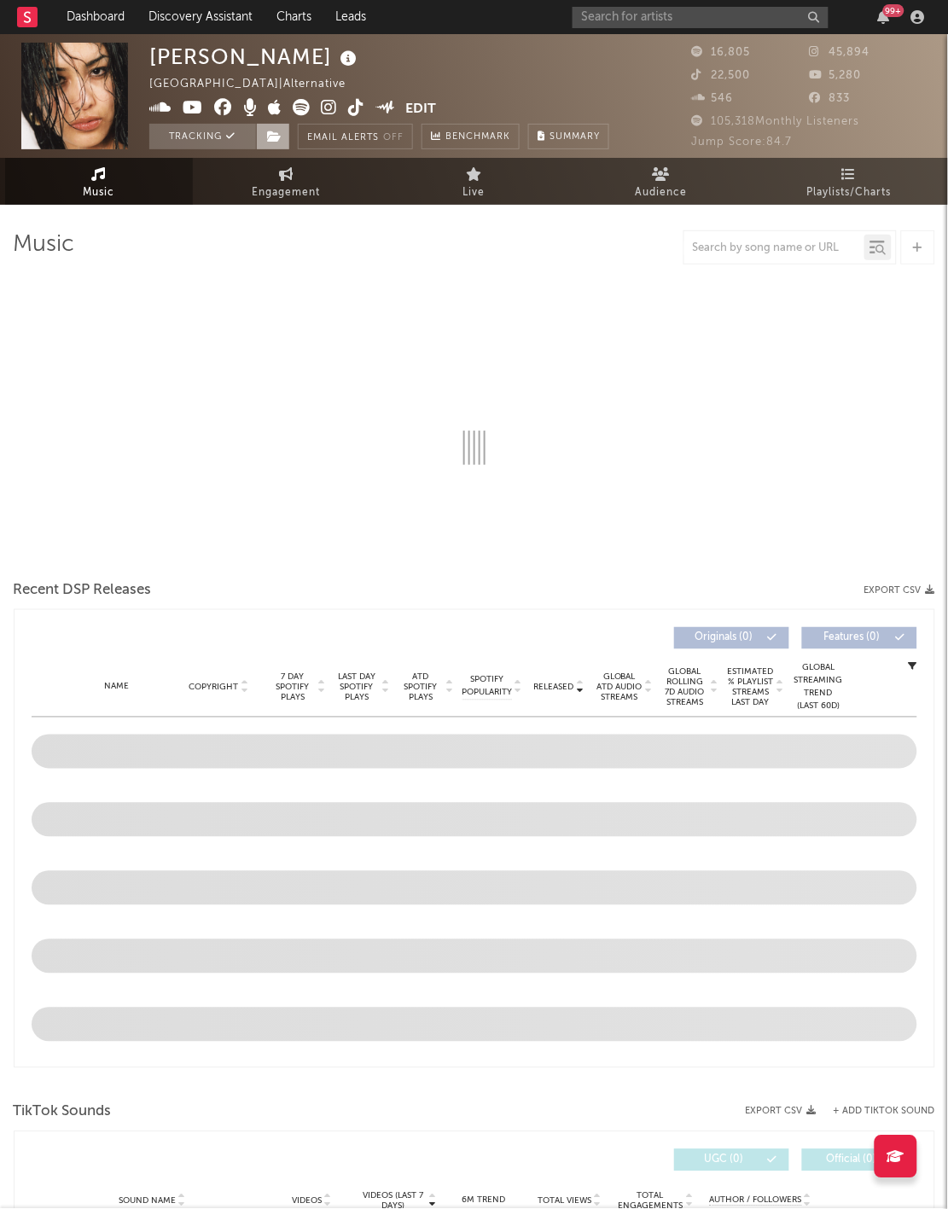
click at [286, 134] on span at bounding box center [273, 137] width 34 height 26
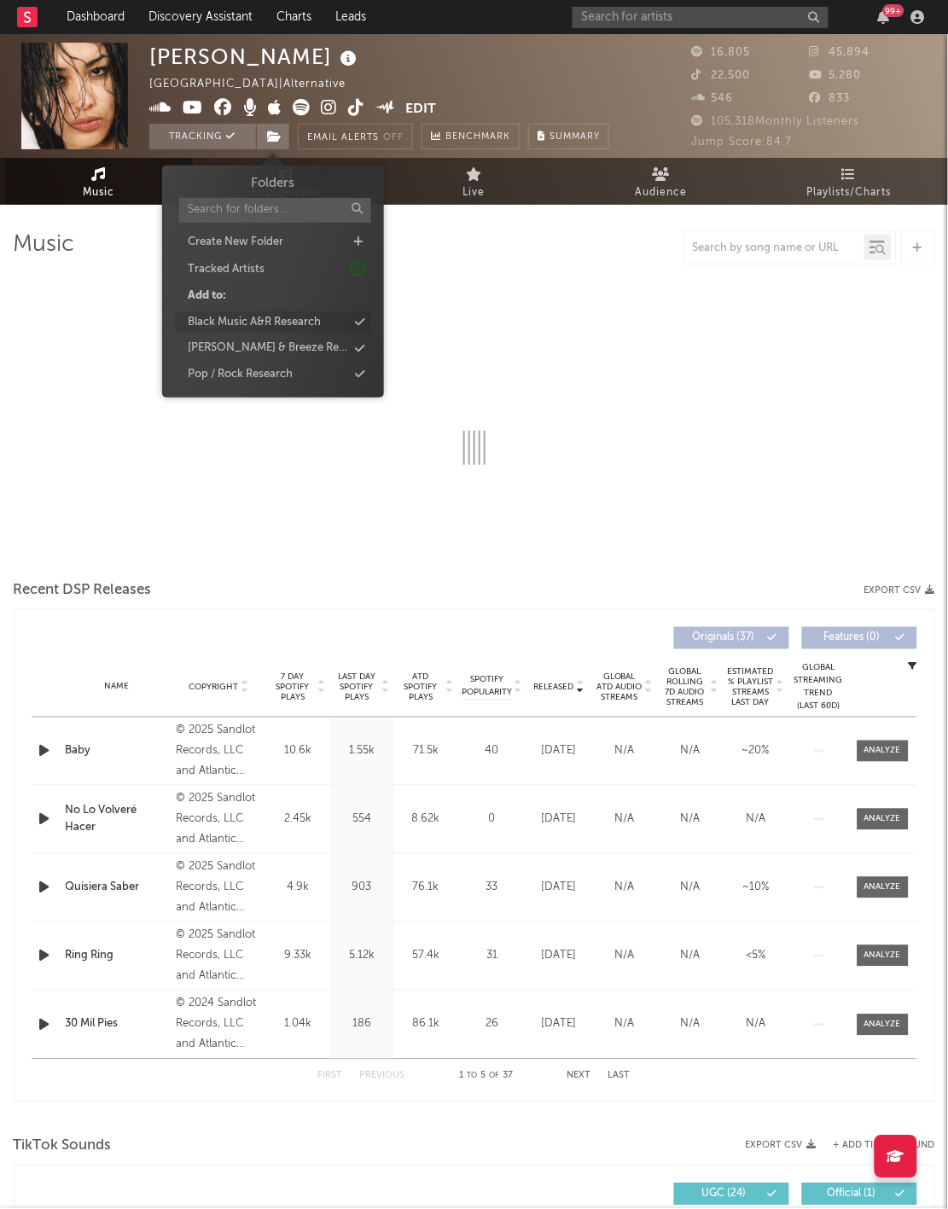
select select "6m"
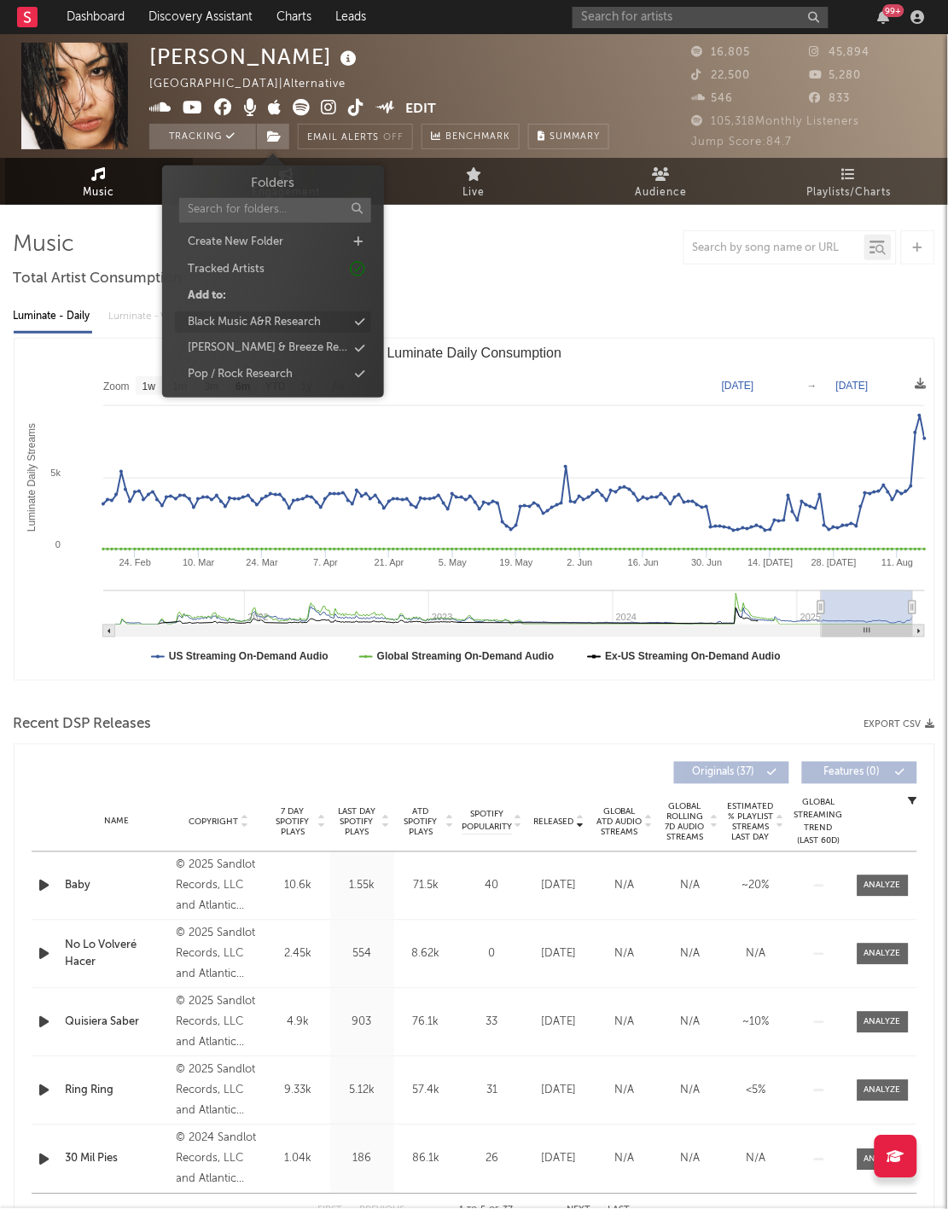
click at [326, 320] on div "Black Music A&R Research" at bounding box center [273, 322] width 196 height 22
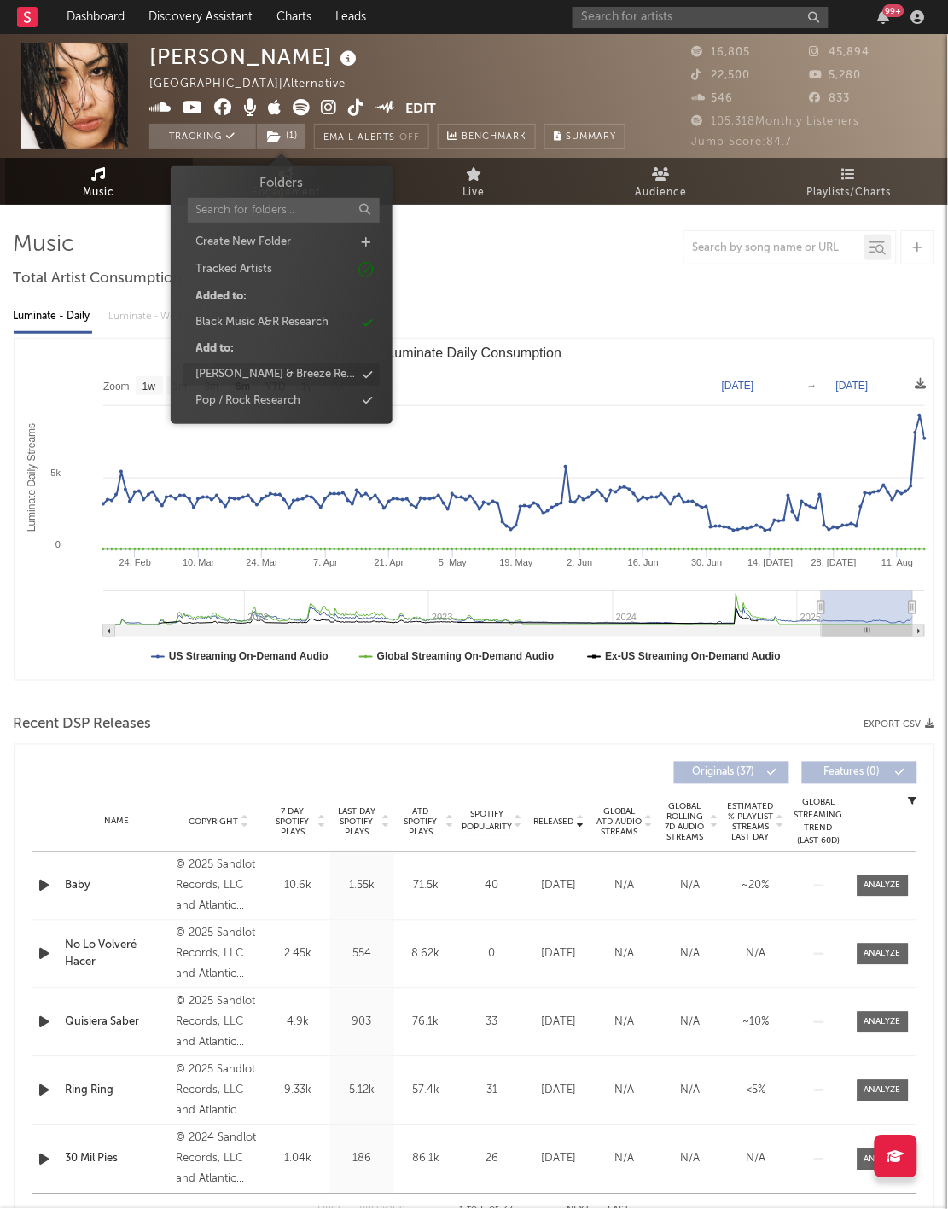
click at [338, 374] on div "[PERSON_NAME] & Breeze Research" at bounding box center [281, 375] width 196 height 22
click at [559, 298] on div "Luminate - Daily Luminate - Weekly BMAT - Weekly OCC - Weekly Zoom 1w 1m 3m 6m …" at bounding box center [475, 490] width 922 height 392
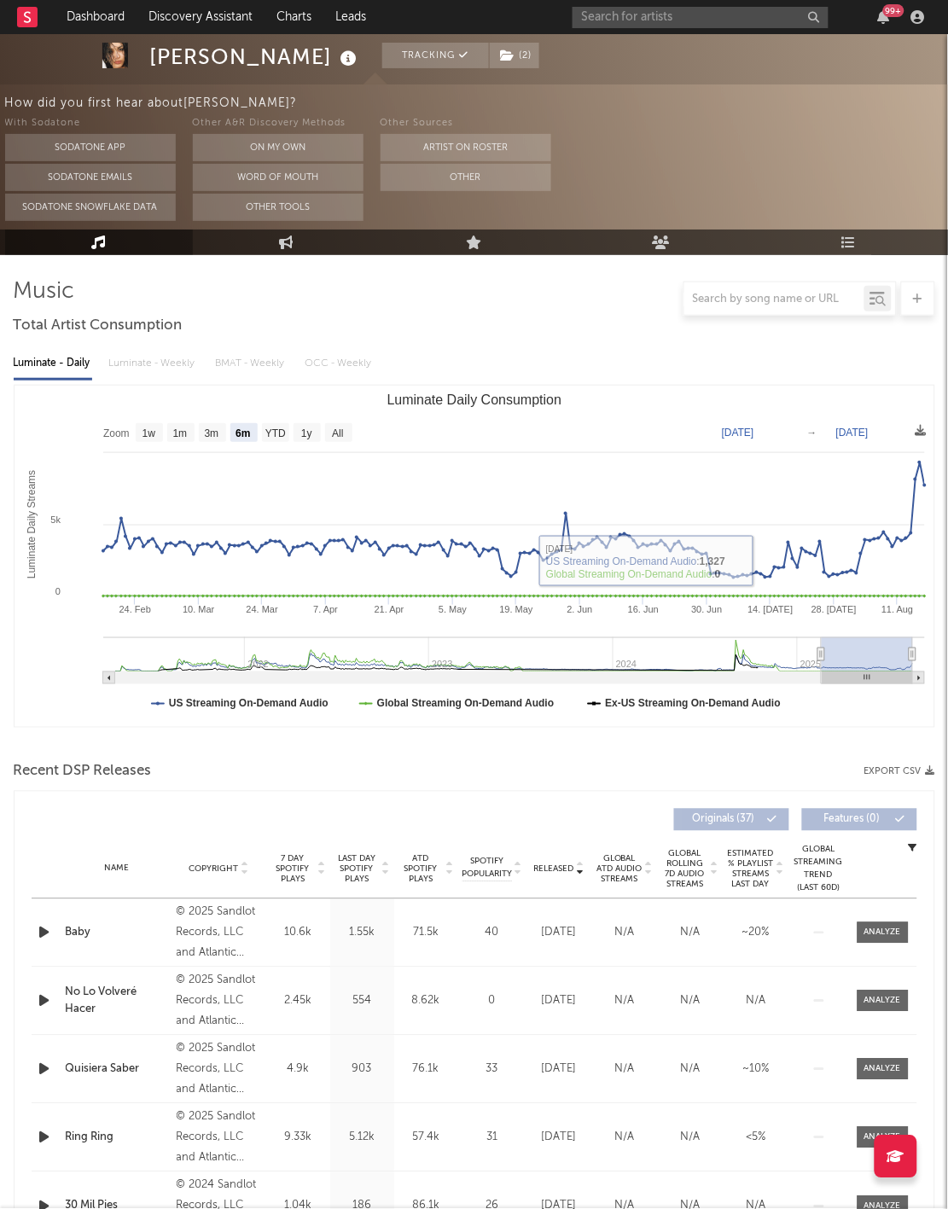
scroll to position [114, 0]
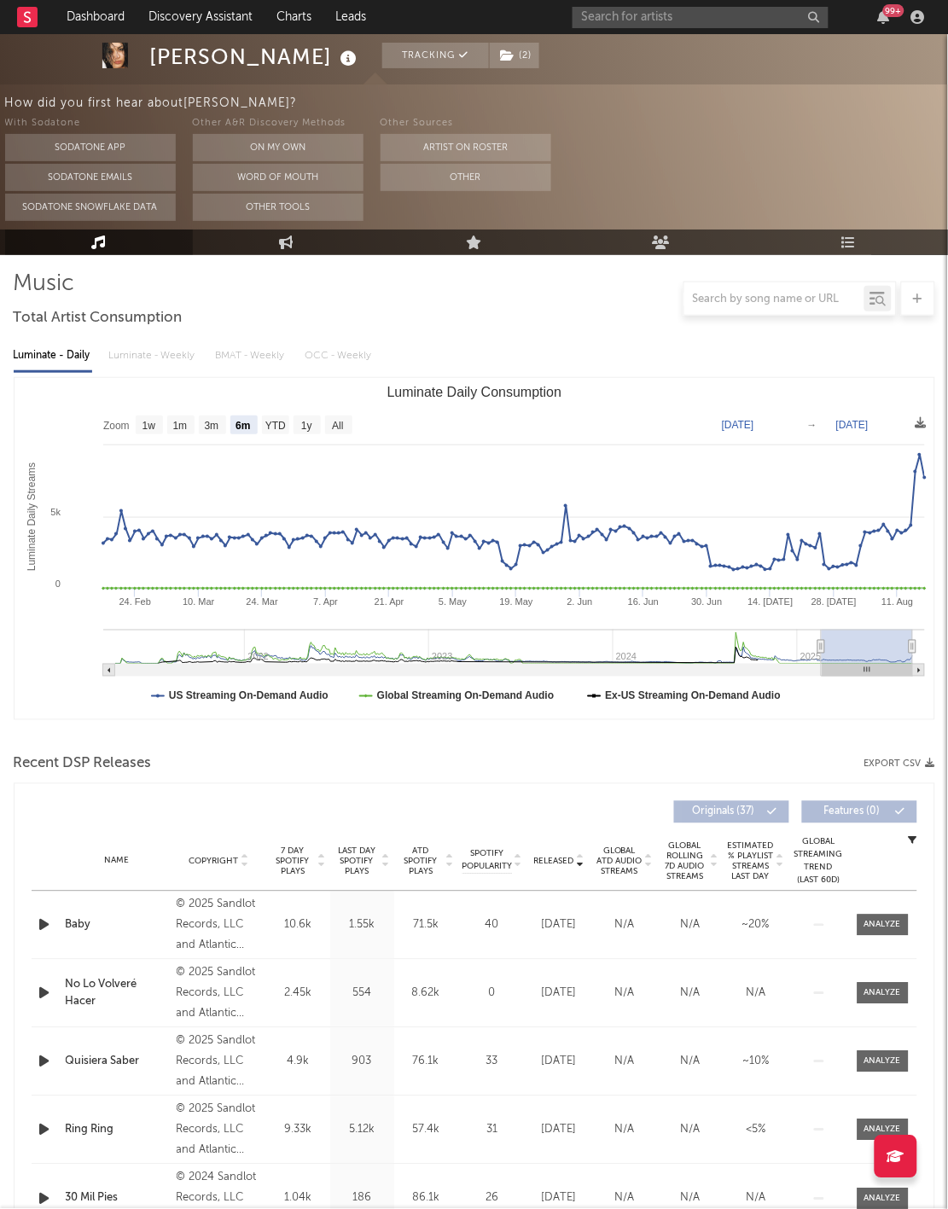
click at [561, 863] on span "Released" at bounding box center [554, 862] width 40 height 10
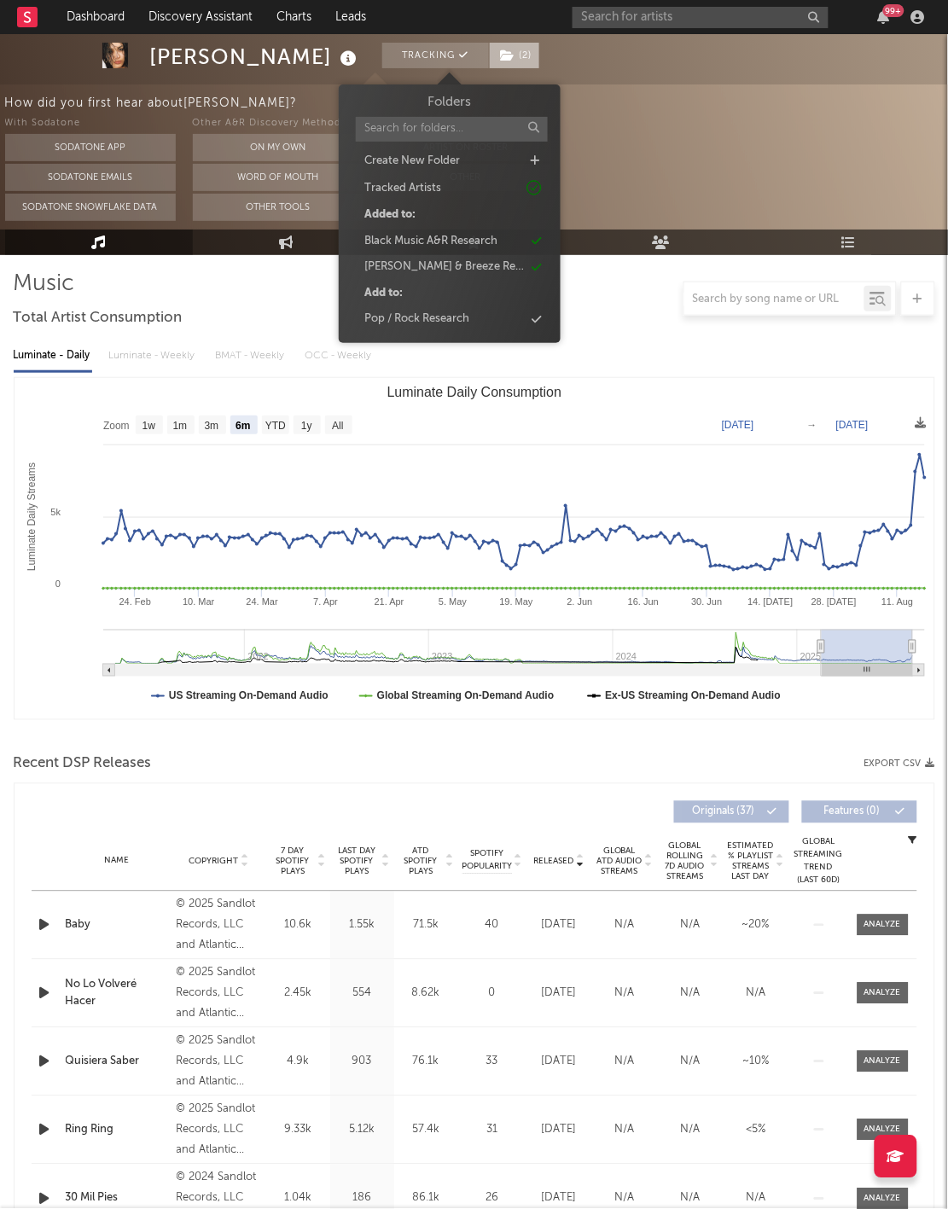
click at [489, 53] on span "( 2 )" at bounding box center [514, 56] width 51 height 26
click at [497, 236] on div "Black Music A&R Research" at bounding box center [430, 241] width 133 height 17
click at [491, 240] on div "[PERSON_NAME] & Breeze Research" at bounding box center [444, 241] width 160 height 17
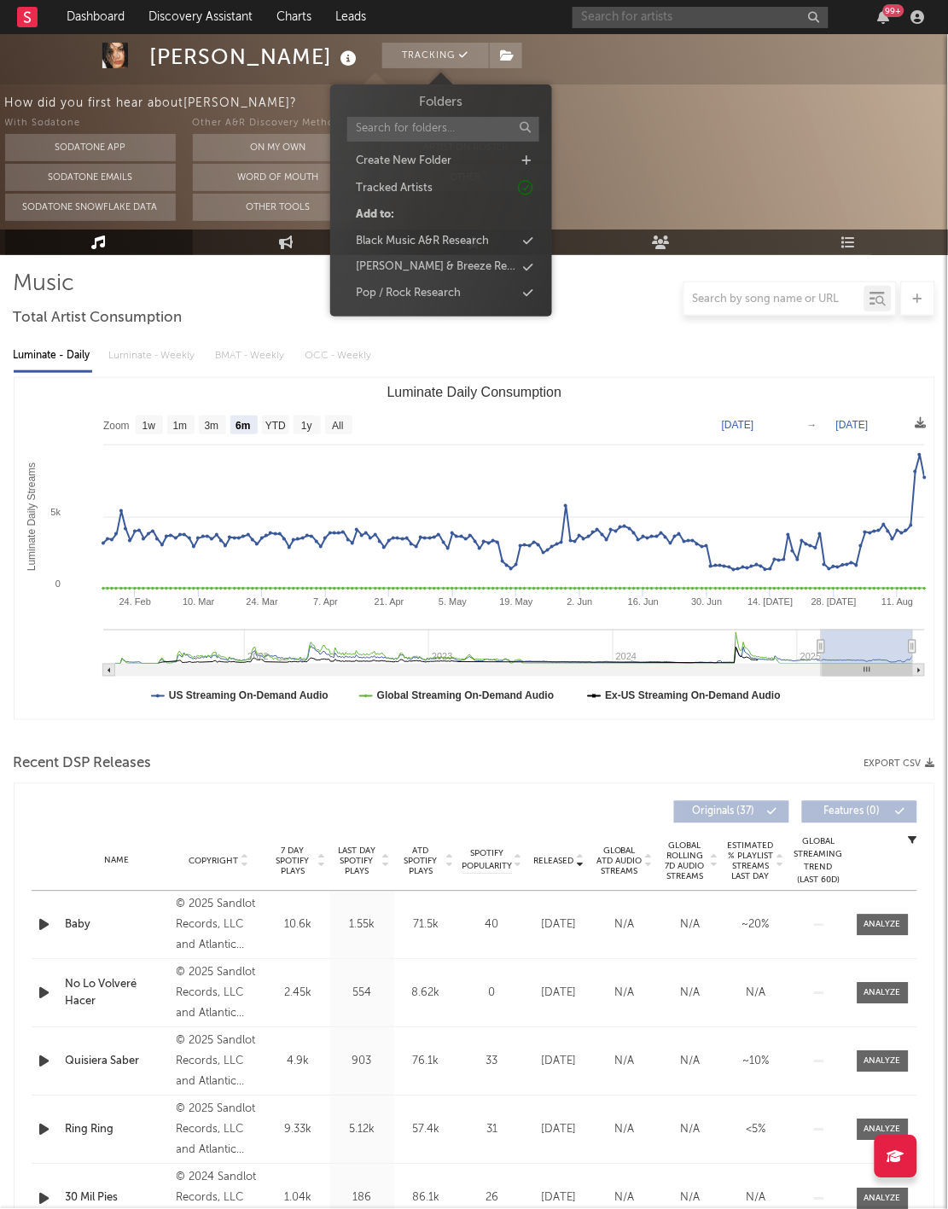
click at [648, 16] on input "text" at bounding box center [701, 17] width 256 height 21
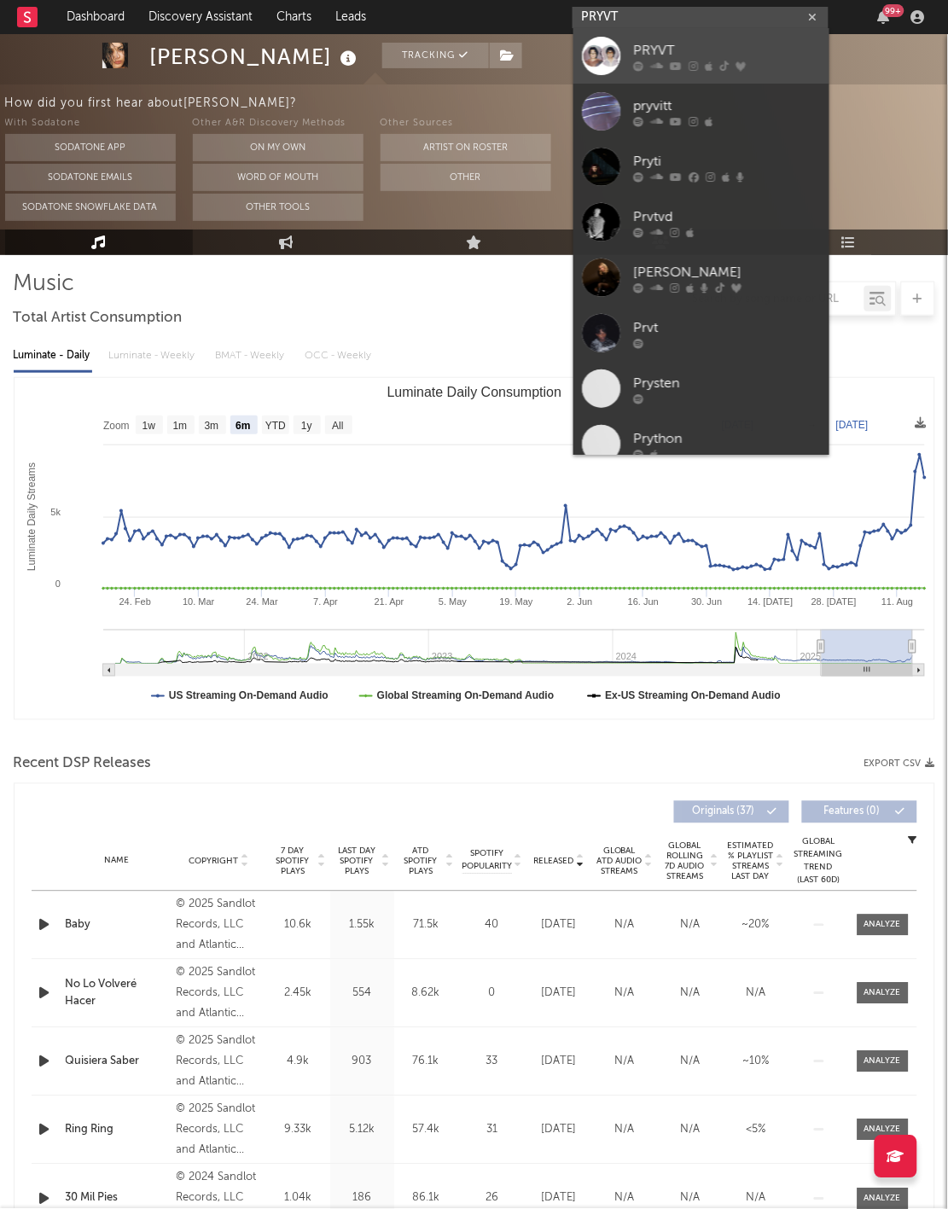
type input "PRYVT"
click at [696, 64] on icon at bounding box center [693, 66] width 9 height 10
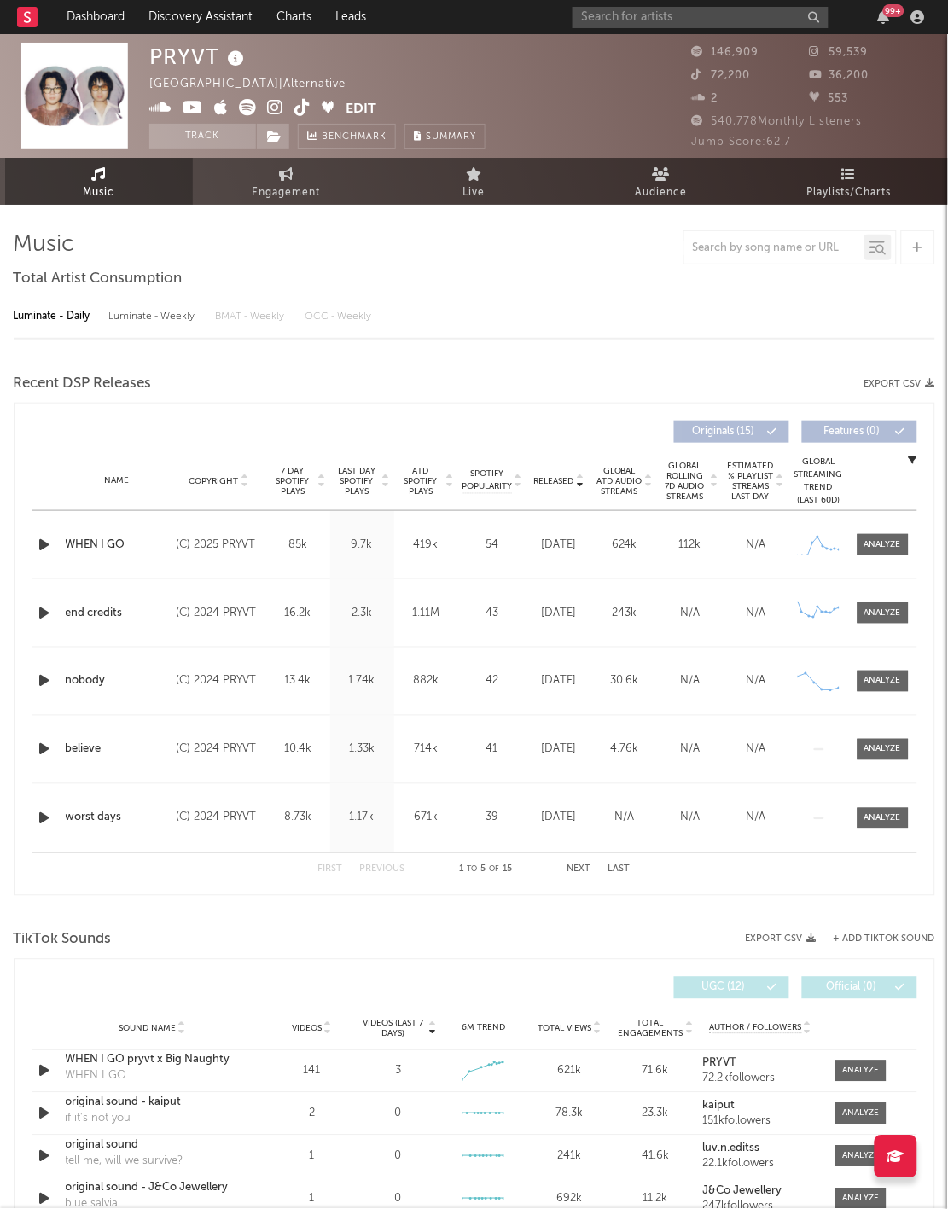
select select "6m"
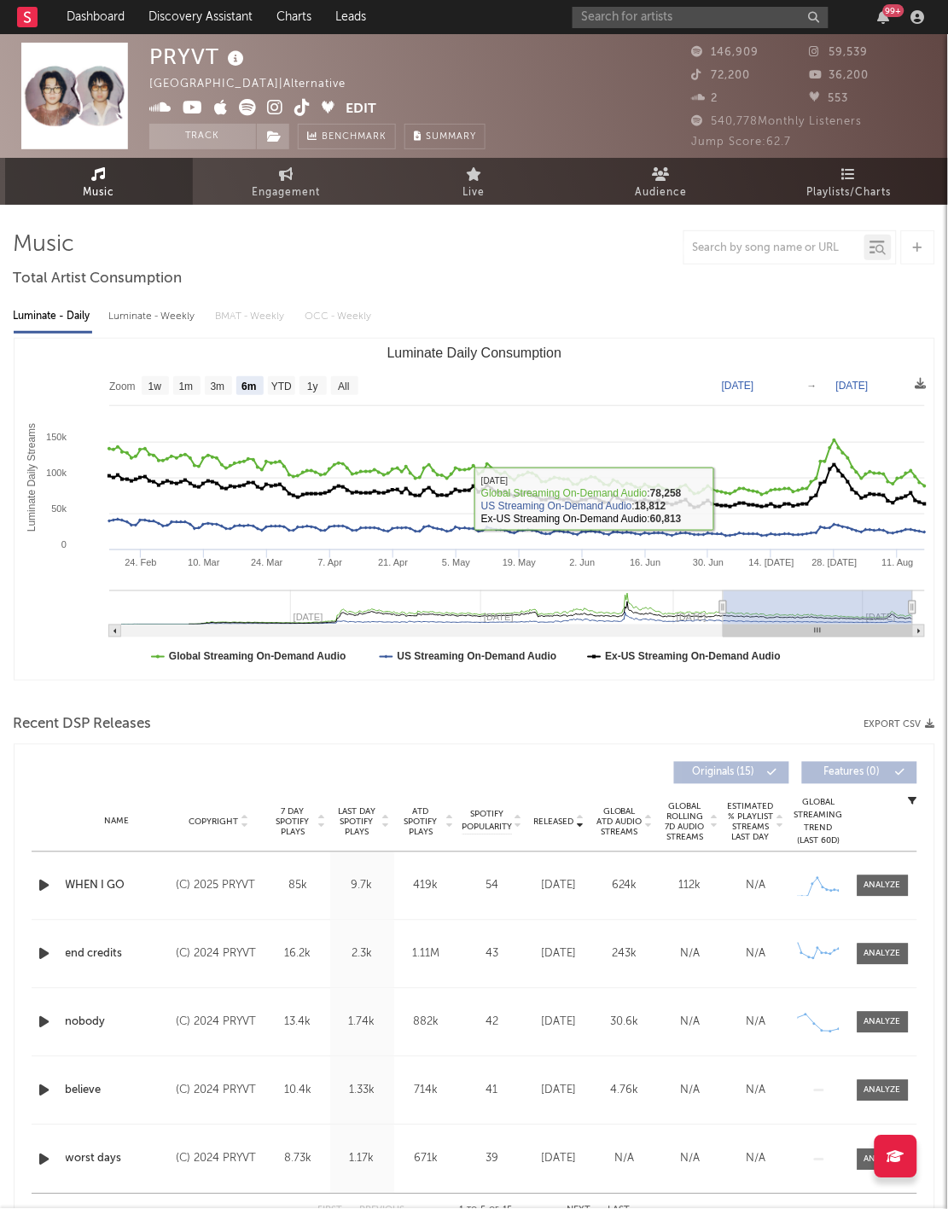
click at [562, 833] on div "Name Copyright Label Album Names Composer Names 7 Day Spotify Plays Last Day Sp…" at bounding box center [475, 823] width 886 height 60
click at [562, 818] on span "Released" at bounding box center [554, 823] width 40 height 10
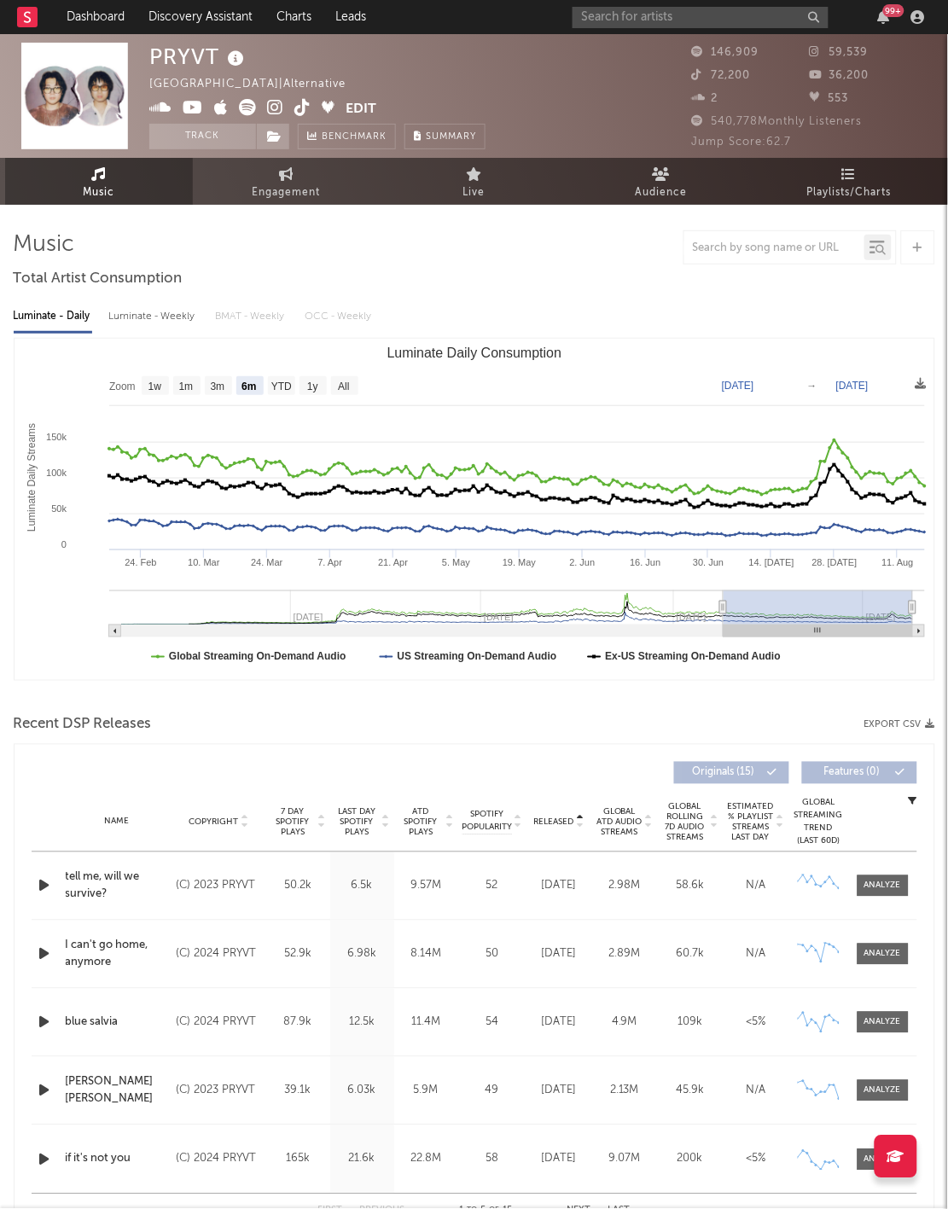
click at [562, 818] on span "Released" at bounding box center [554, 823] width 40 height 10
click at [189, 127] on button "Track" at bounding box center [202, 137] width 107 height 26
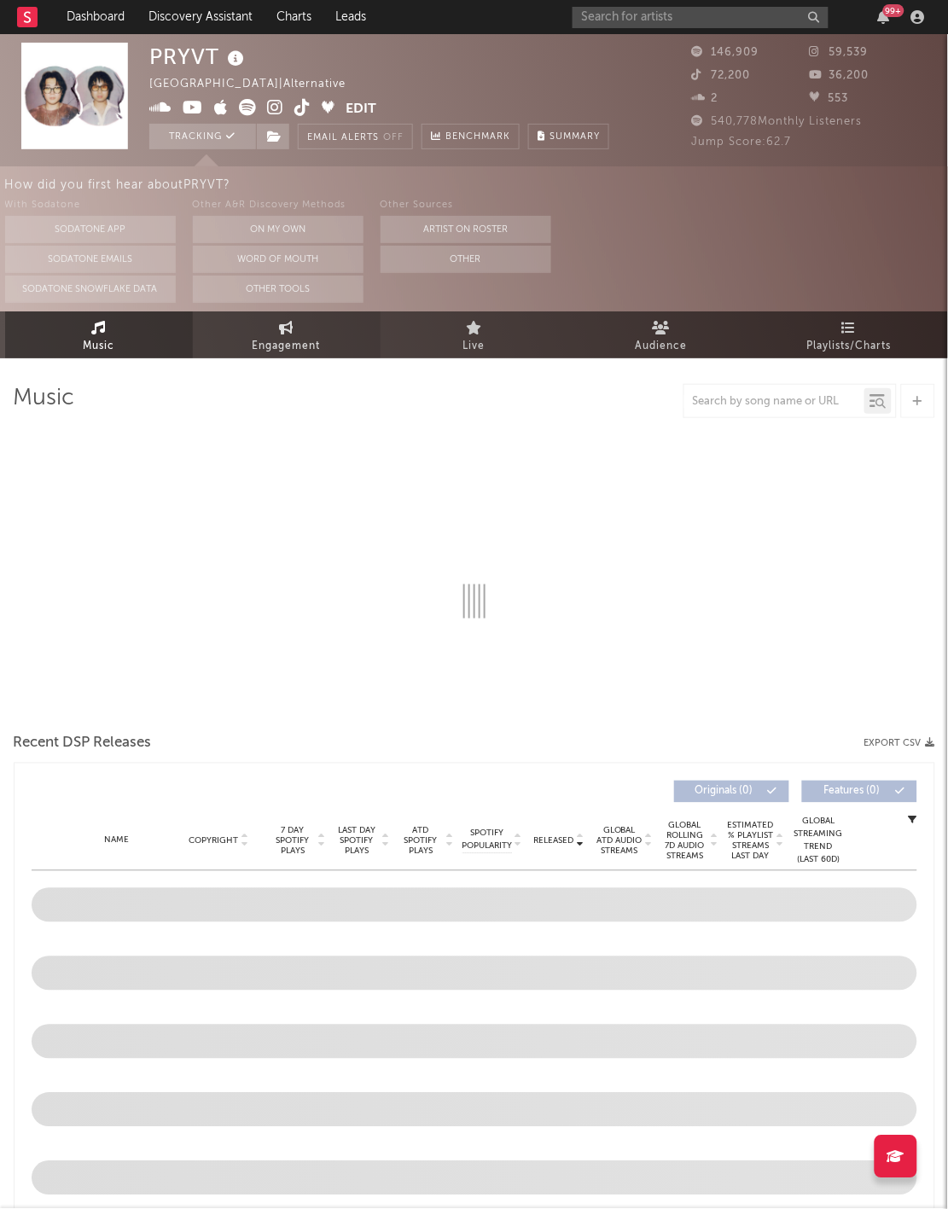
select select "6m"
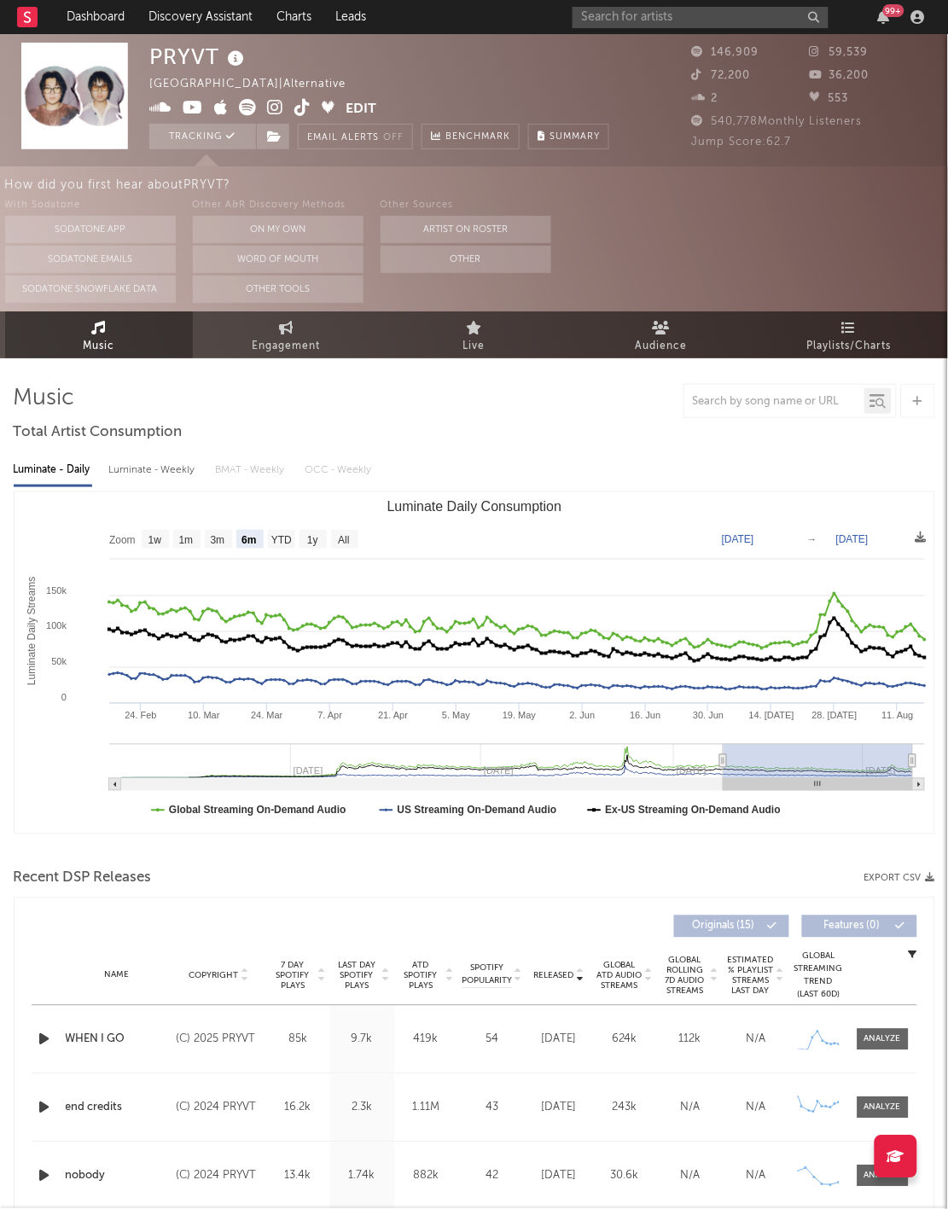
click at [190, 65] on div "PRYVT" at bounding box center [198, 57] width 99 height 28
copy div "PRYVT"
click at [206, 139] on button "Tracking" at bounding box center [202, 137] width 107 height 26
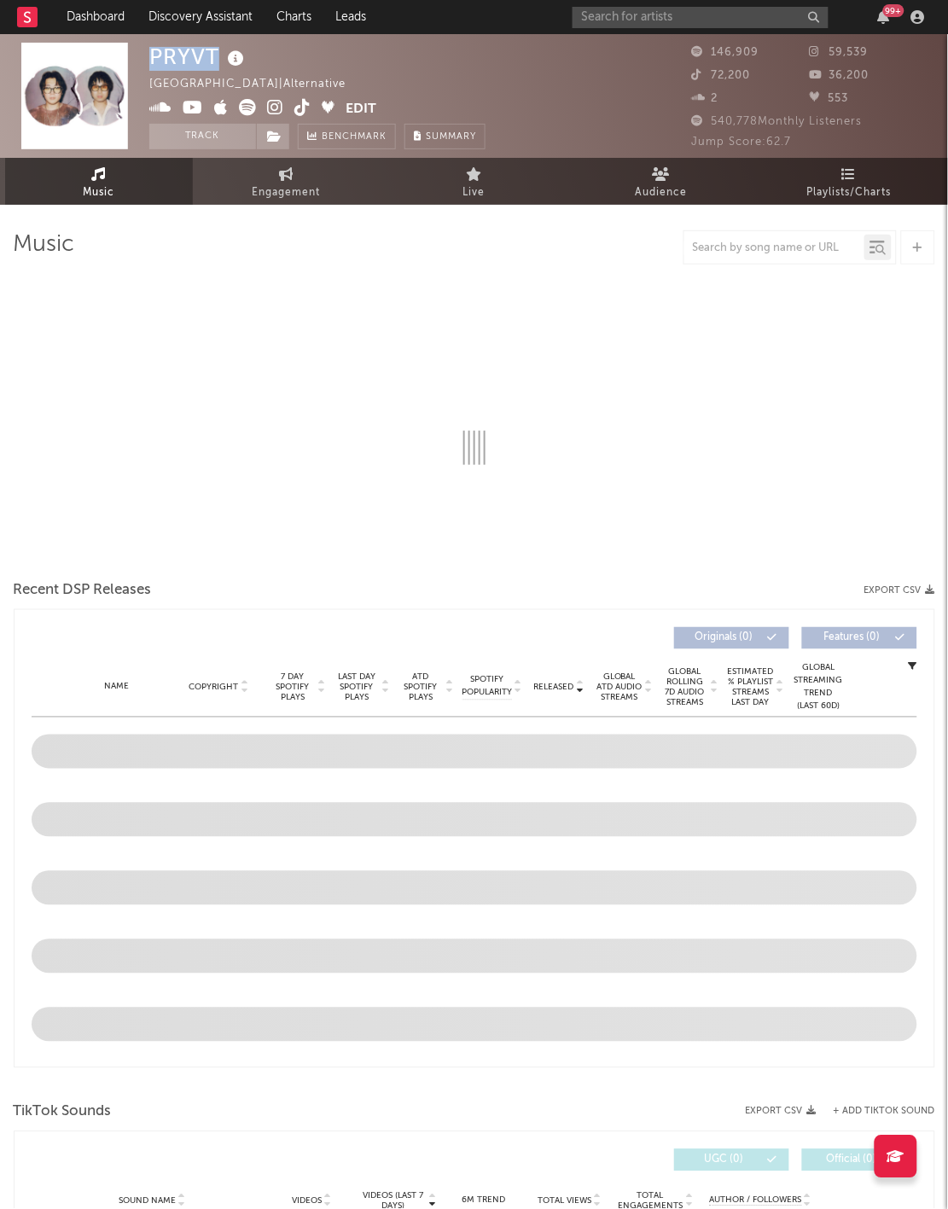
select select "6m"
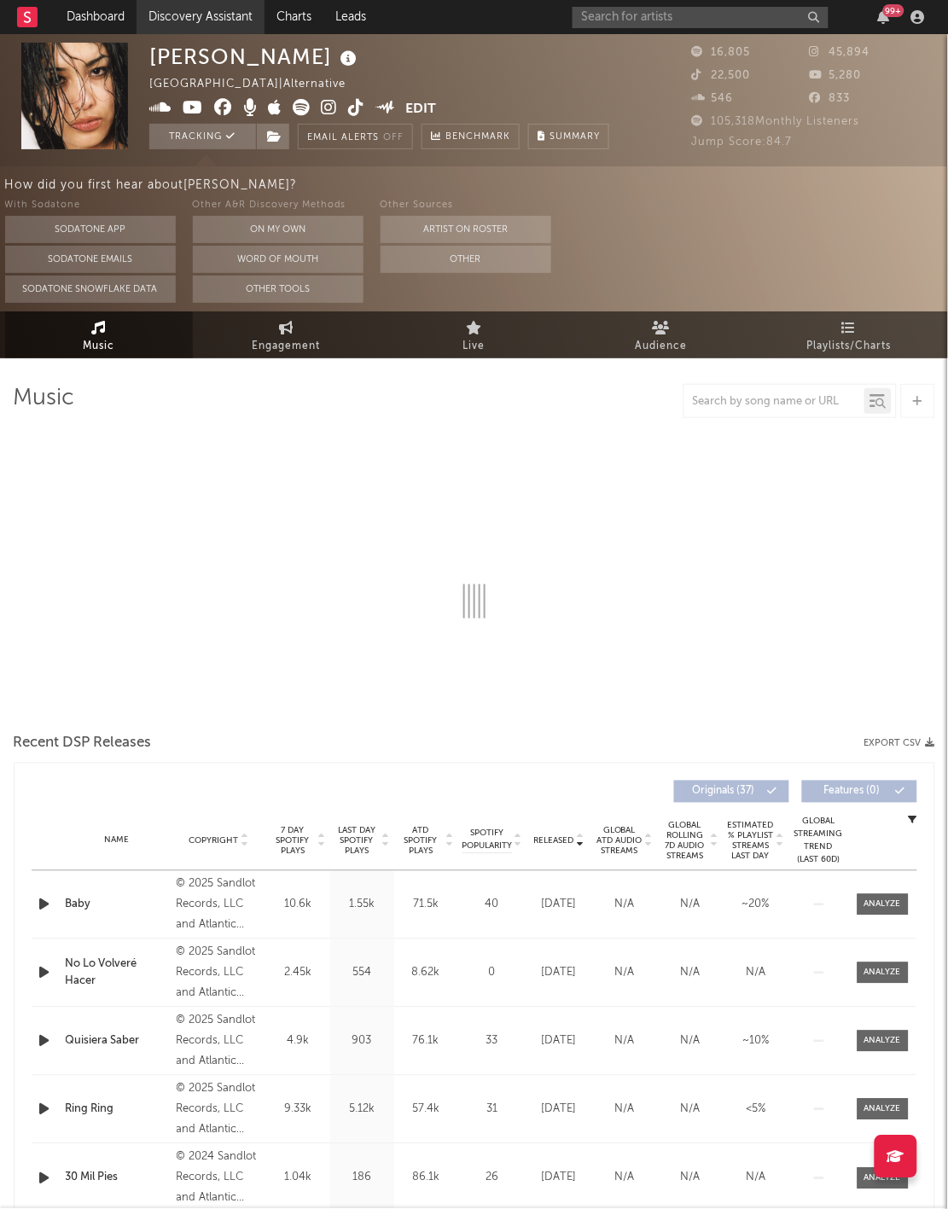
select select "6m"
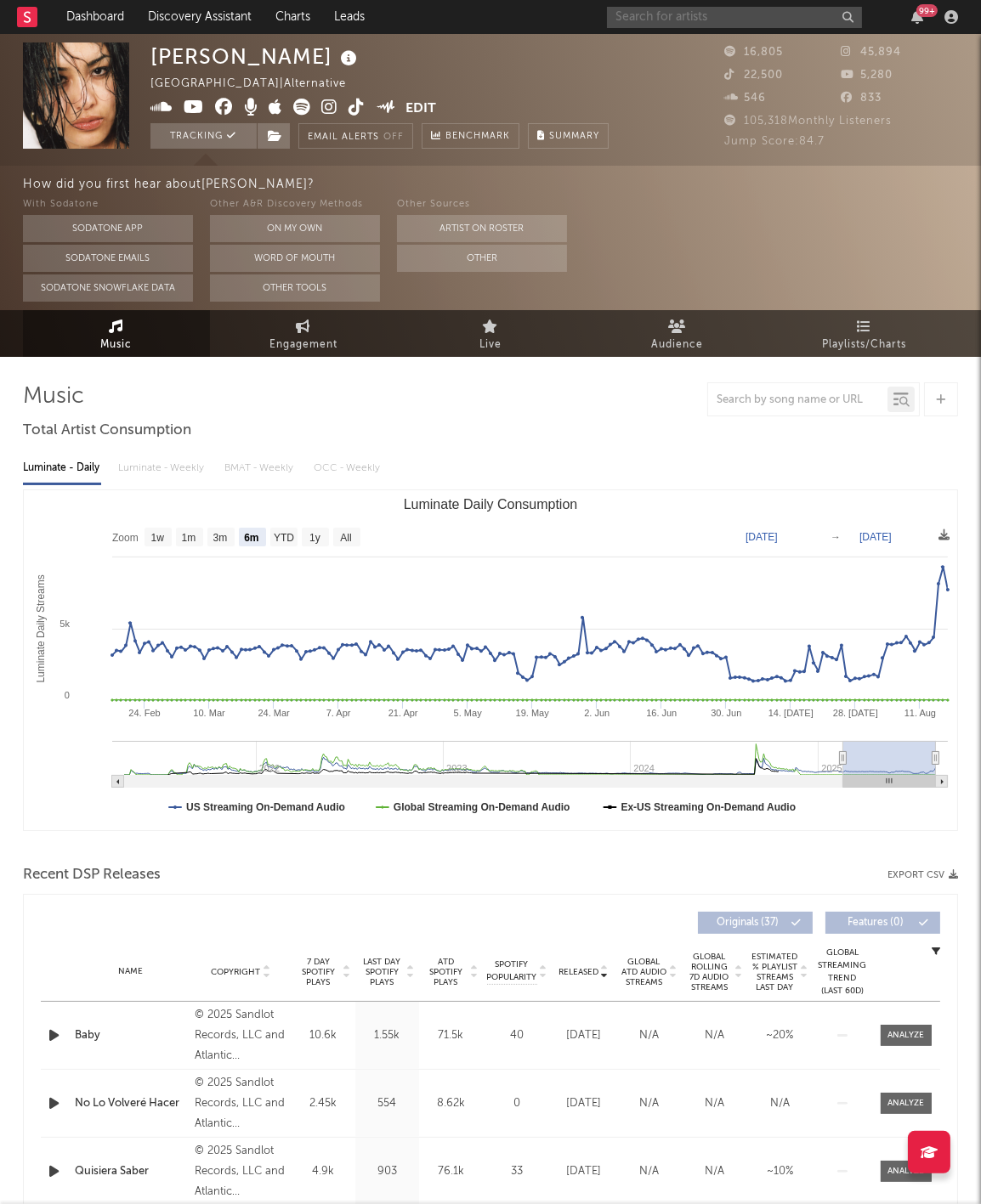
click at [675, 9] on input "text" at bounding box center [734, 17] width 255 height 21
type input "Lonyo!"
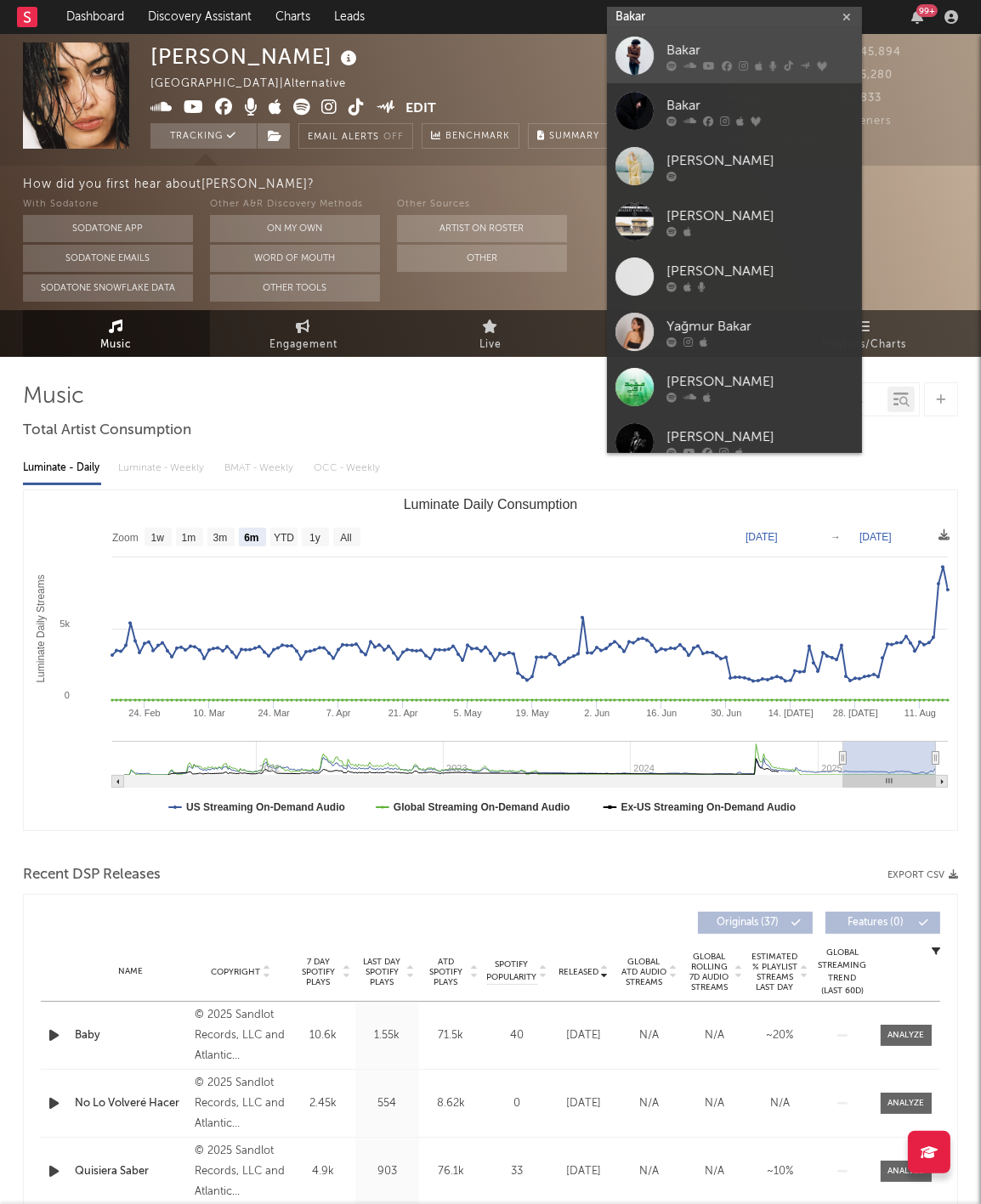
type input "Bakar"
click at [696, 53] on div "Bakar" at bounding box center [760, 51] width 187 height 20
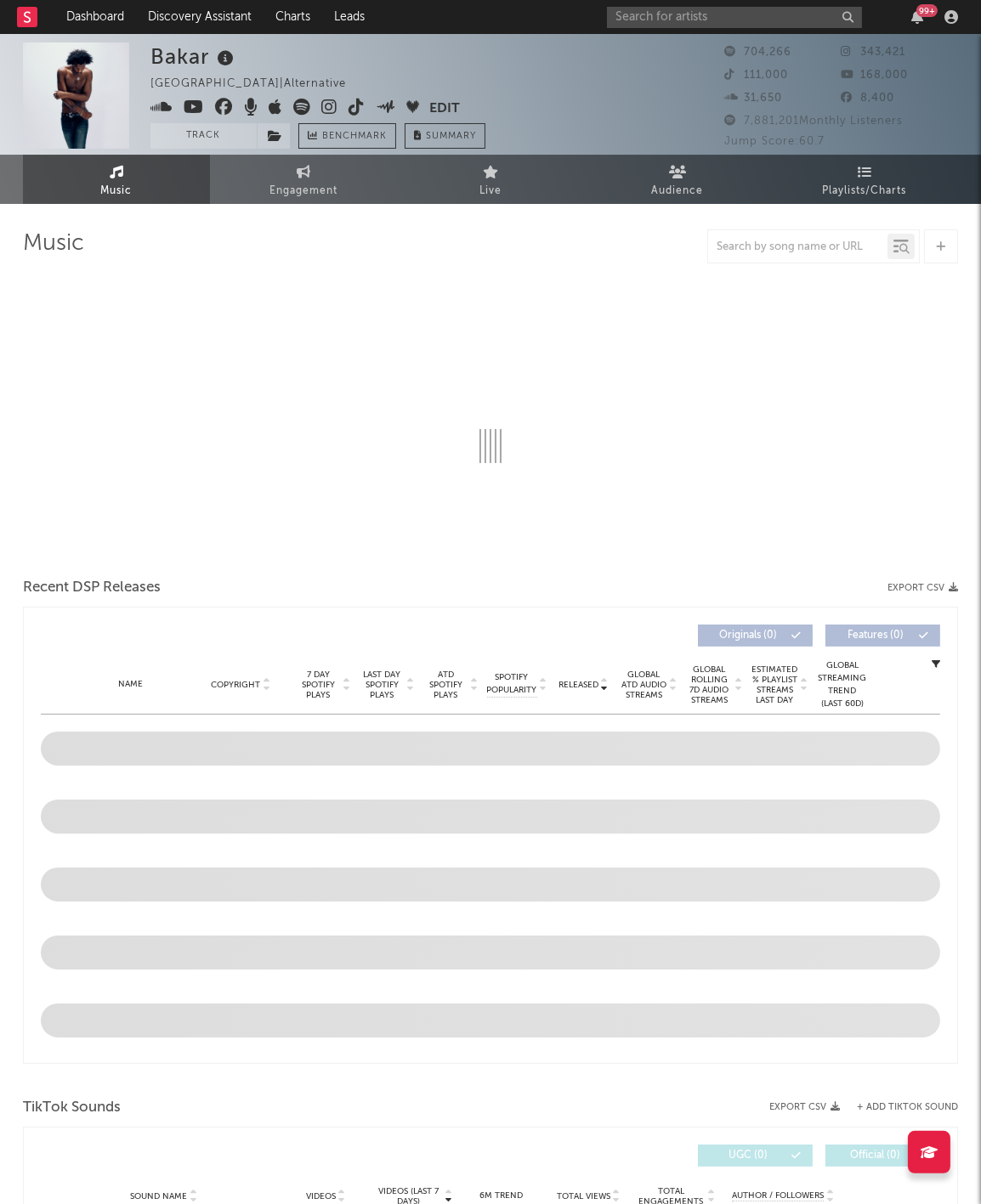
scroll to position [-2, 0]
select select "6m"
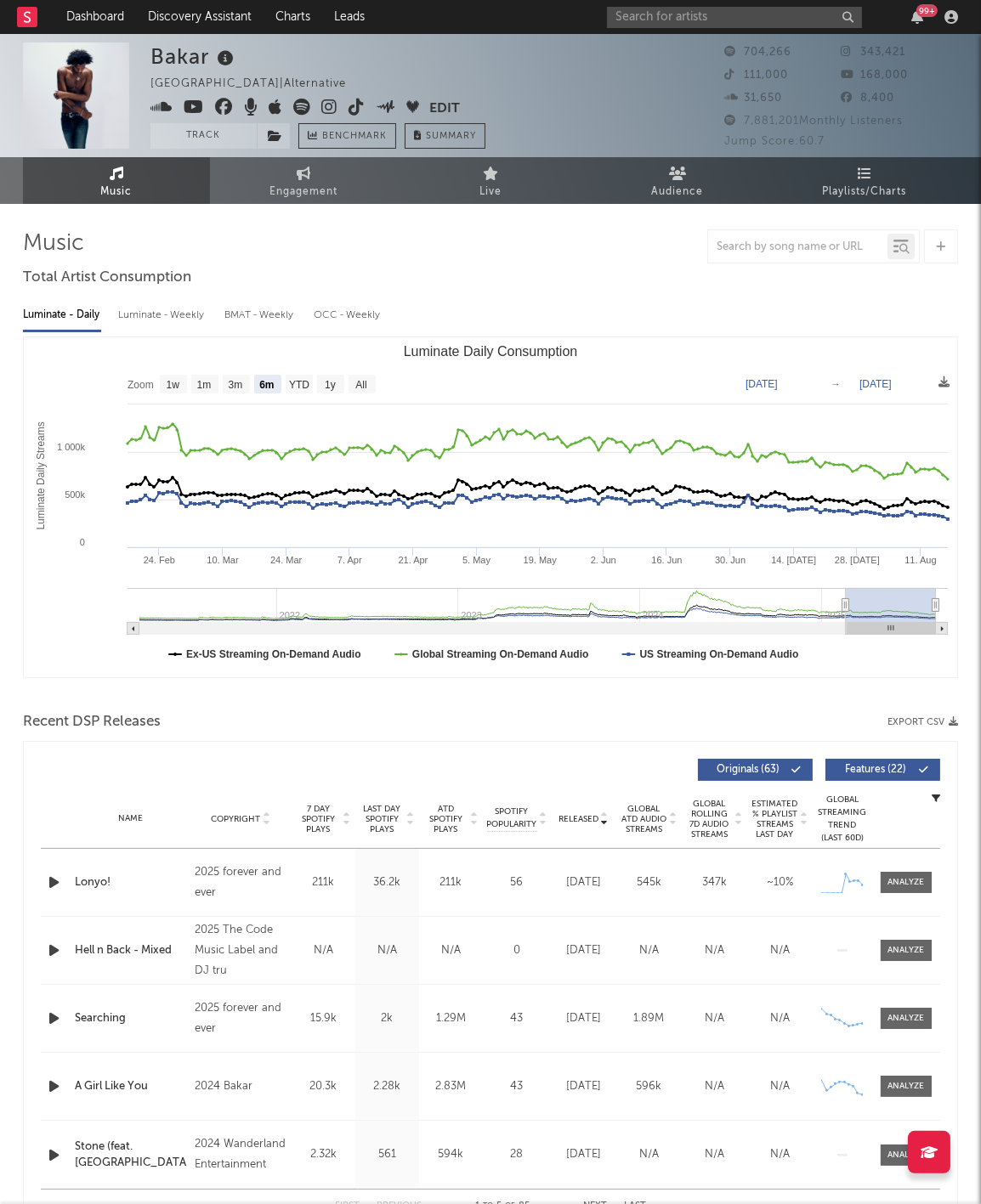
scroll to position [0, 0]
click at [585, 819] on span "Released" at bounding box center [579, 820] width 40 height 10
click at [52, 875] on icon "button" at bounding box center [54, 882] width 18 height 21
click at [196, 137] on button "Track" at bounding box center [203, 136] width 107 height 26
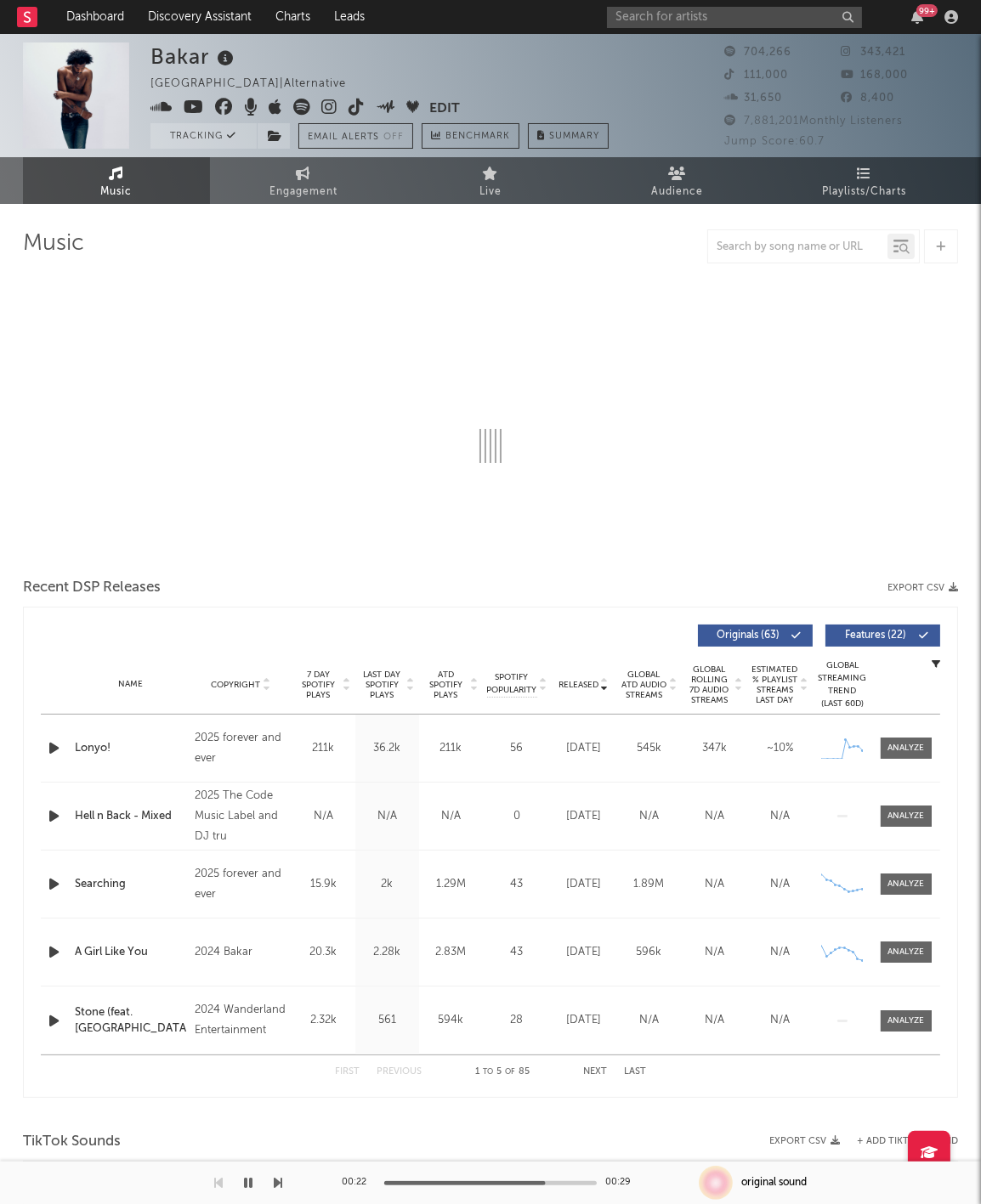
select select "6m"
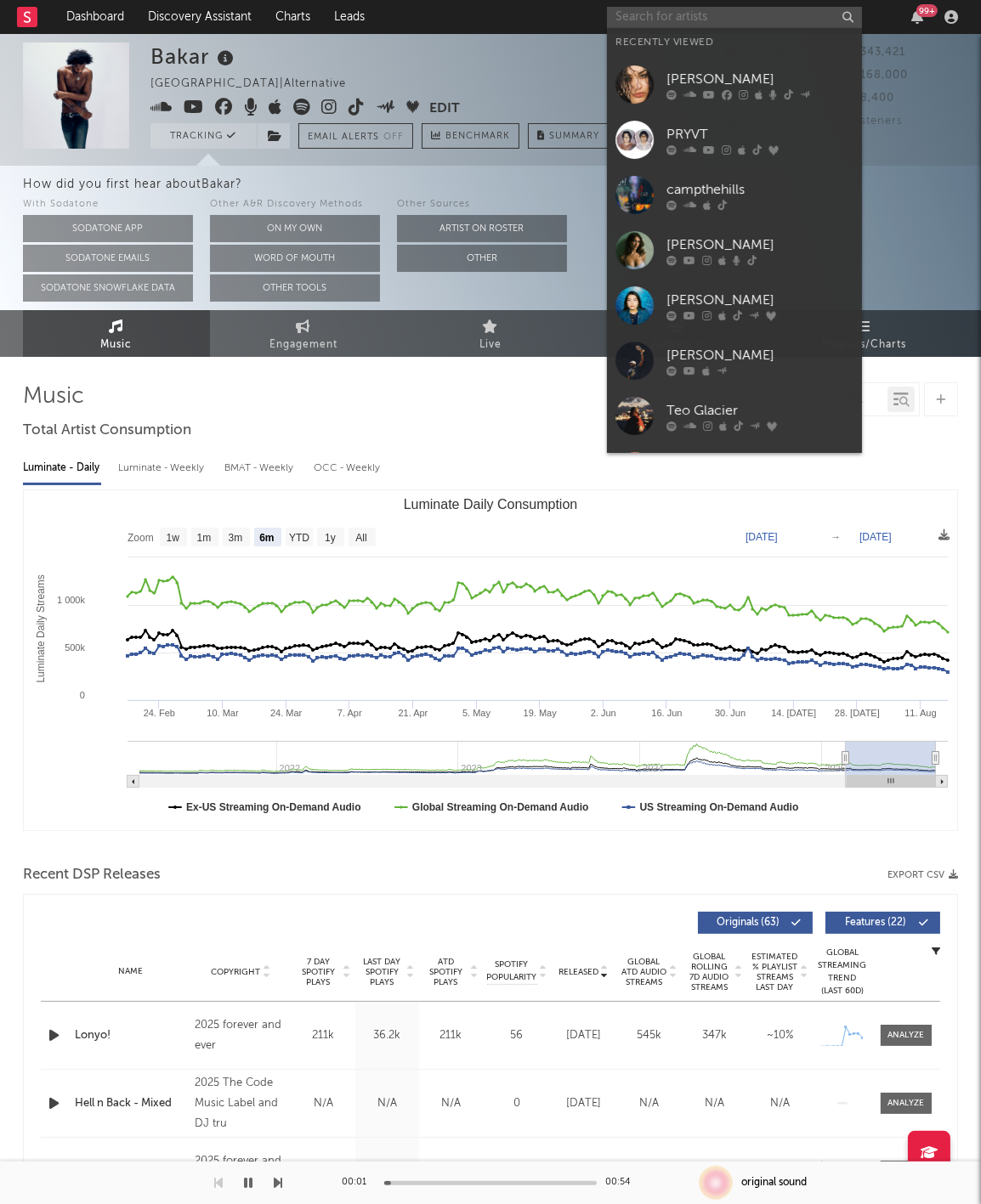
click at [792, 18] on input "text" at bounding box center [734, 17] width 255 height 21
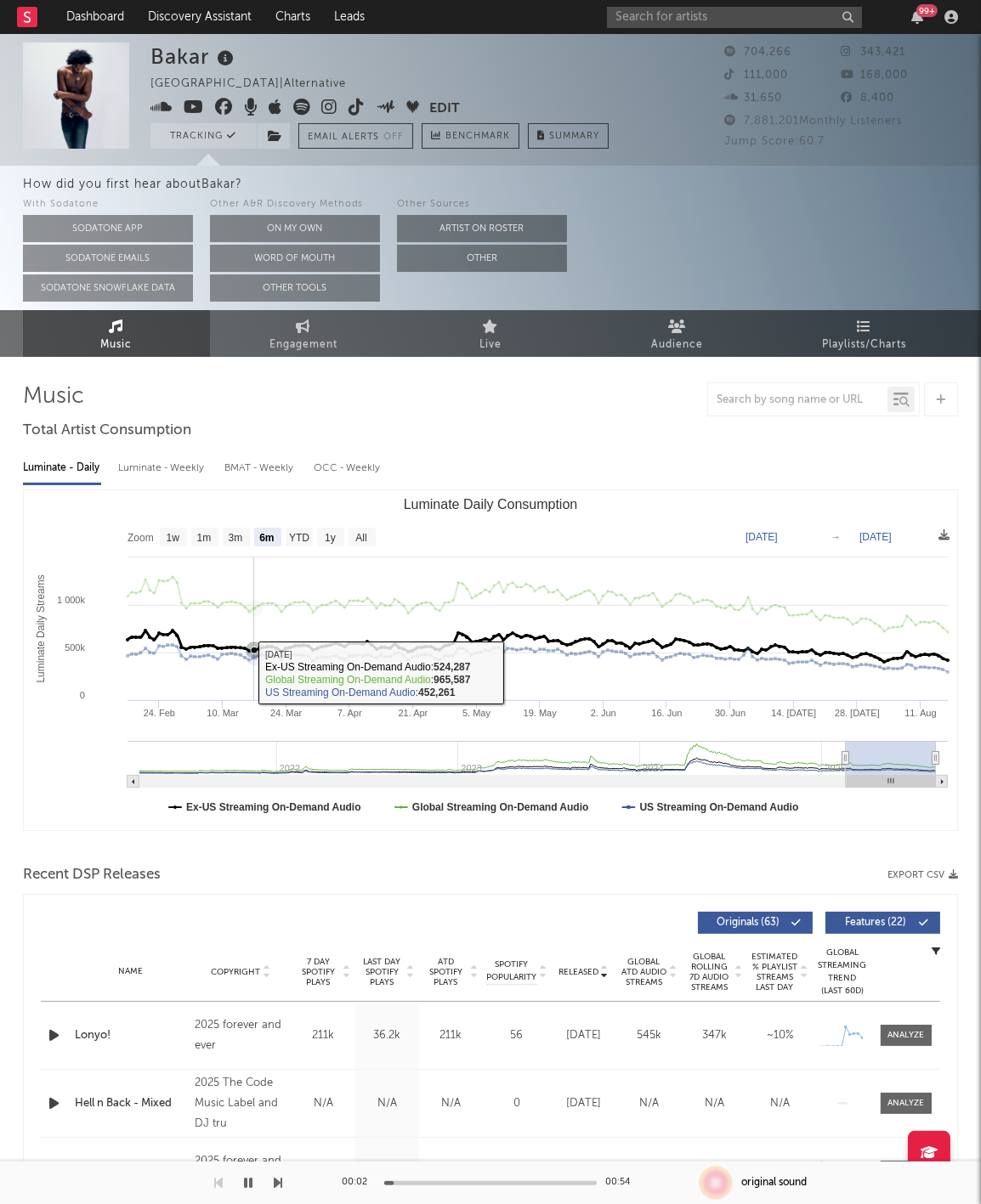
click at [282, 589] on rect "Luminate Daily Consumption" at bounding box center [490, 659] width 932 height 340
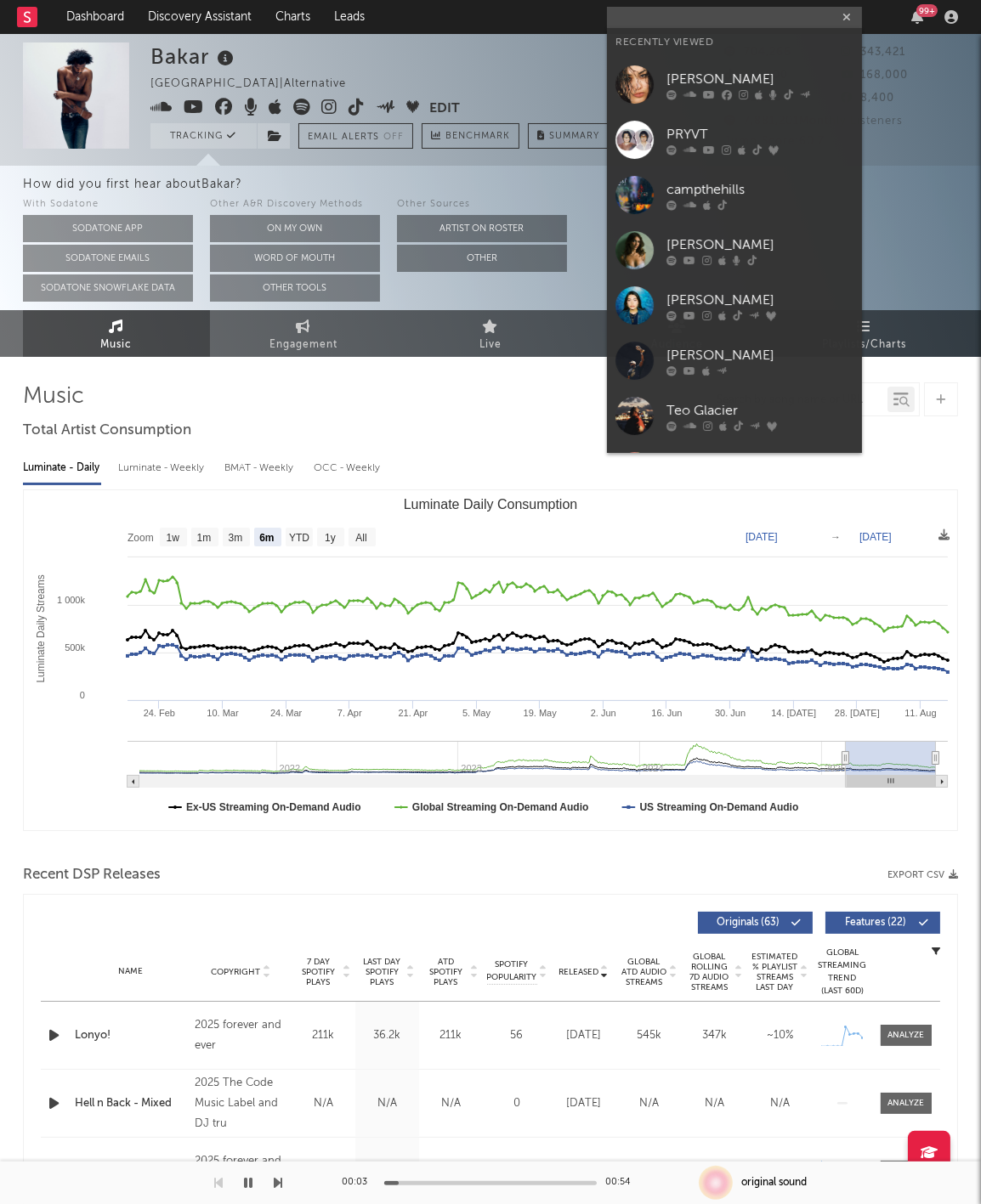
click at [252, 1180] on icon "button" at bounding box center [248, 1183] width 9 height 14
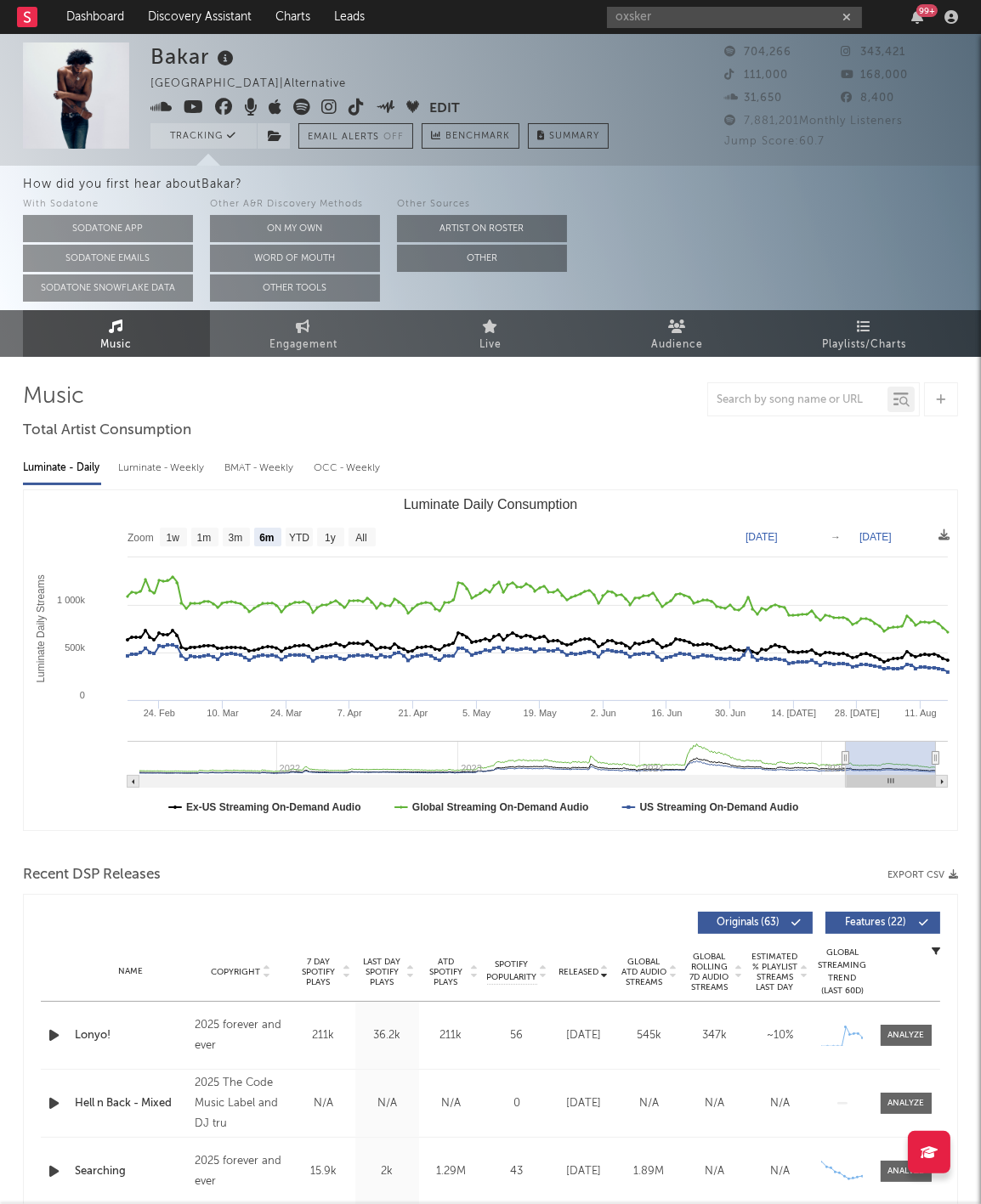
click at [678, 23] on input "oxsker" at bounding box center [734, 17] width 255 height 21
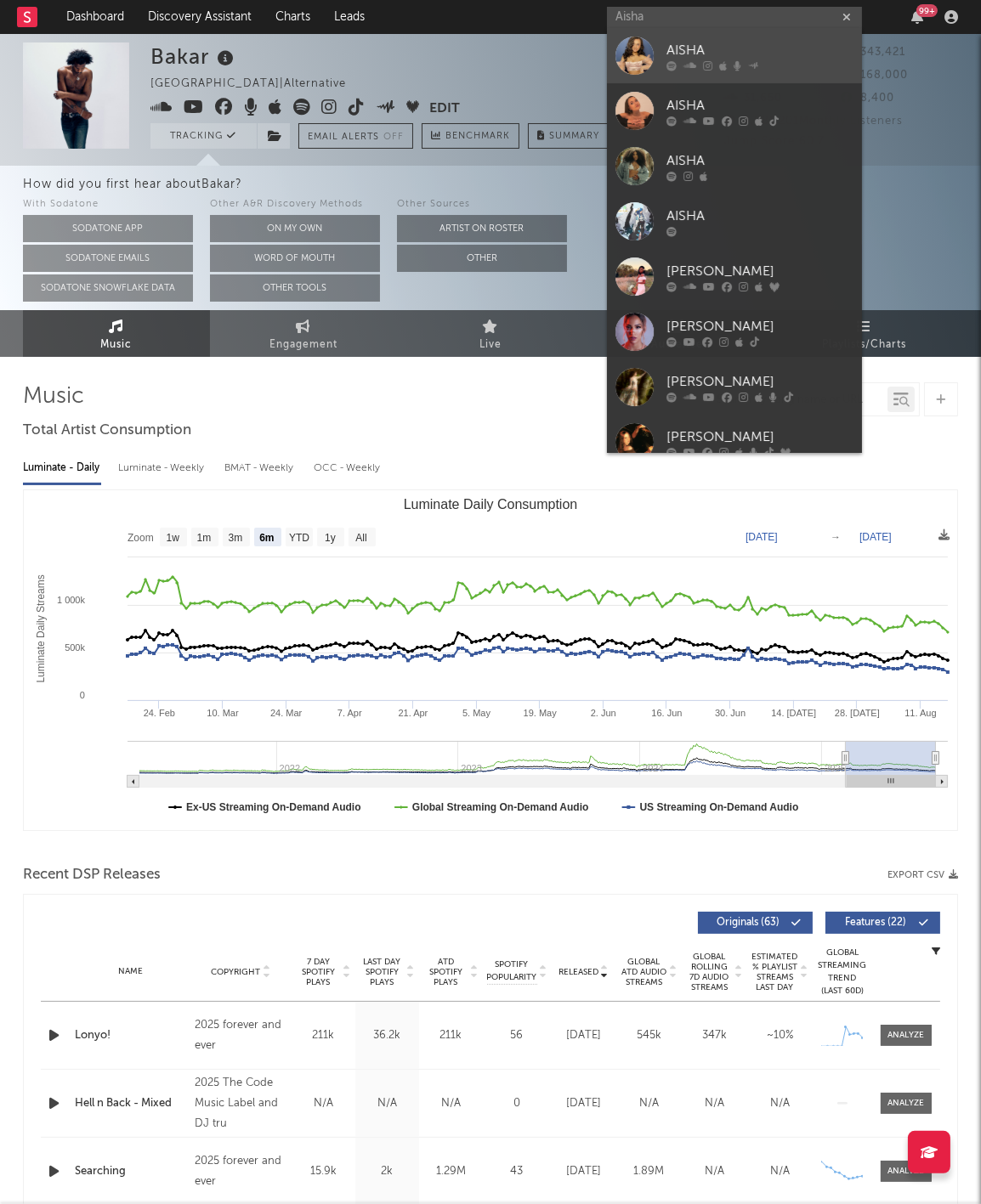
type input "Aisha"
click at [738, 58] on div "AISHA" at bounding box center [760, 51] width 187 height 20
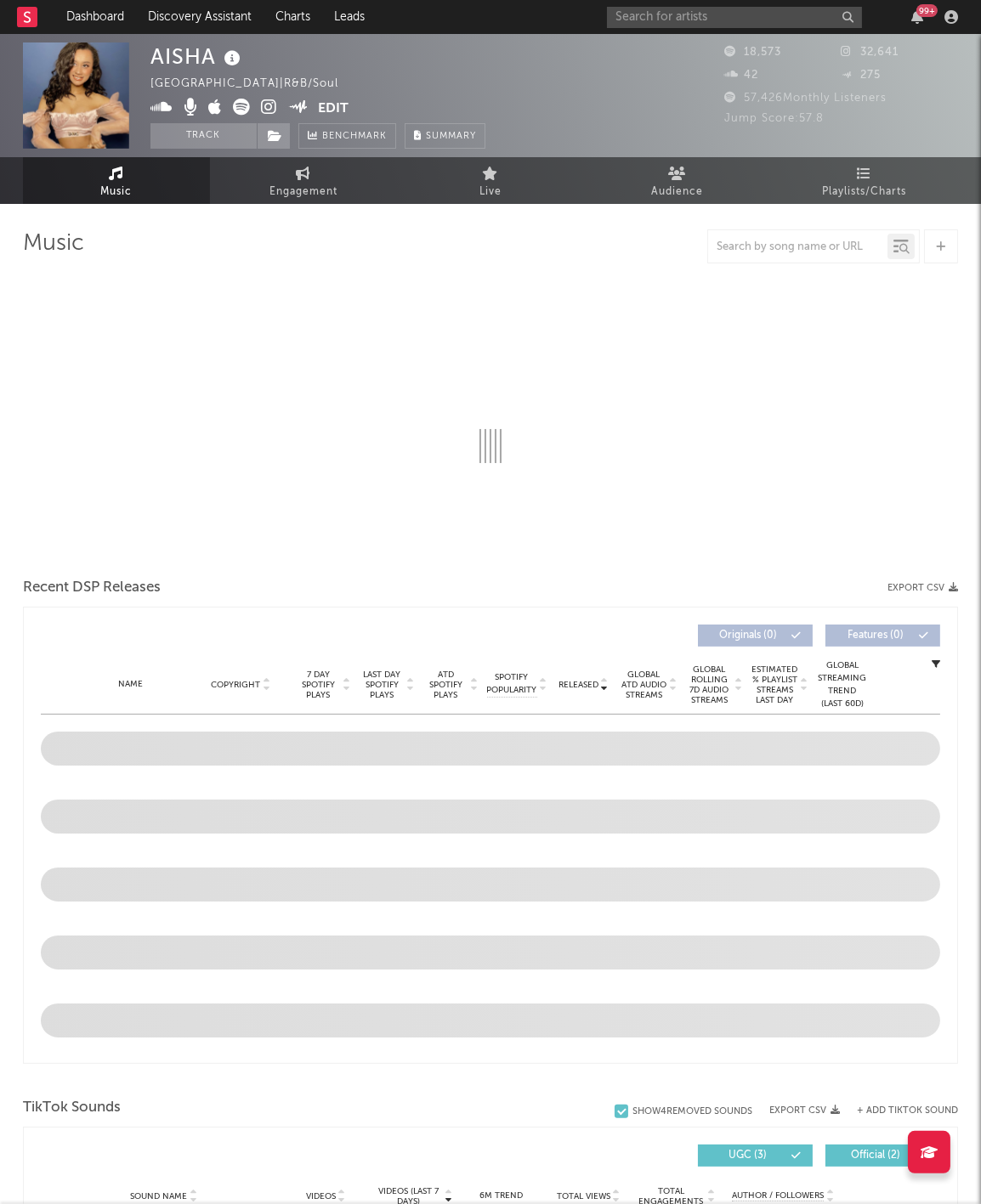
select select "6m"
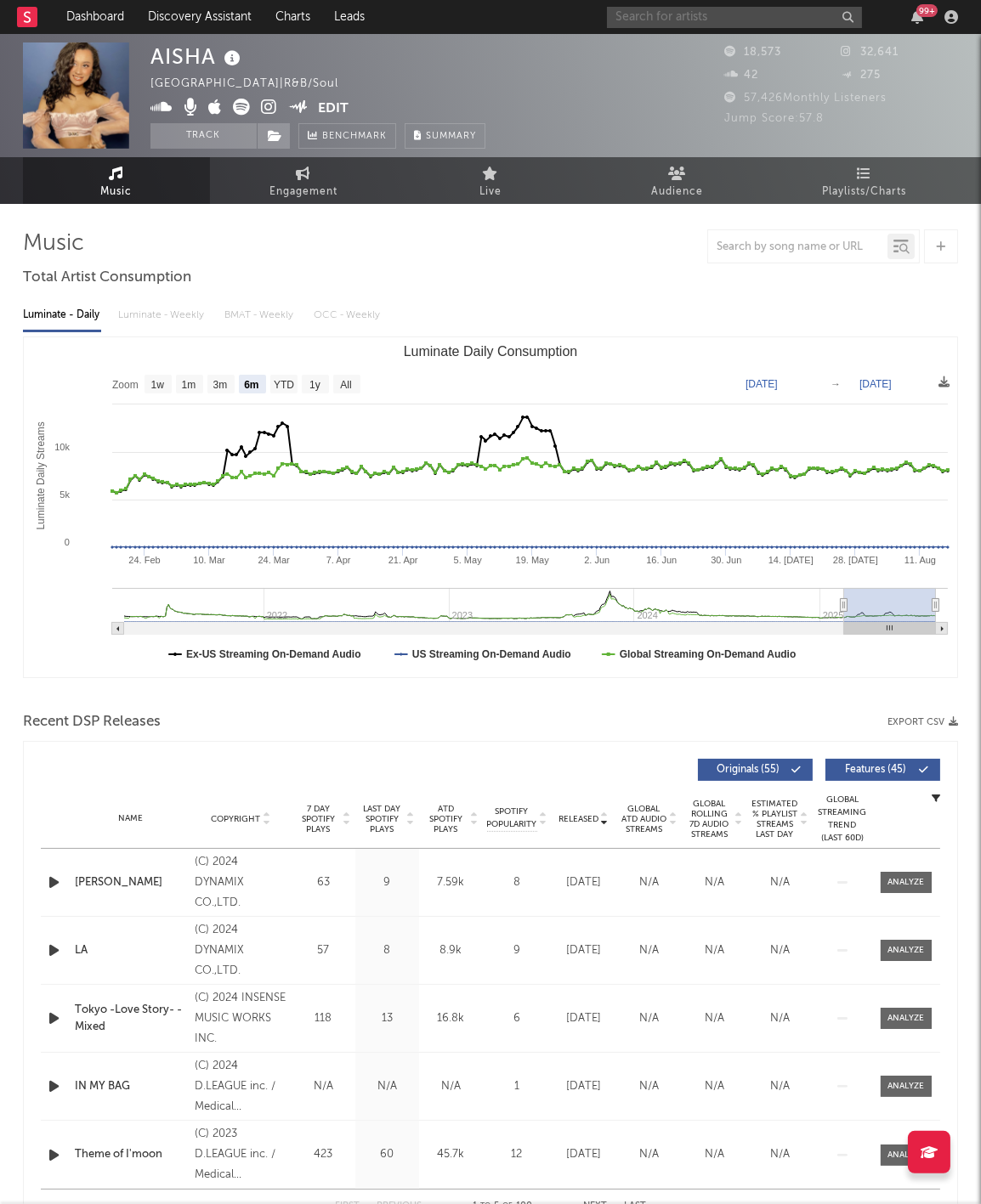
click at [709, 20] on input "text" at bounding box center [734, 17] width 255 height 21
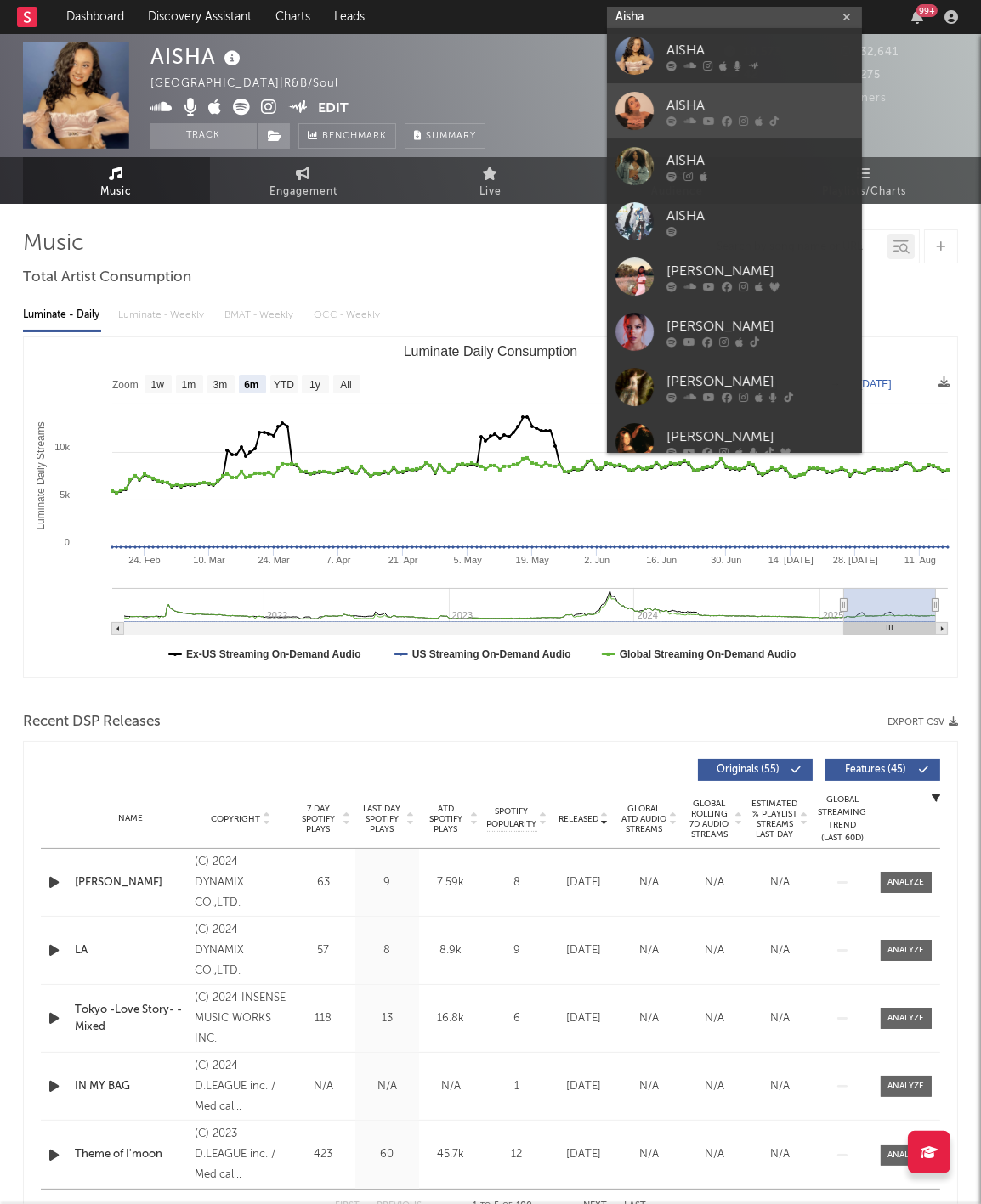
type input "Aisha"
click at [733, 100] on div "AISHA" at bounding box center [760, 106] width 187 height 20
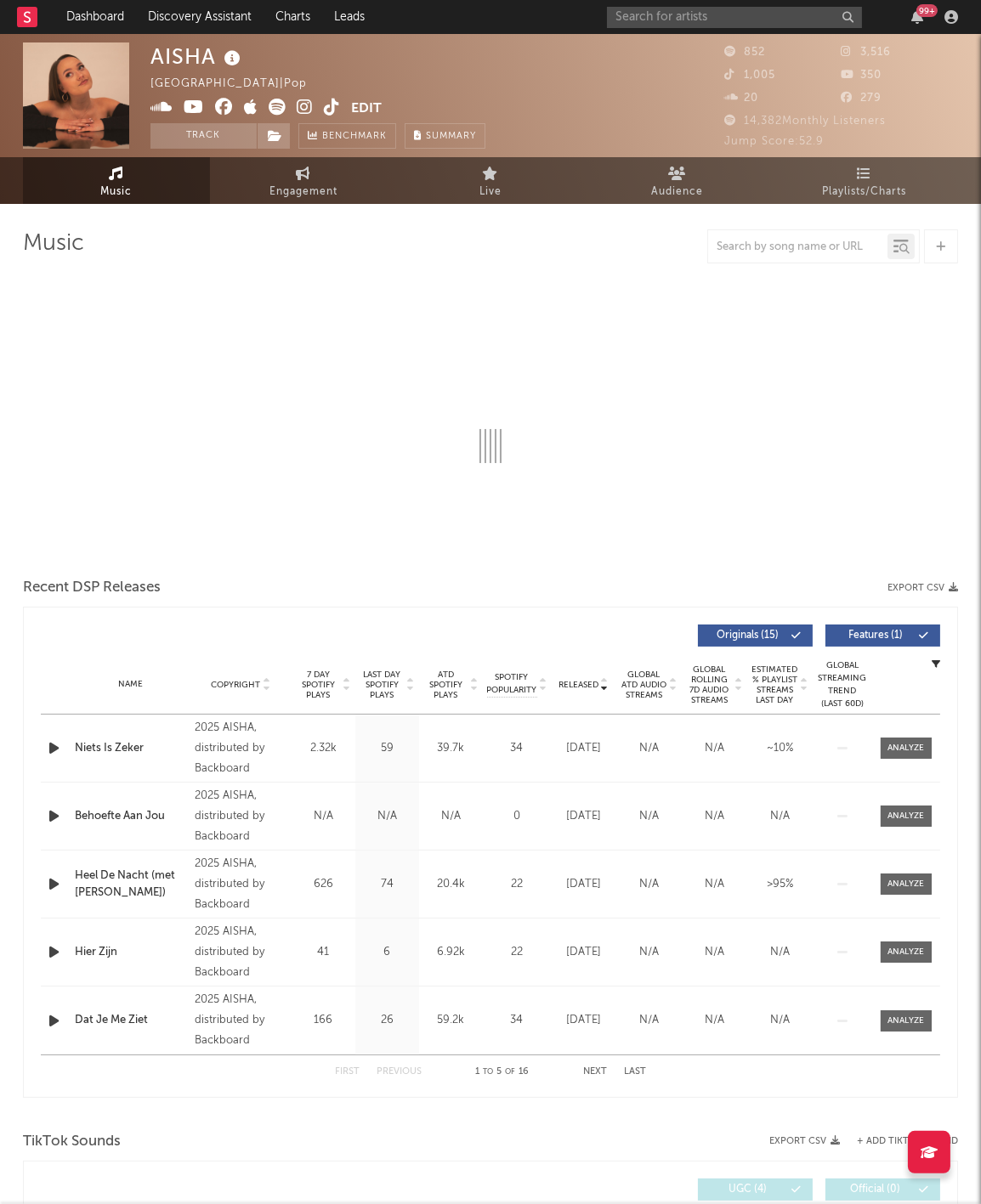
select select "1w"
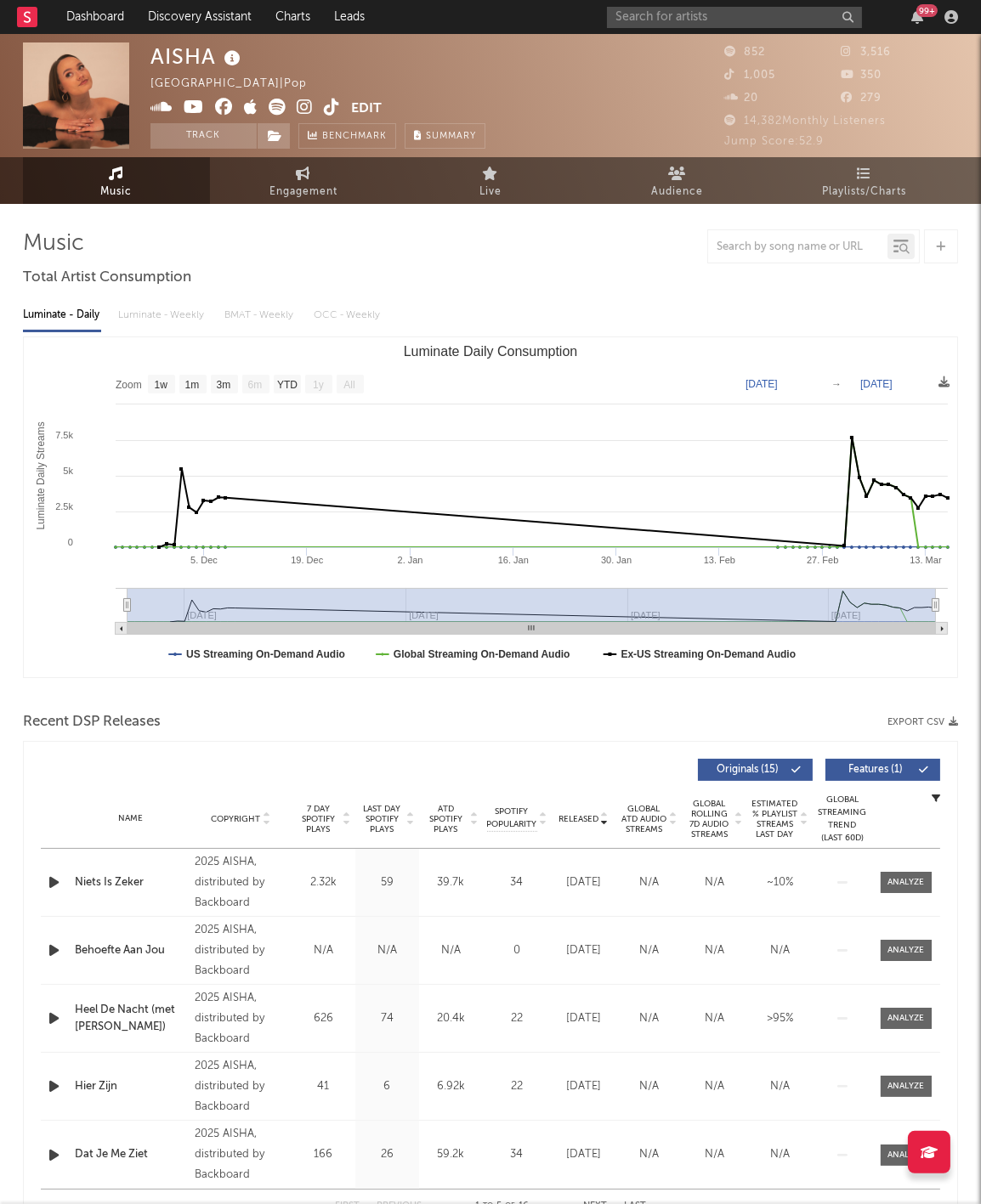
click at [588, 815] on span "Released" at bounding box center [579, 820] width 40 height 10
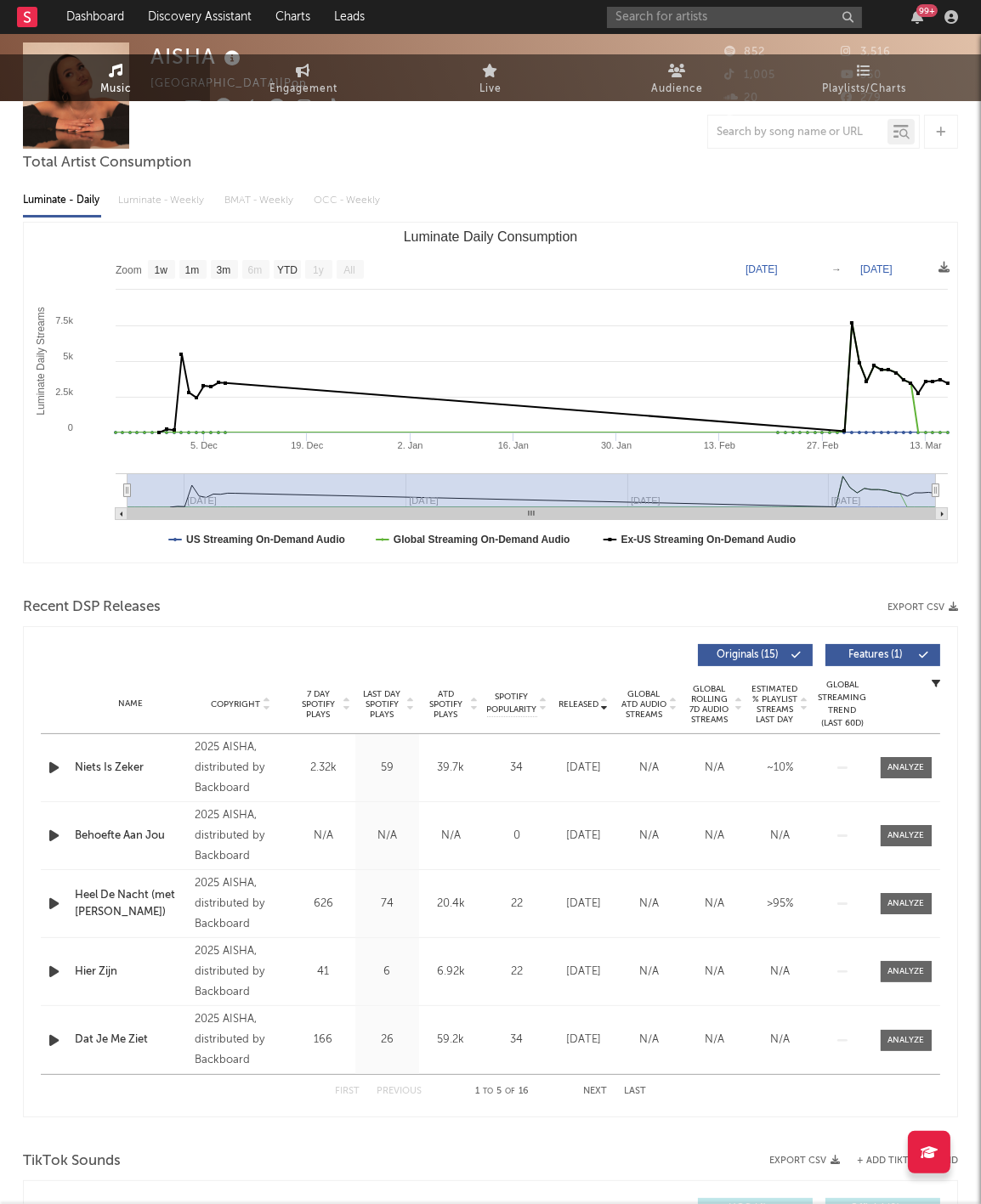
scroll to position [299, 0]
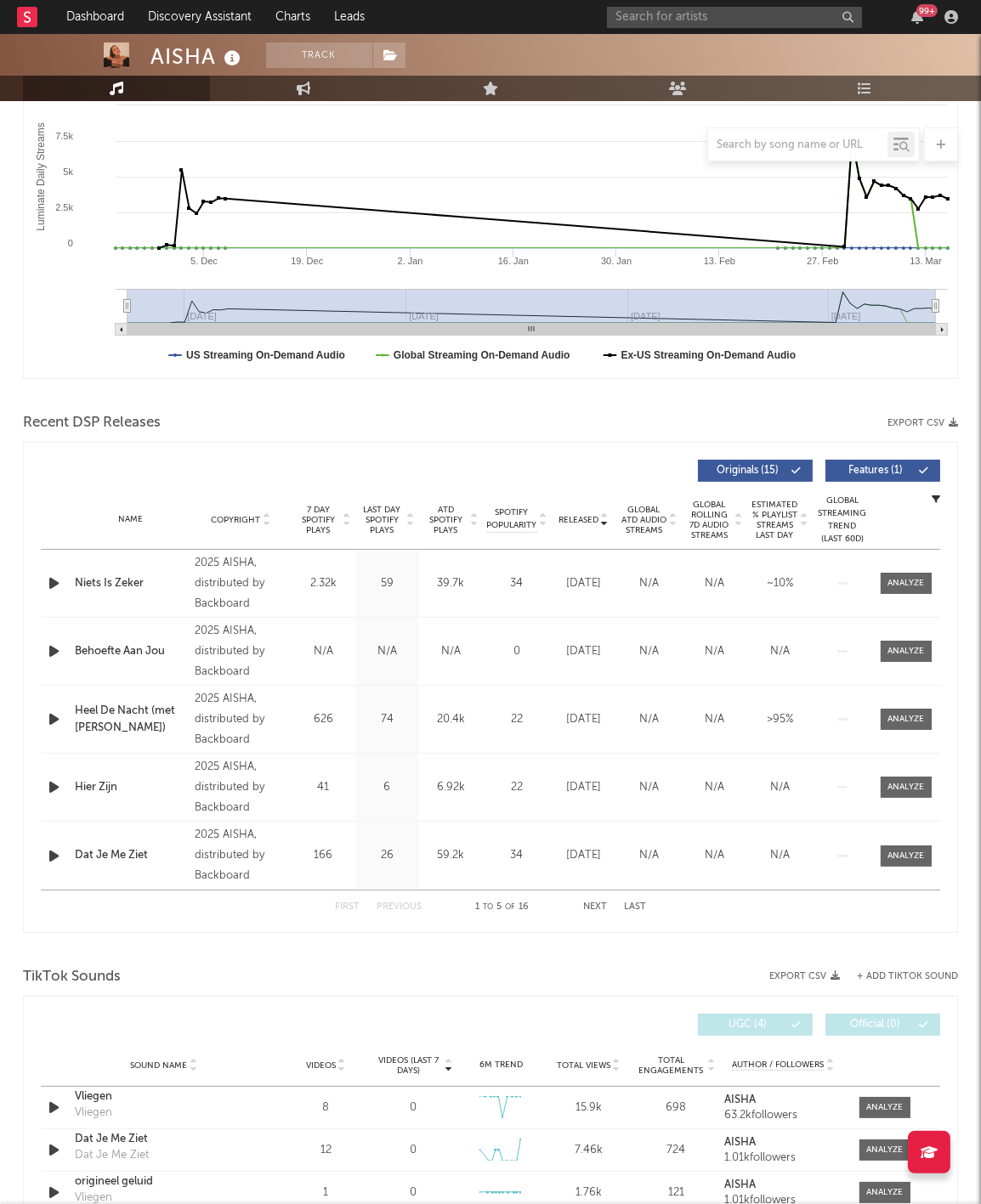
click at [588, 897] on div "First Previous 1 to 5 of 16 Next Last" at bounding box center [490, 906] width 311 height 33
click at [589, 902] on button "Next" at bounding box center [595, 906] width 24 height 9
click at [660, 19] on input "text" at bounding box center [734, 17] width 255 height 21
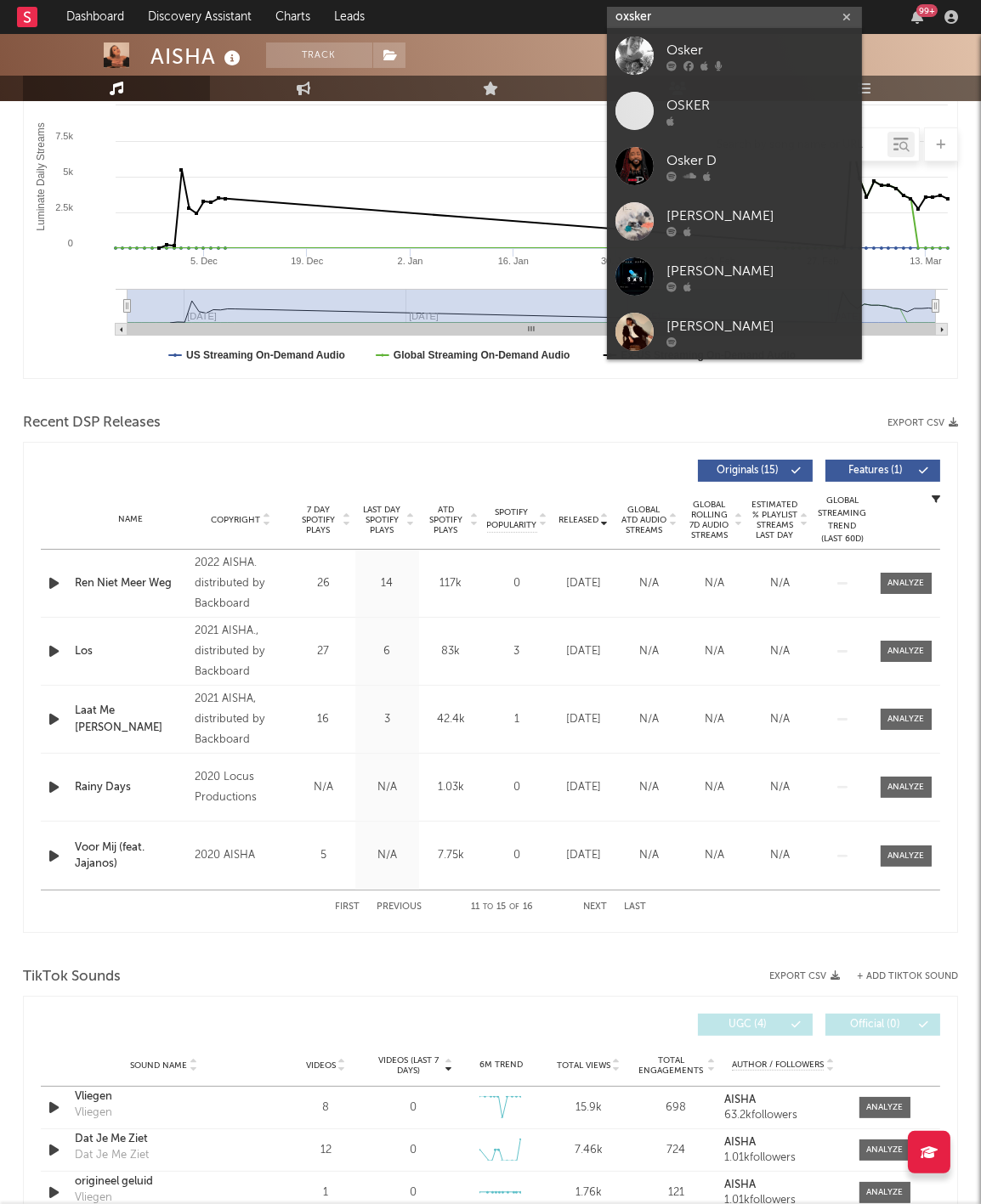
click at [671, 9] on input "oxsker" at bounding box center [734, 17] width 255 height 21
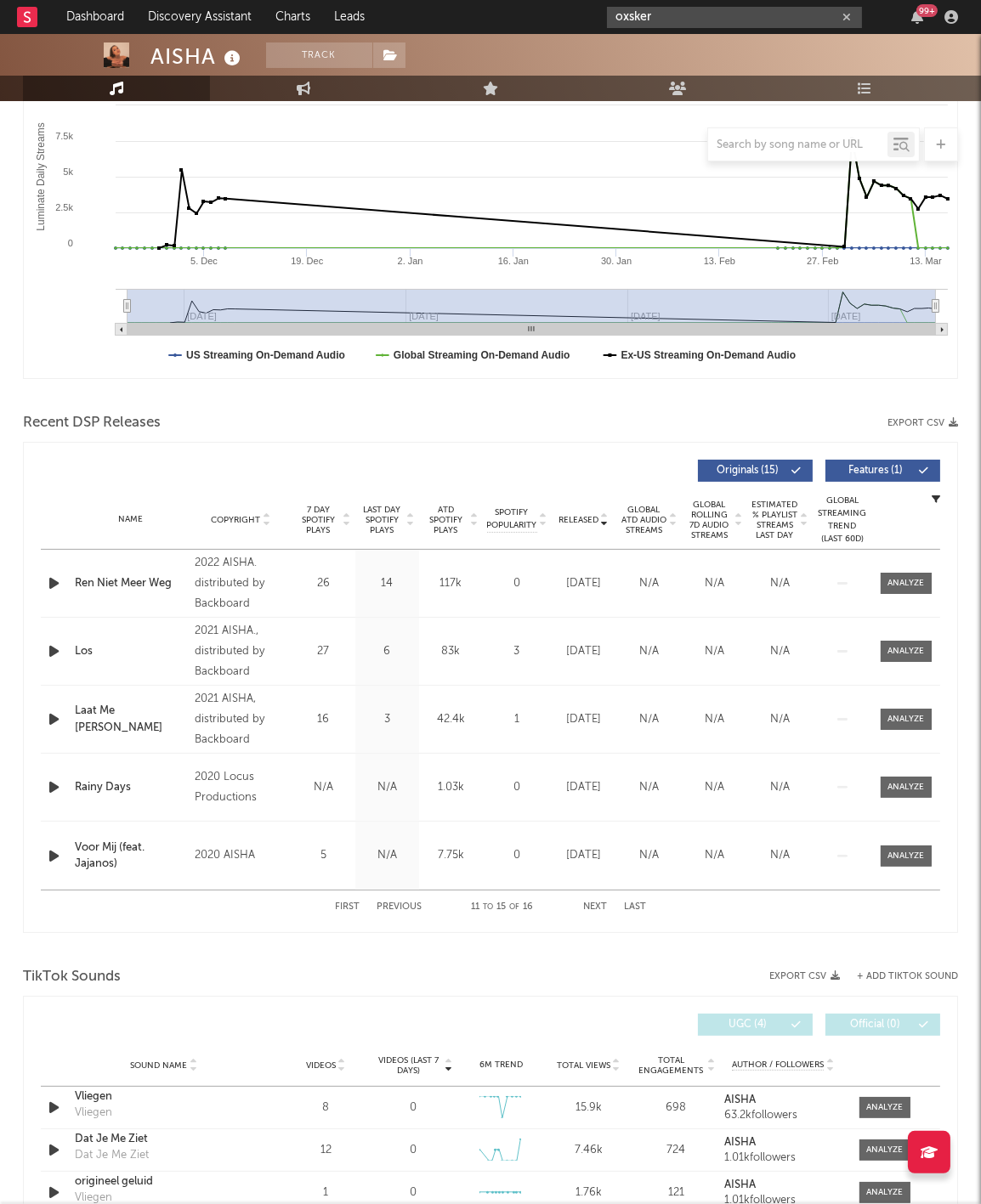
click at [807, 13] on input "oxsker" at bounding box center [734, 17] width 255 height 21
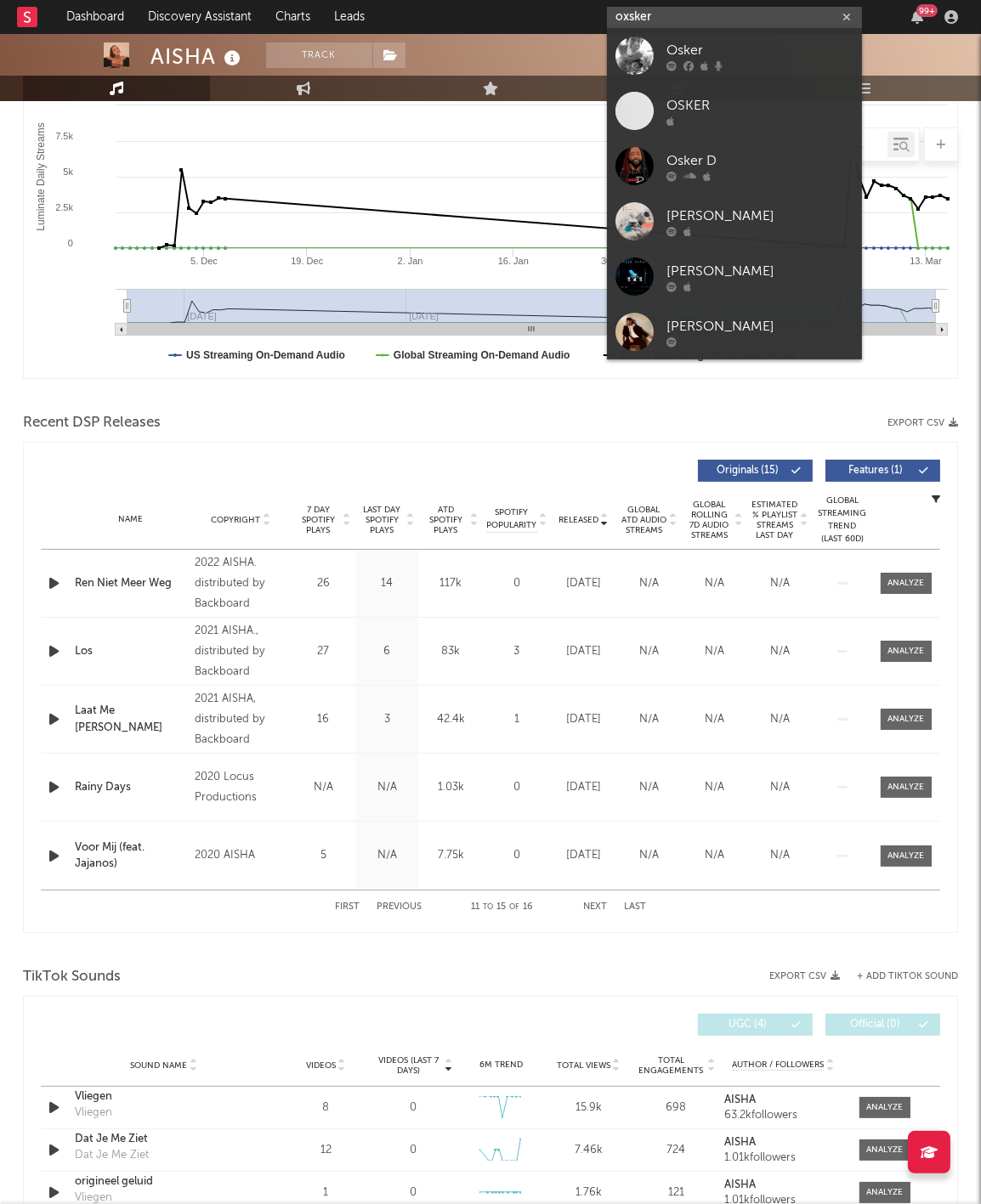
click at [807, 13] on input "oxsker" at bounding box center [734, 17] width 255 height 21
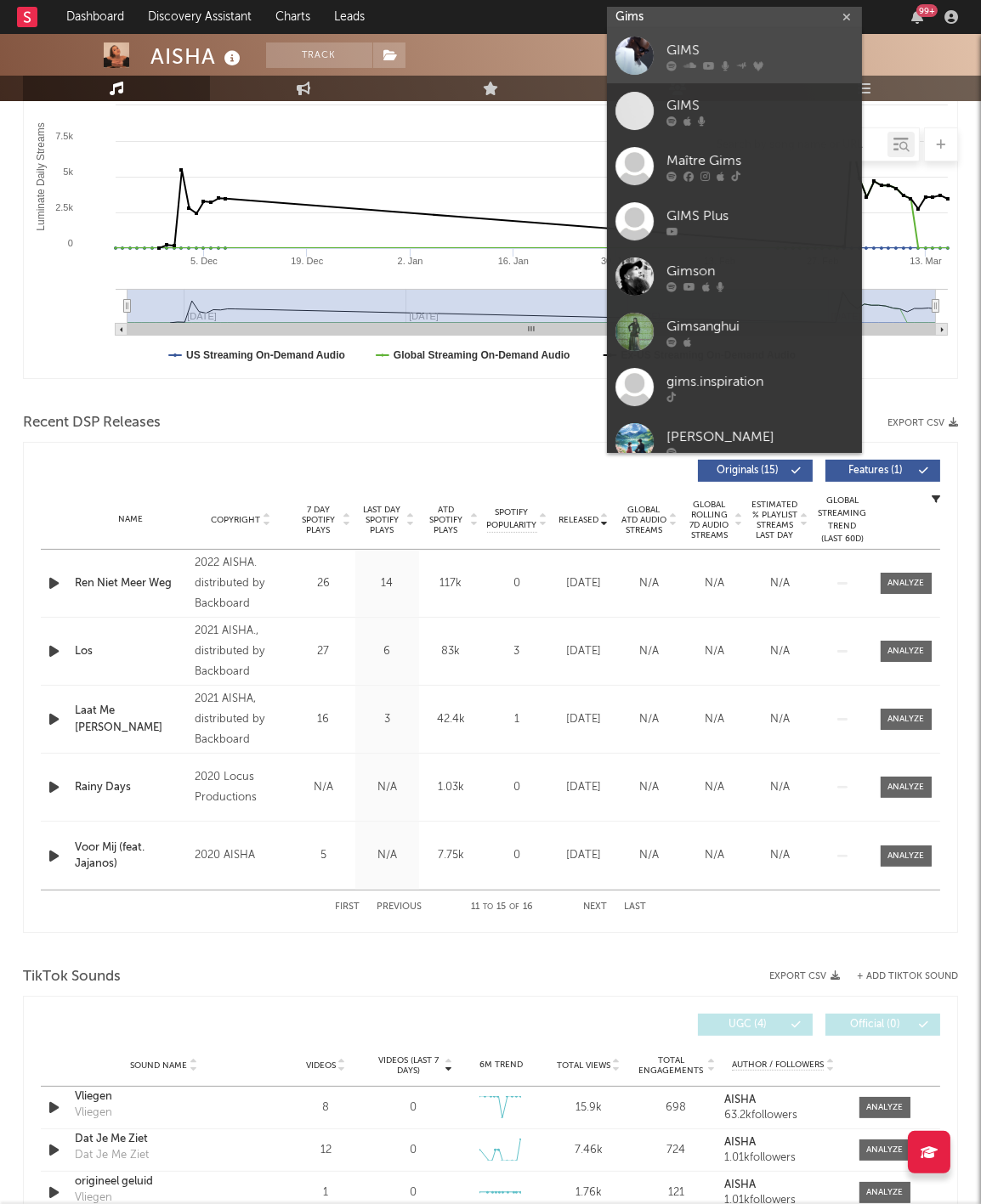
type input "Gims"
click at [786, 49] on div "GIMS" at bounding box center [760, 51] width 187 height 20
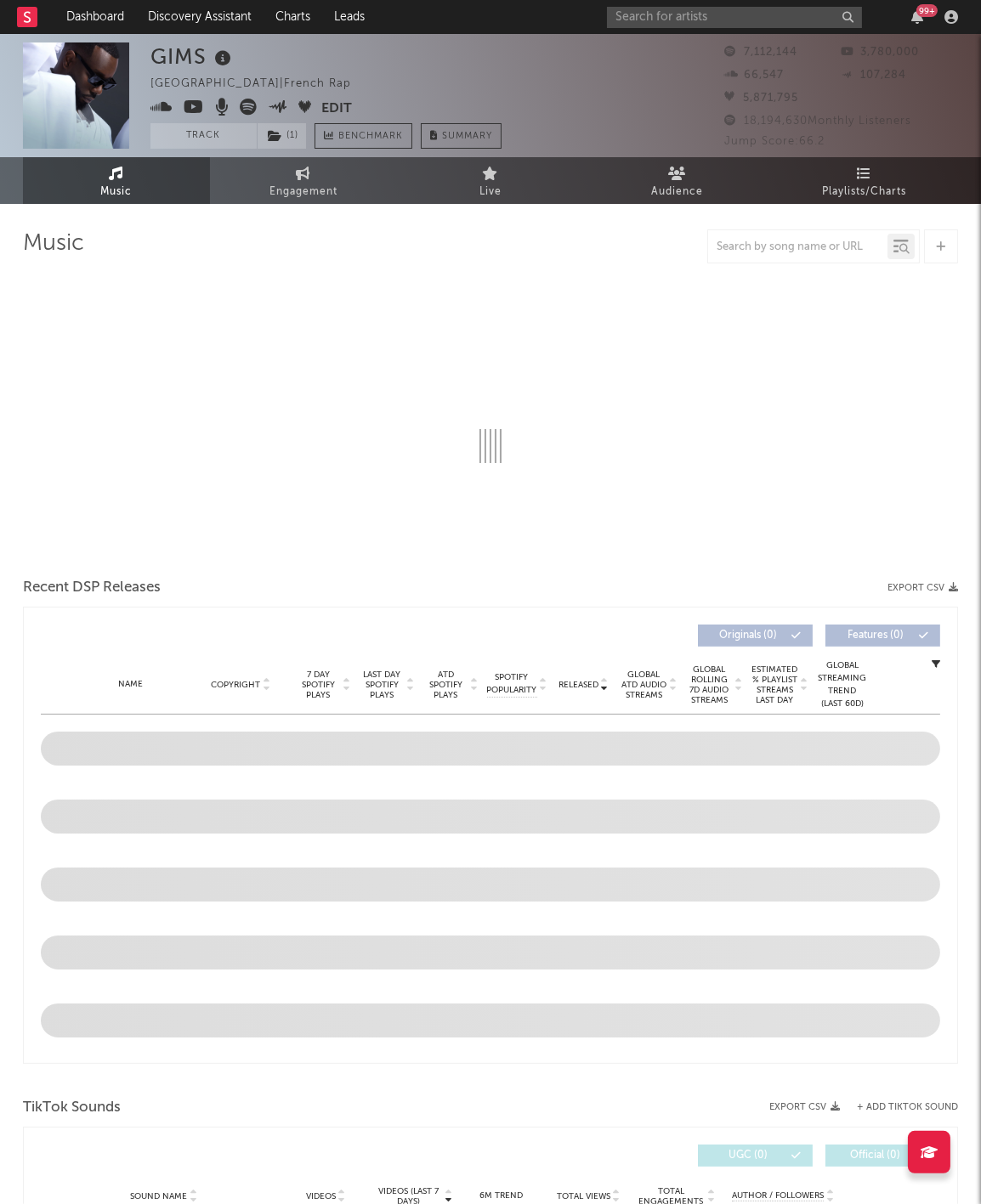
select select "6m"
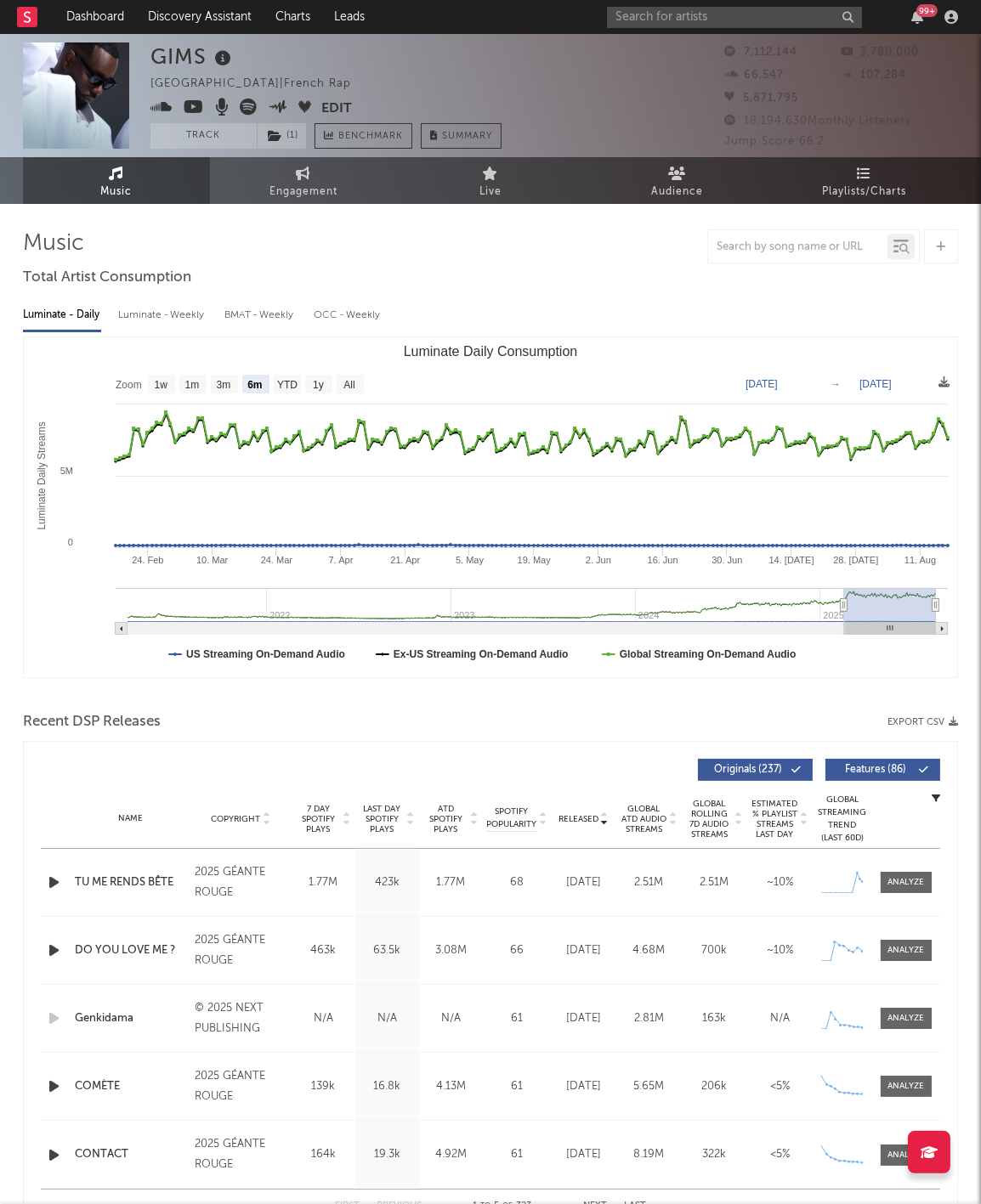
click at [35, 871] on div "Released Copyright 7 Day Spotify Plays Last Day Spotify Plays ATD Spotify Plays…" at bounding box center [490, 986] width 935 height 491
click at [65, 877] on div at bounding box center [55, 882] width 21 height 21
click at [54, 877] on icon "button" at bounding box center [54, 882] width 18 height 21
click at [780, 4] on div "99 +" at bounding box center [785, 17] width 357 height 34
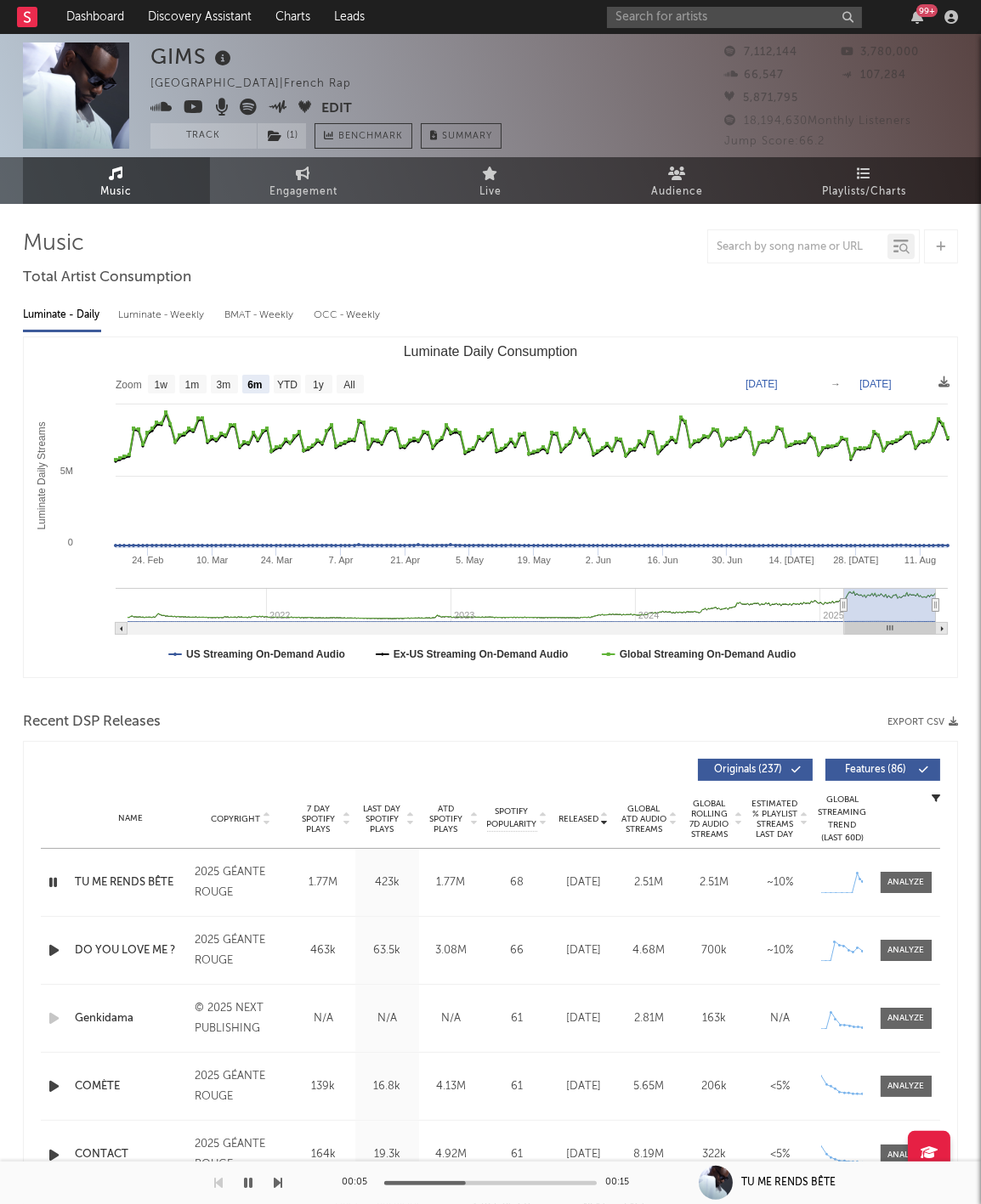
click at [790, 4] on div "99 +" at bounding box center [785, 17] width 357 height 34
click at [792, 9] on input "text" at bounding box center [734, 17] width 255 height 21
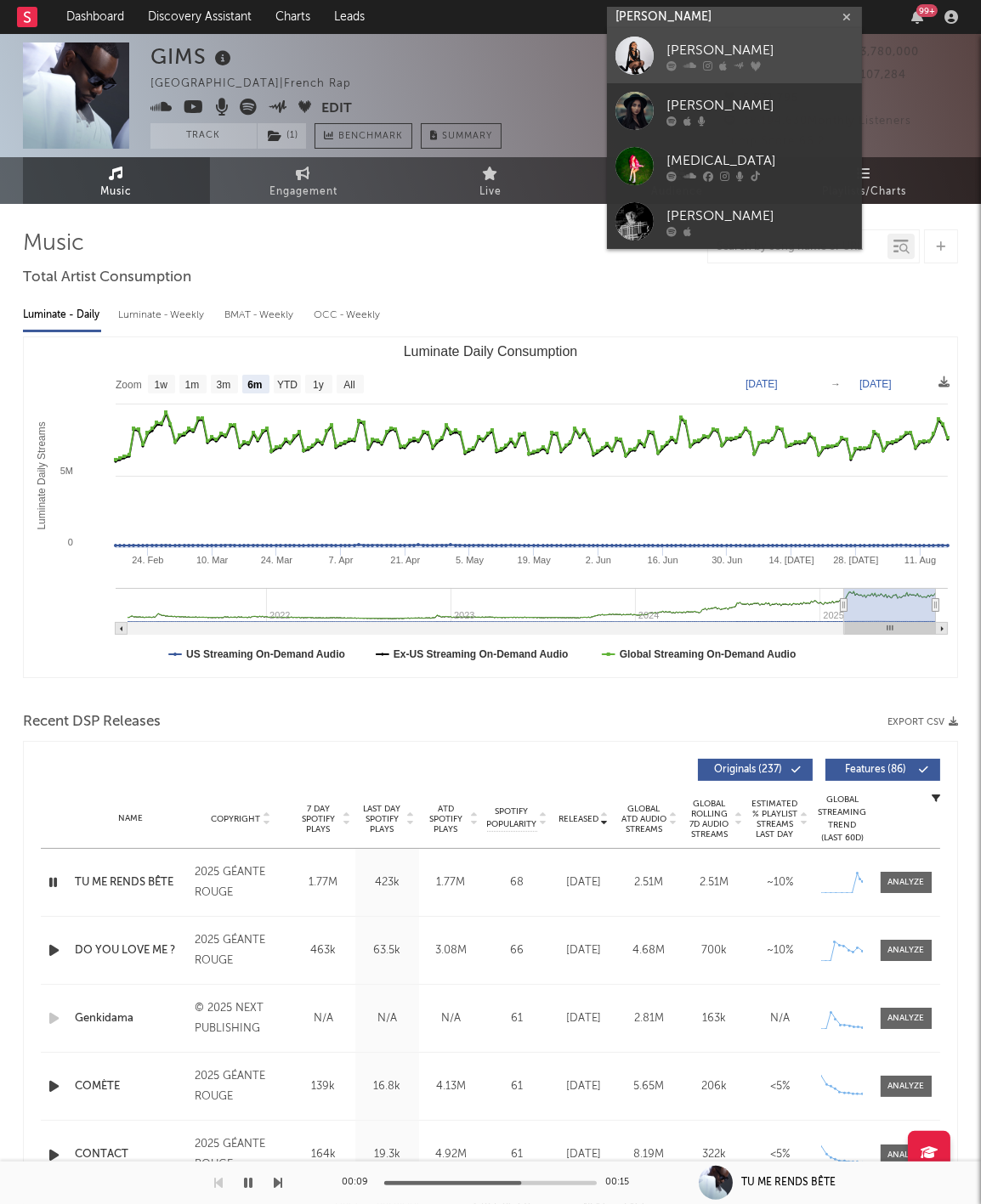
type input "[PERSON_NAME]"
click at [769, 42] on div "[PERSON_NAME]" at bounding box center [760, 51] width 187 height 20
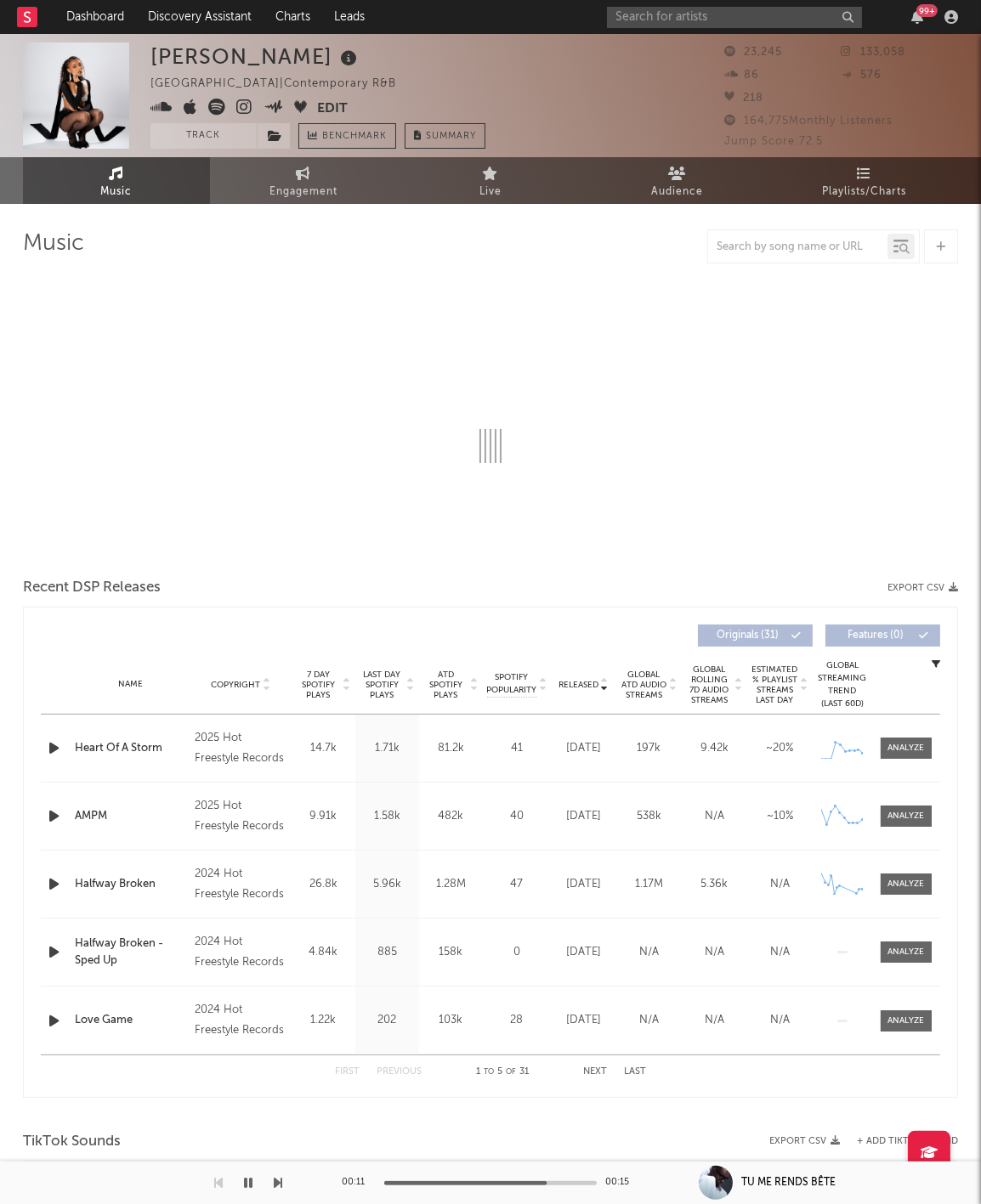
select select "6m"
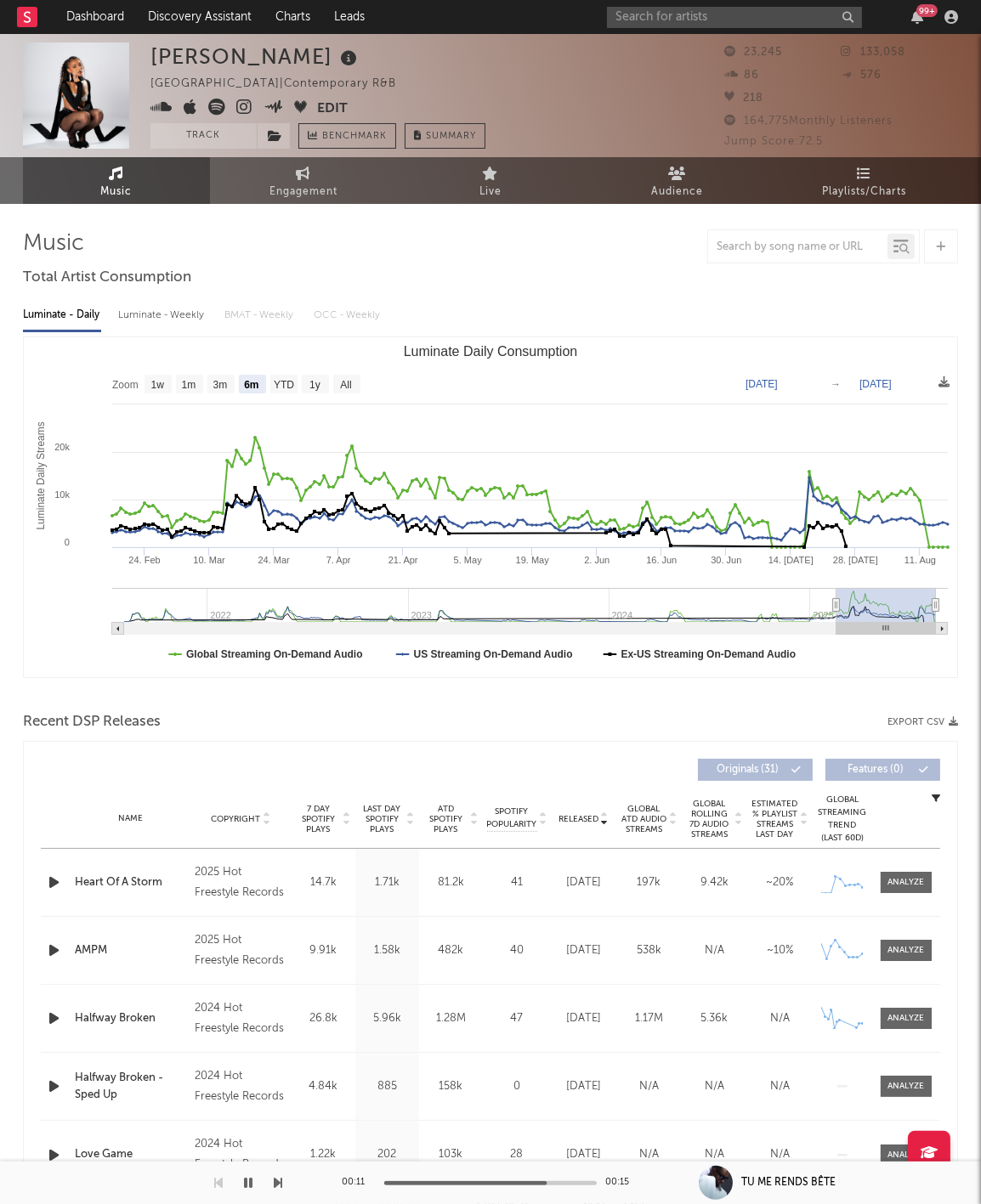
click at [577, 815] on span "Released" at bounding box center [579, 820] width 40 height 10
click at [61, 874] on icon "button" at bounding box center [54, 882] width 18 height 21
click at [177, 143] on button "Track" at bounding box center [203, 136] width 107 height 26
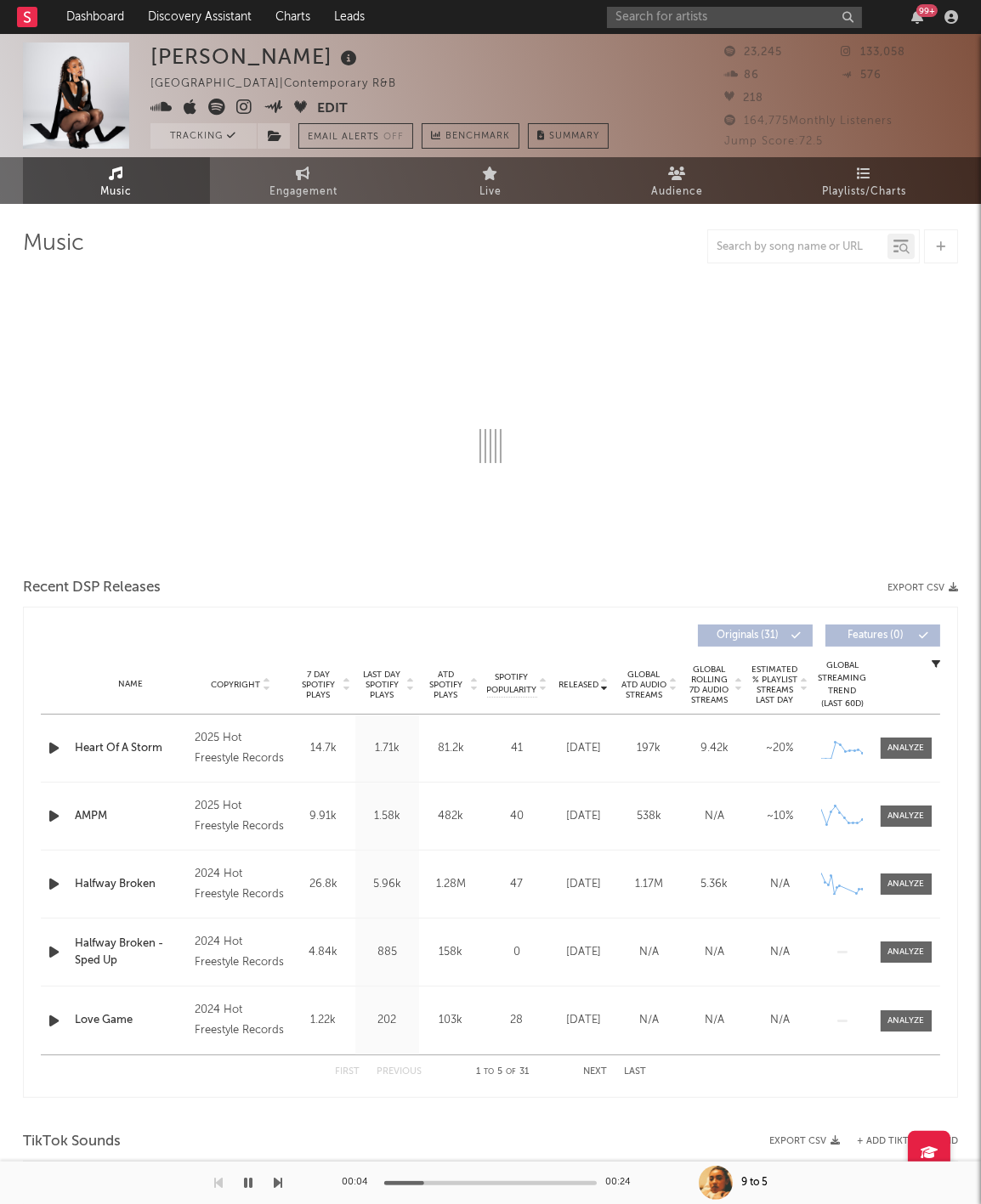
select select "6m"
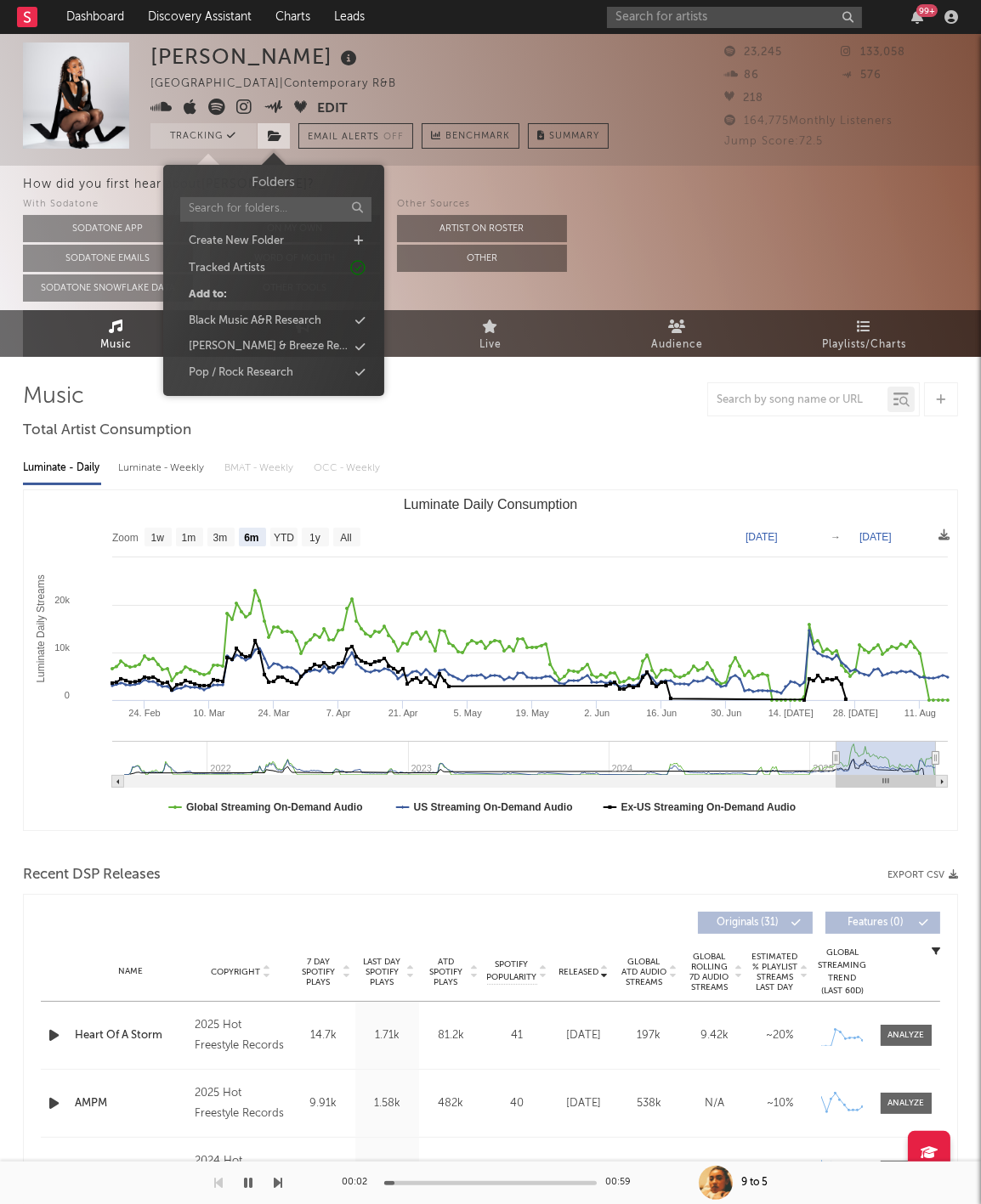
click at [273, 130] on icon at bounding box center [275, 136] width 15 height 12
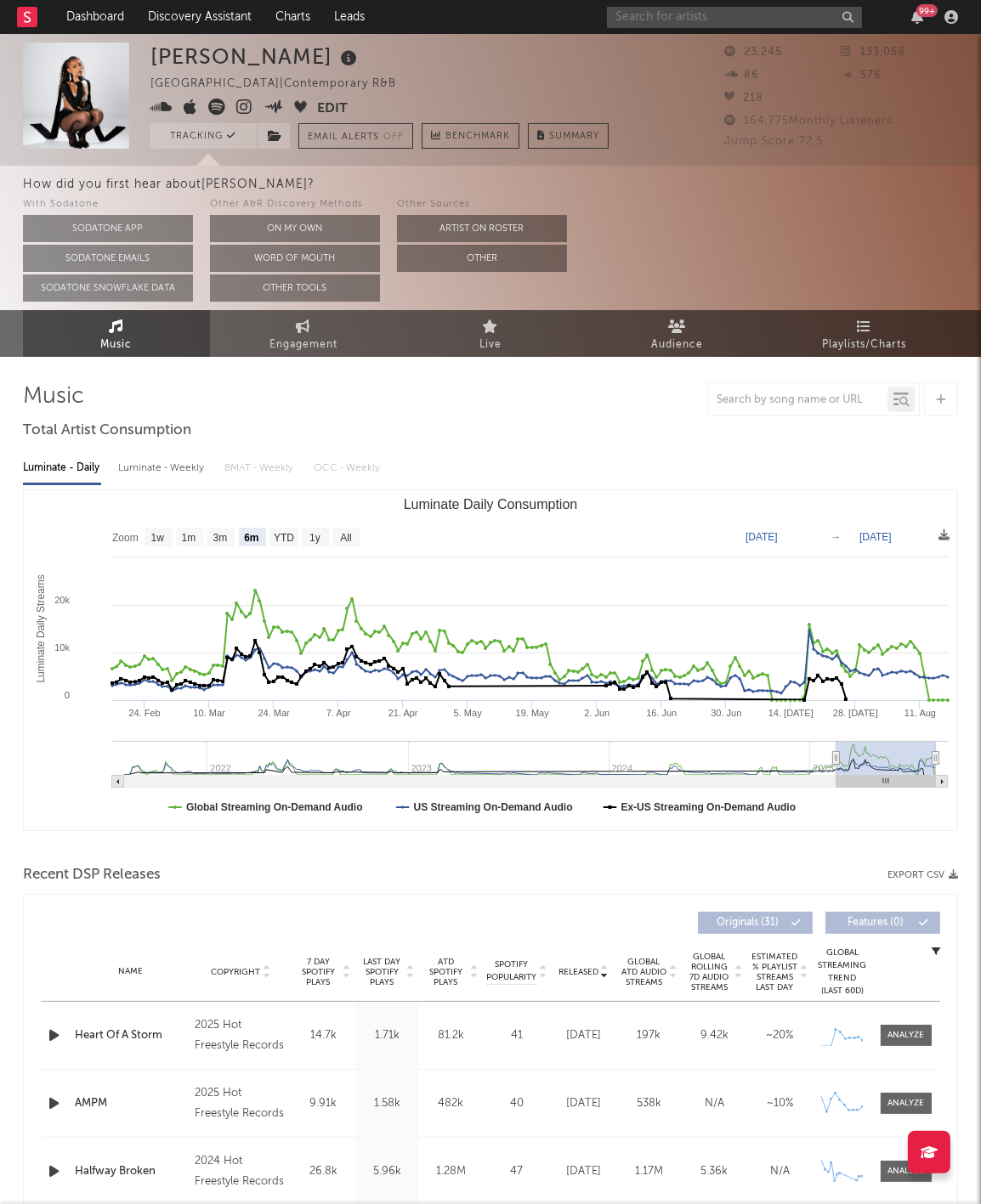
click at [738, 10] on input "text" at bounding box center [734, 17] width 255 height 21
type input "puma June"
drag, startPoint x: 738, startPoint y: 10, endPoint x: 738, endPoint y: 60, distance: 50.0
click at [738, 59] on div "Puma June" at bounding box center [760, 51] width 187 height 20
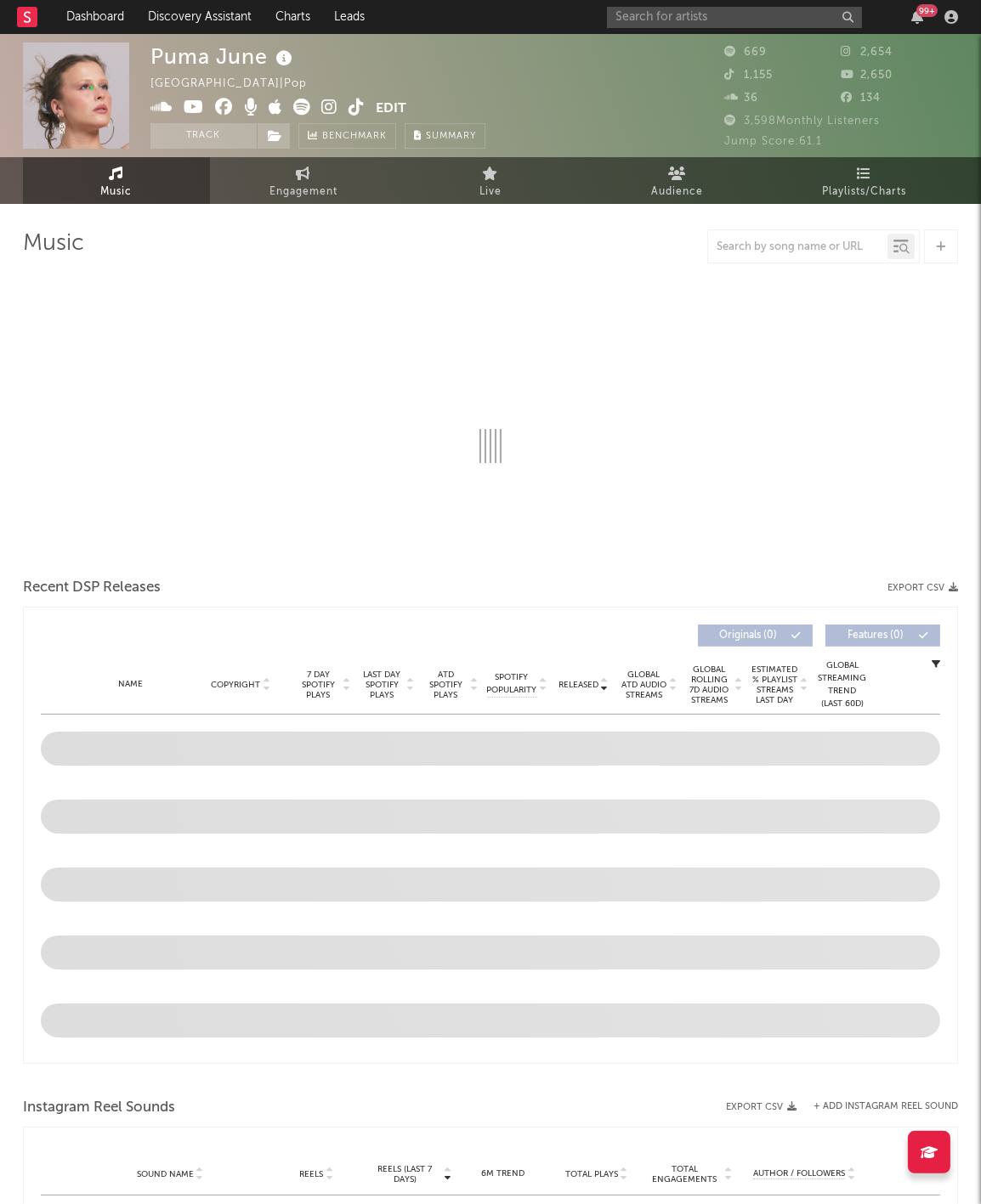
select select "1w"
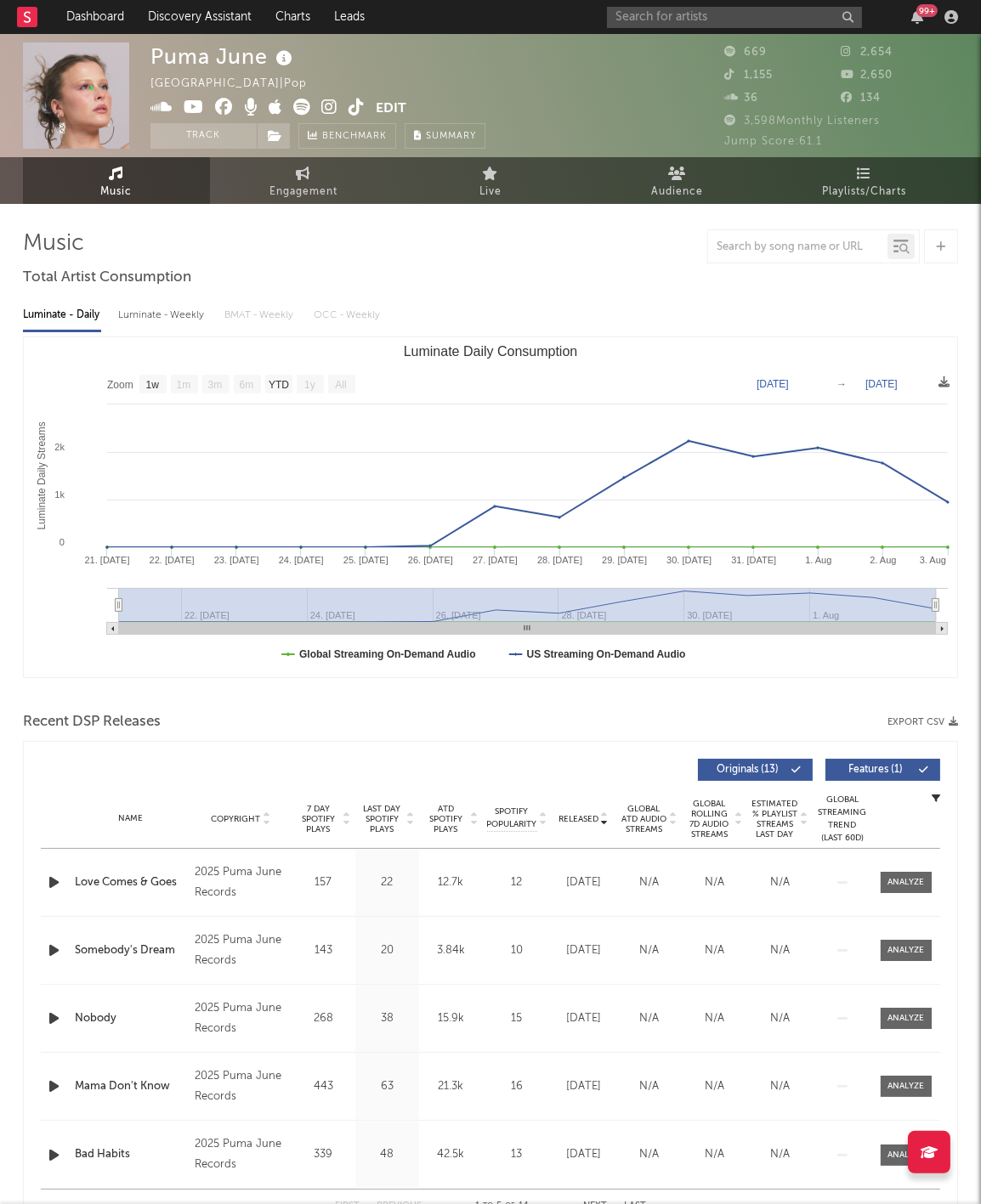
click at [67, 886] on div at bounding box center [56, 882] width 30 height 21
click at [54, 882] on icon "button" at bounding box center [54, 882] width 18 height 21
drag, startPoint x: 54, startPoint y: 882, endPoint x: 54, endPoint y: 895, distance: 13.0
click at [54, 888] on icon "button" at bounding box center [53, 882] width 16 height 21
click at [734, 24] on input "text" at bounding box center [734, 17] width 255 height 21
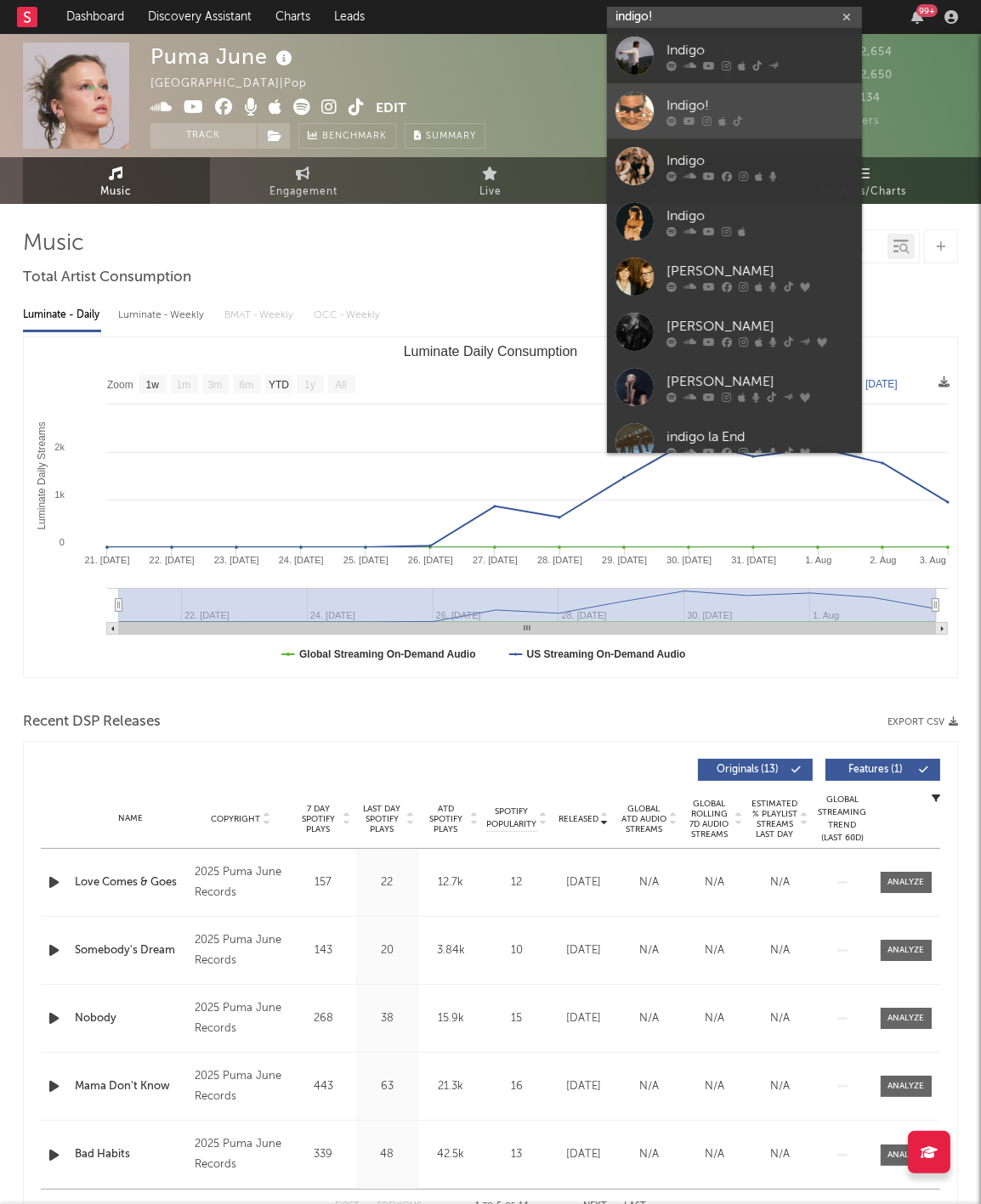
type input "indigo!"
click at [741, 88] on link "Indigo!" at bounding box center [734, 111] width 255 height 55
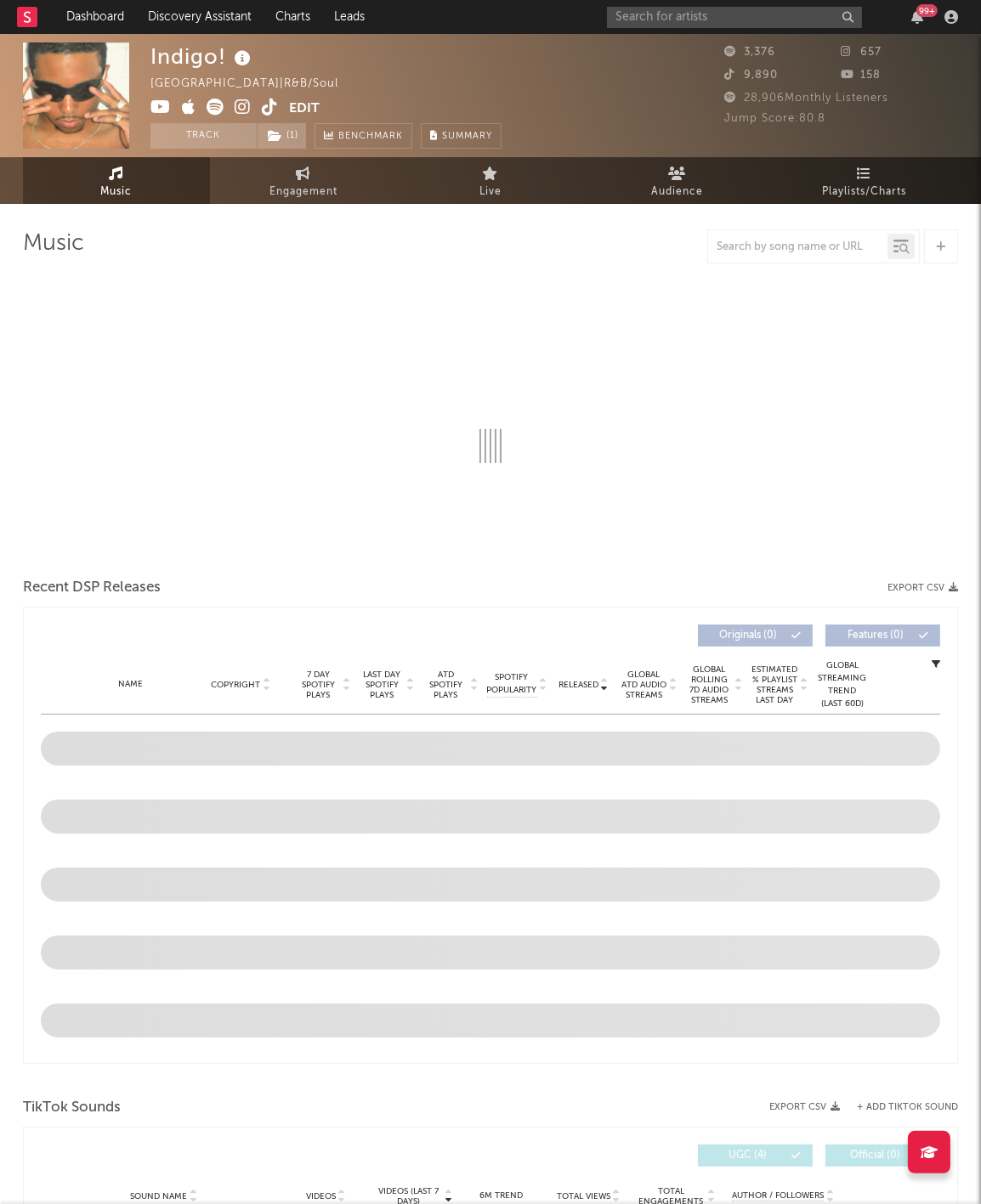
select select "1w"
